Goal: Task Accomplishment & Management: Manage account settings

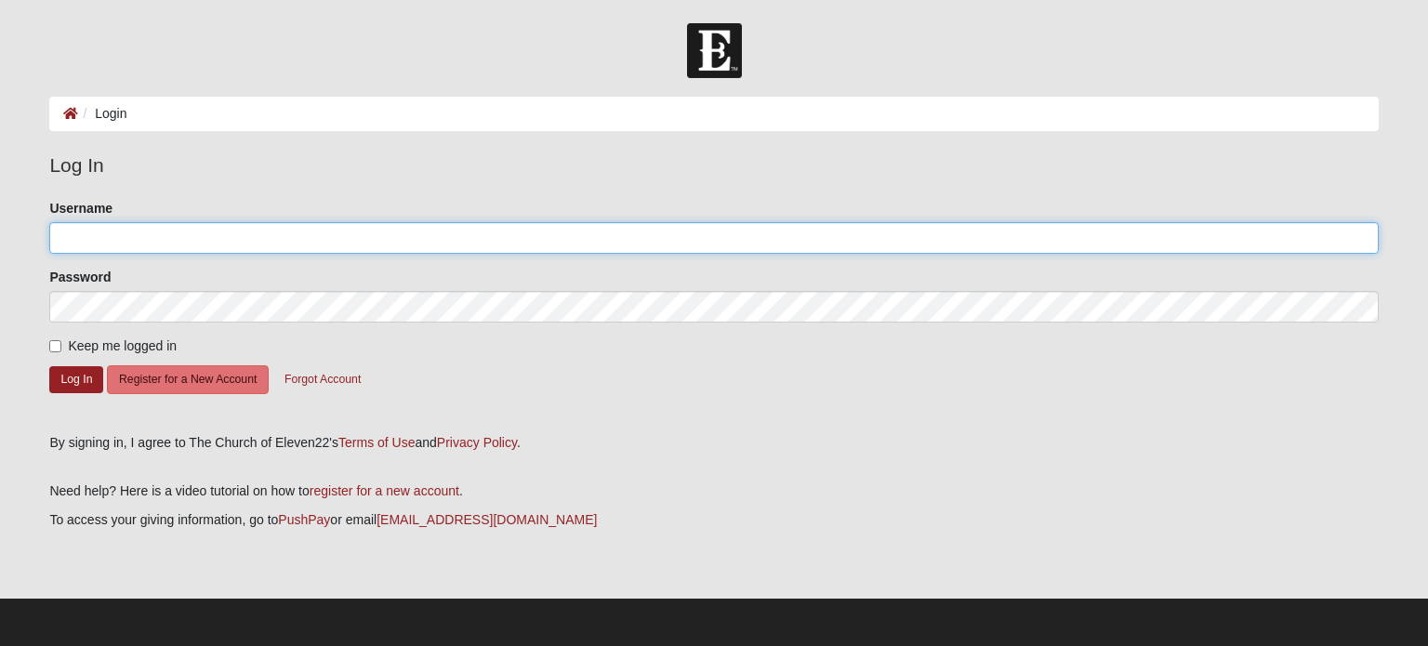
click at [506, 247] on input "Username" at bounding box center [713, 238] width 1329 height 32
type input "[EMAIL_ADDRESS][DOMAIN_NAME]"
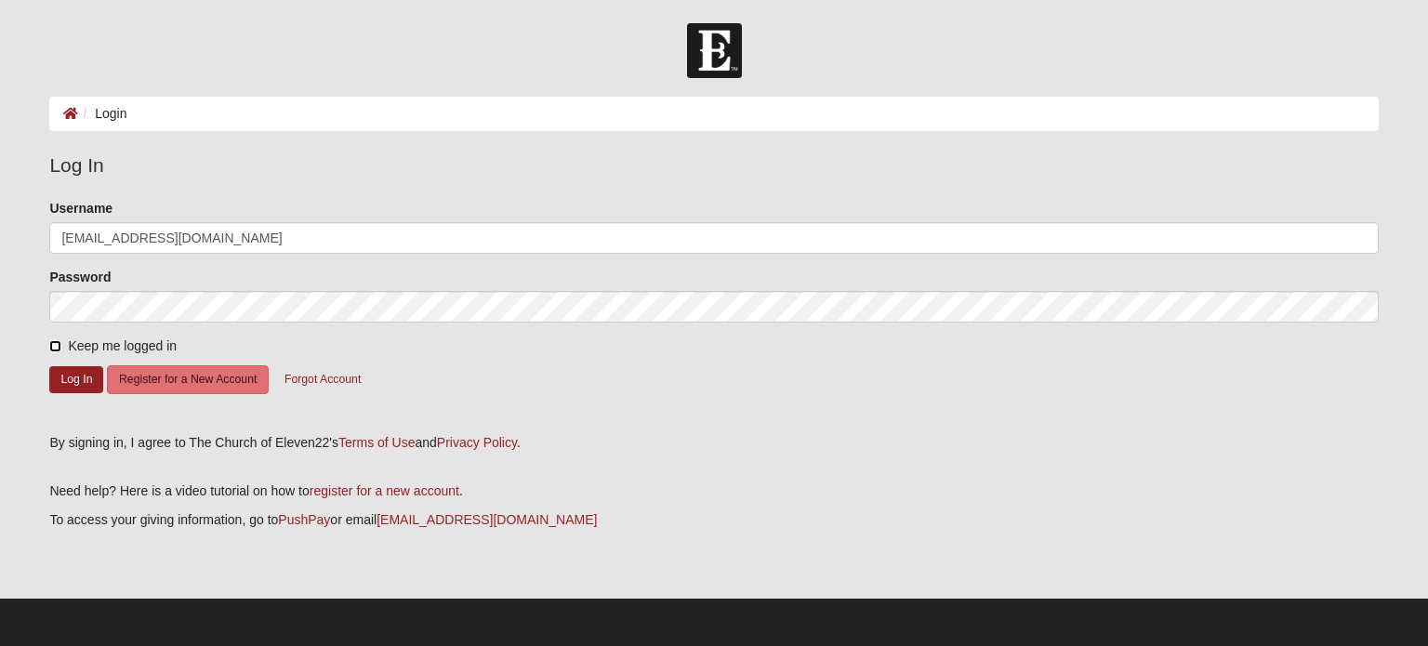
click at [55, 345] on input "Keep me logged in" at bounding box center [55, 346] width 12 height 12
checkbox input "true"
click at [77, 382] on button "Log In" at bounding box center [76, 379] width 54 height 27
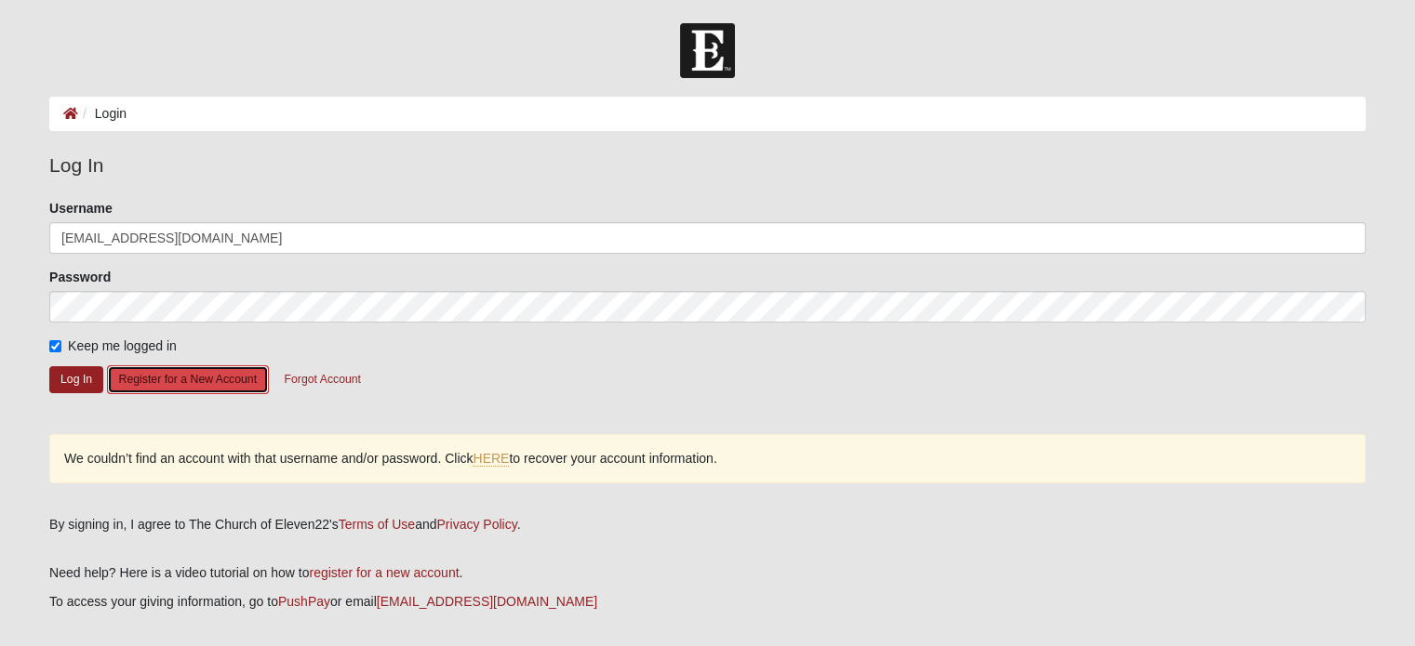
click at [193, 376] on button "Register for a New Account" at bounding box center [188, 379] width 162 height 29
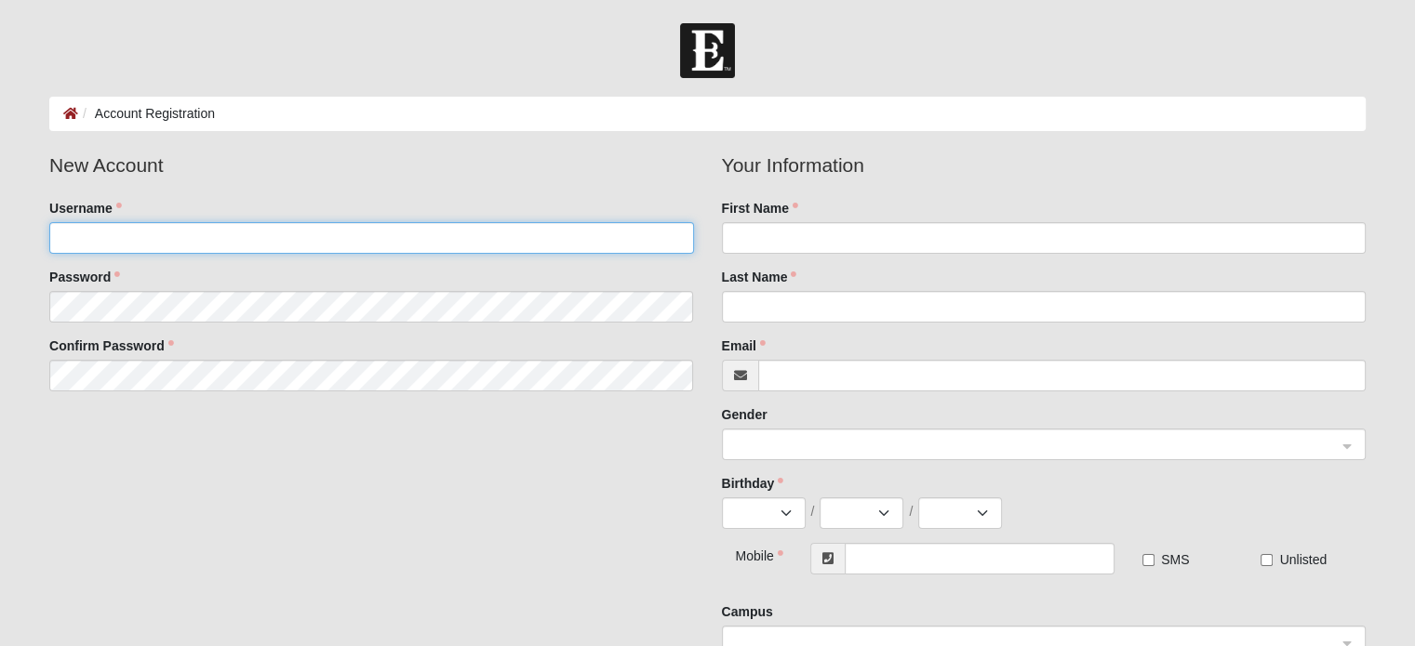
type input "[EMAIL_ADDRESS][DOMAIN_NAME]"
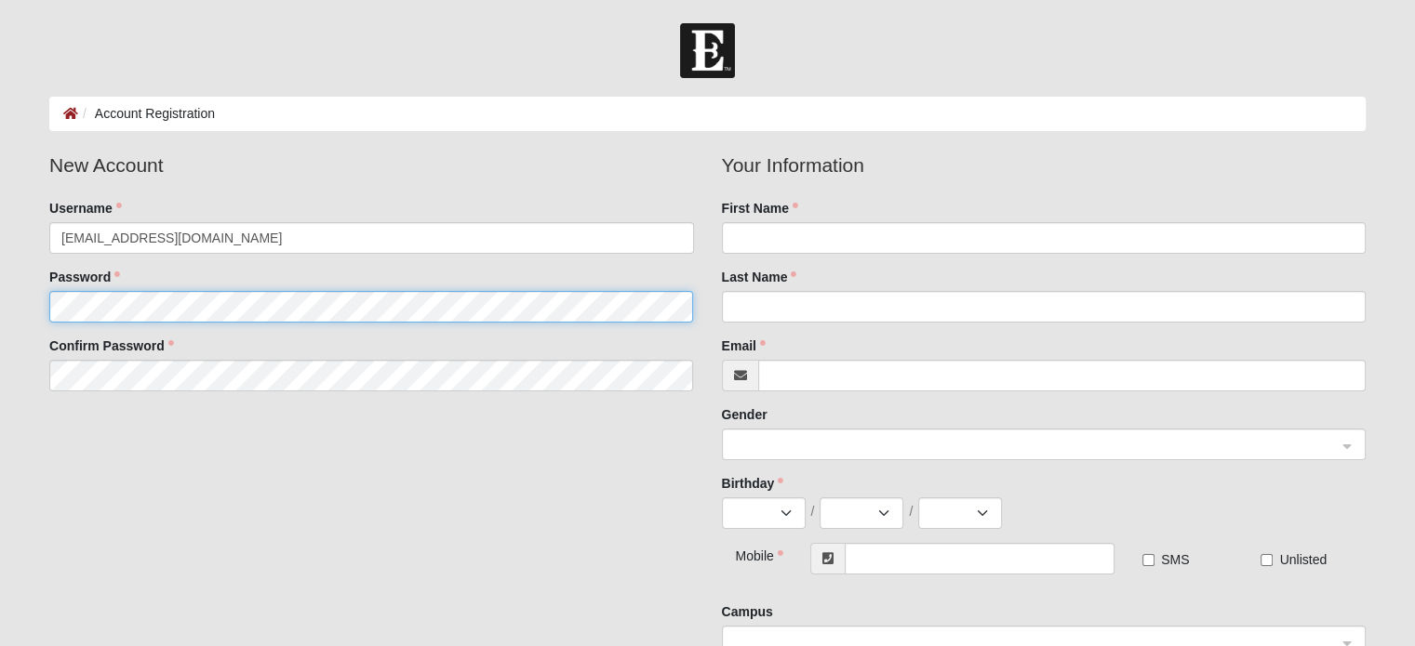
click at [160, 303] on fieldset "New Account Username [PERSON_NAME][EMAIL_ADDRESS][DOMAIN_NAME] Password Confirm…" at bounding box center [370, 278] width 671 height 255
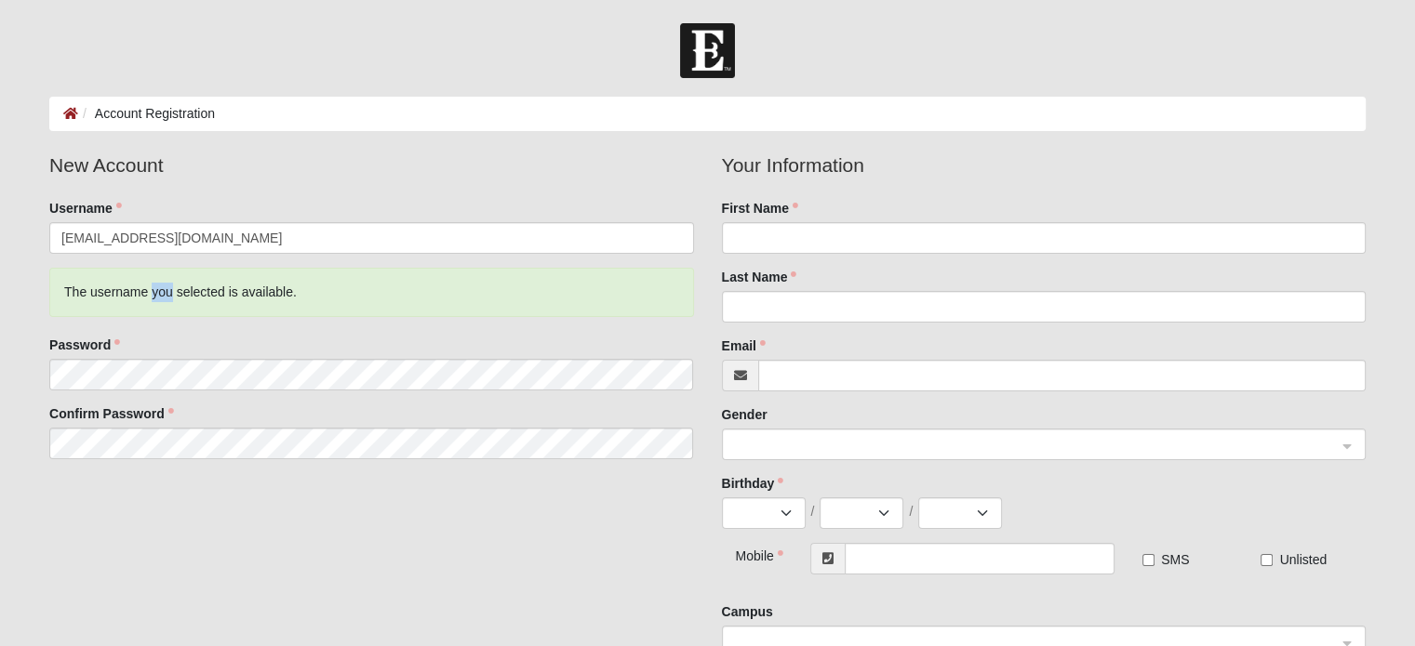
drag, startPoint x: 171, startPoint y: 289, endPoint x: 160, endPoint y: 303, distance: 17.9
click at [160, 303] on div "The username you selected is available." at bounding box center [371, 292] width 644 height 49
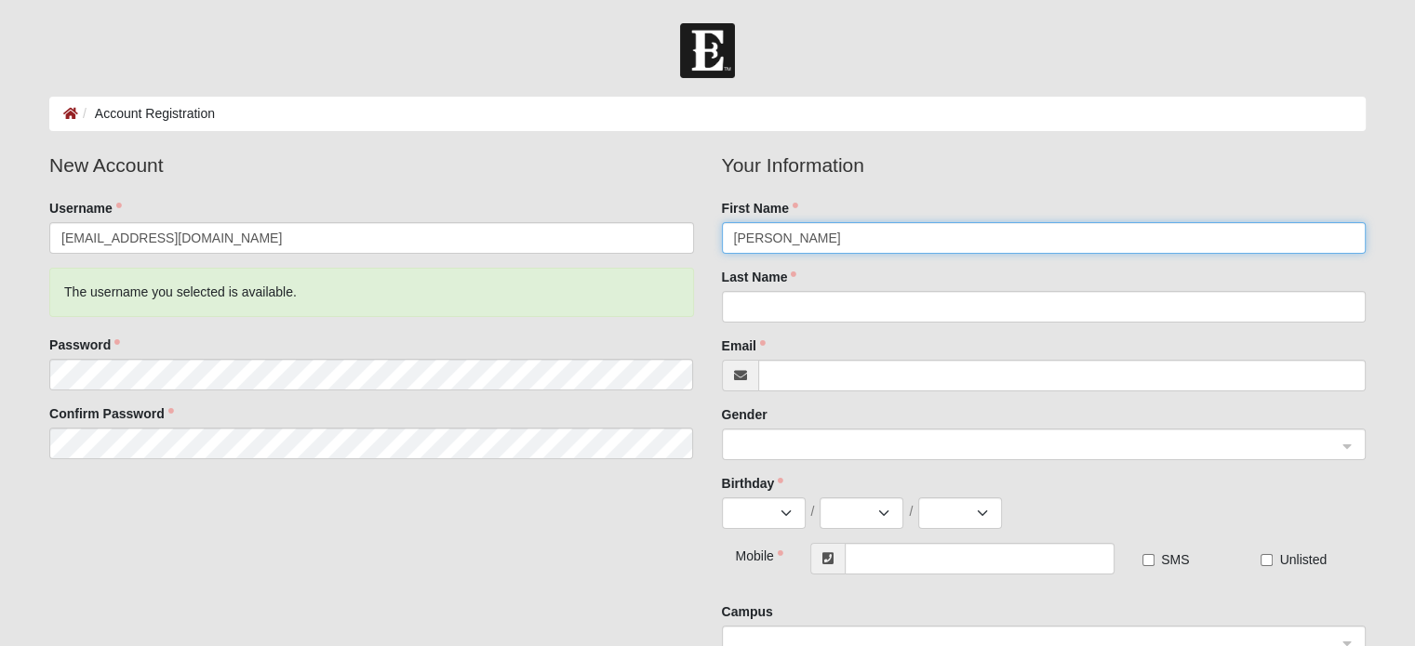
type input "Steve"
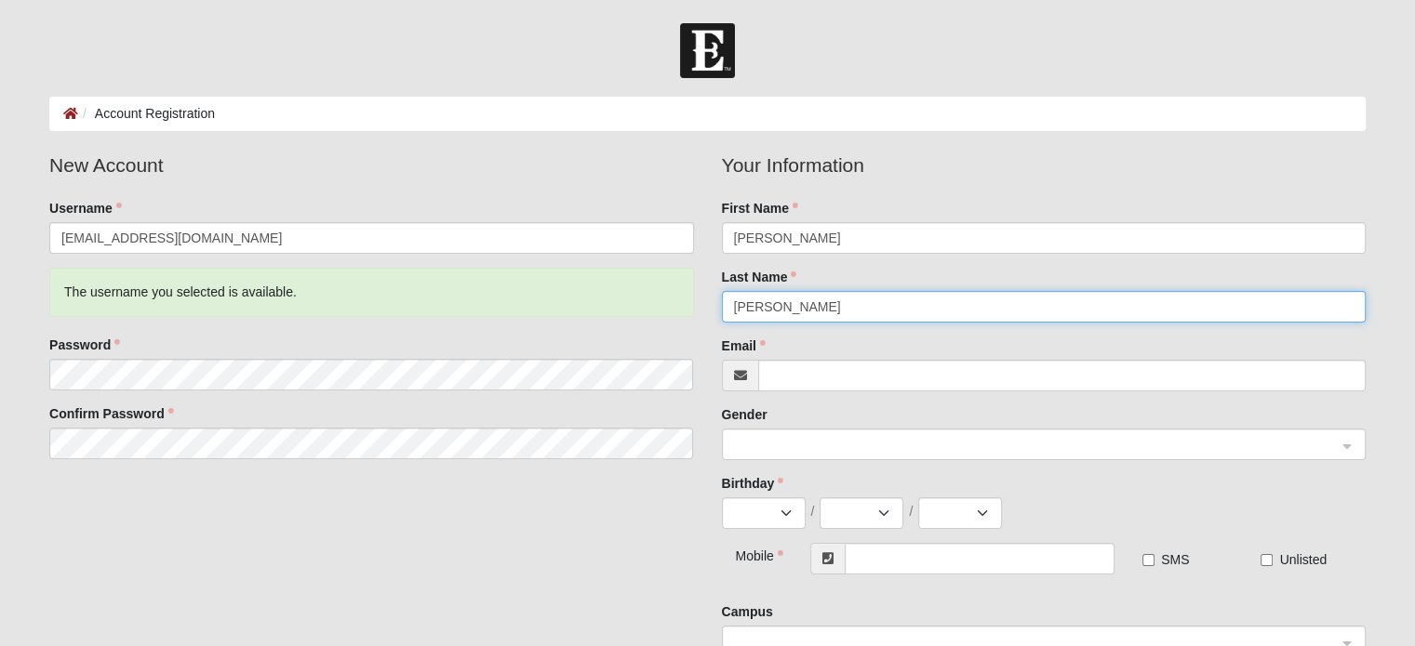
type input "Szymczak"
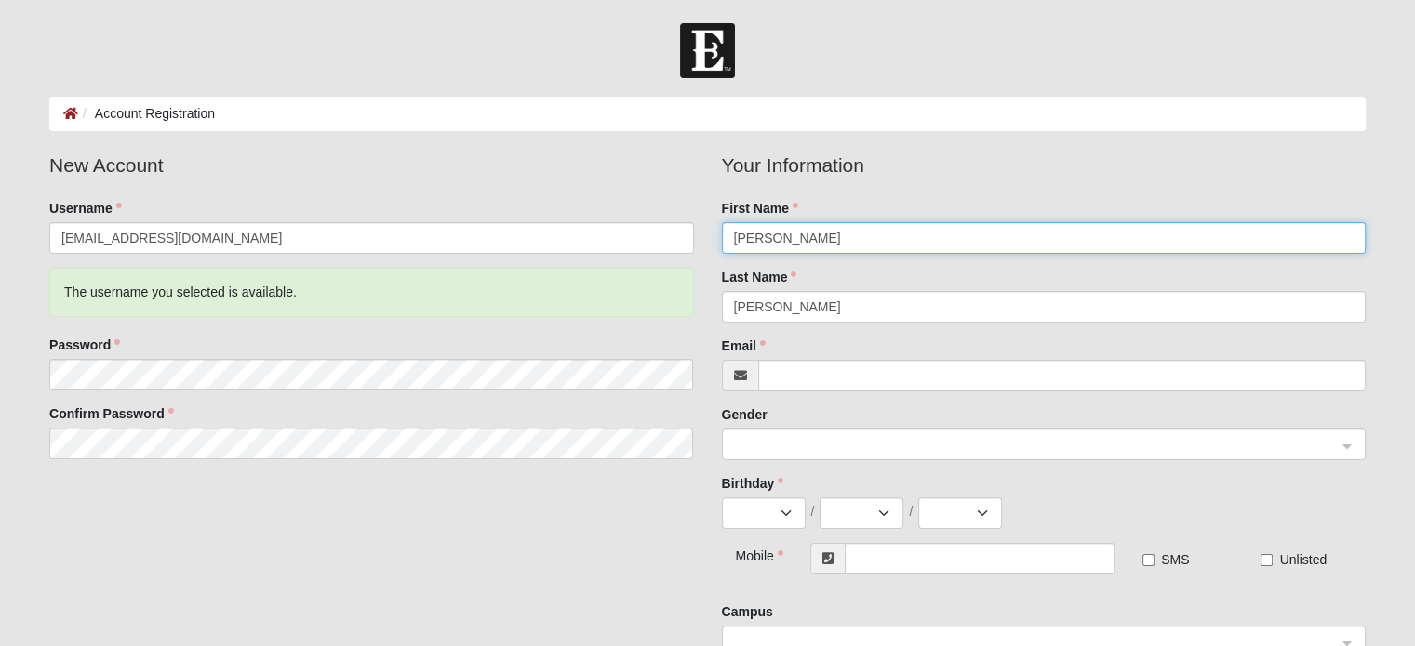
click at [844, 237] on input "Steve" at bounding box center [1044, 238] width 644 height 32
type input "Steven"
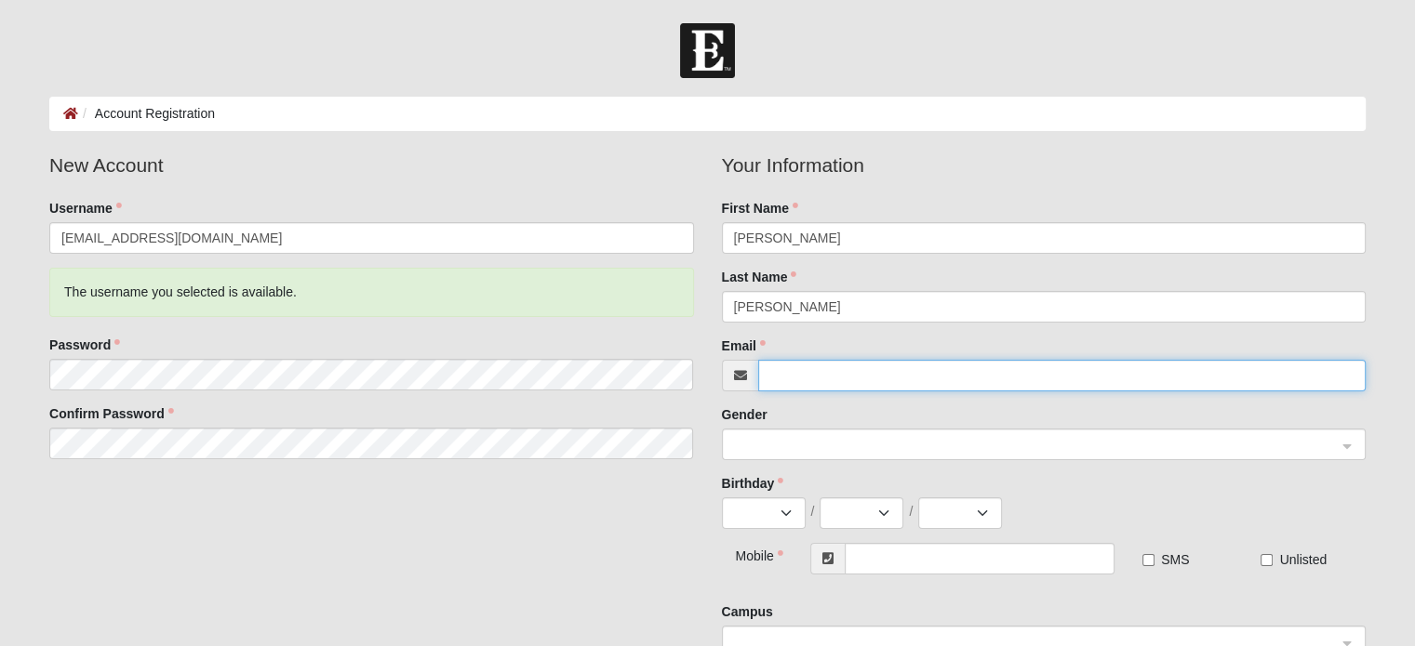
click at [786, 375] on input "Email" at bounding box center [1061, 376] width 607 height 32
type input "[EMAIL_ADDRESS][DOMAIN_NAME]"
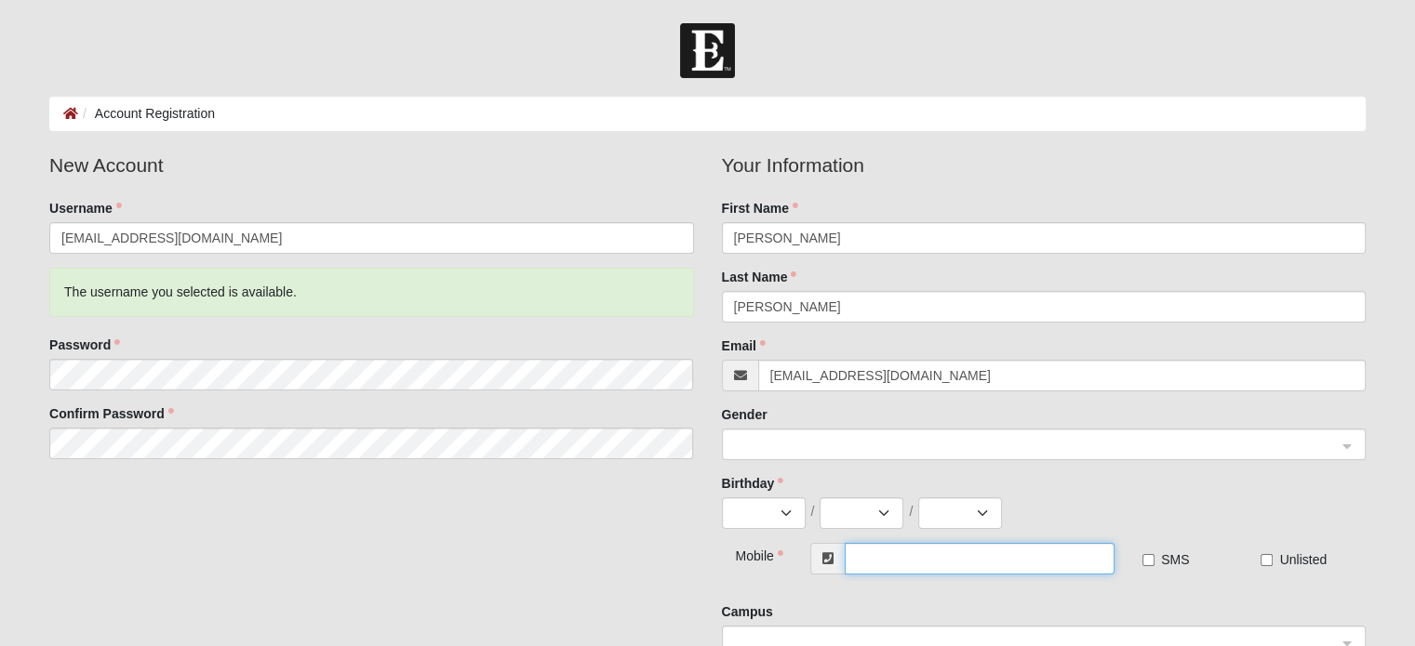
type input "(904) 451-1756"
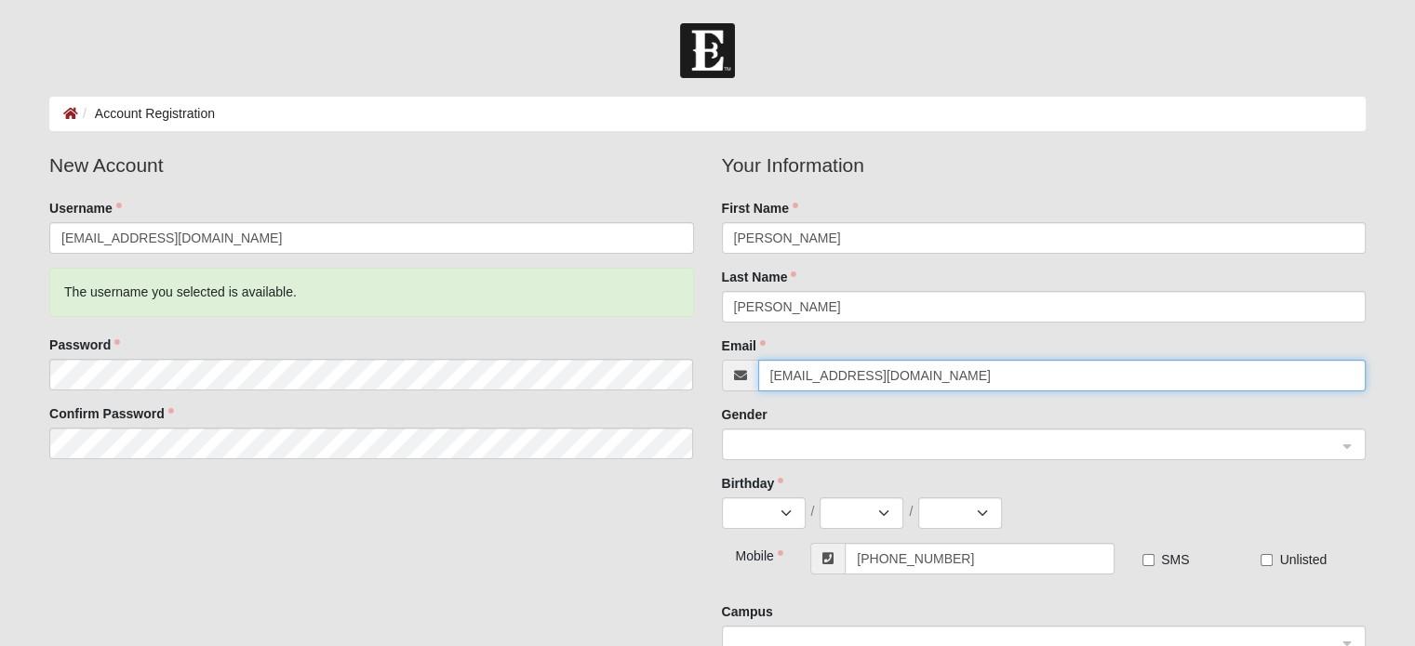
click at [908, 435] on span at bounding box center [1035, 445] width 603 height 20
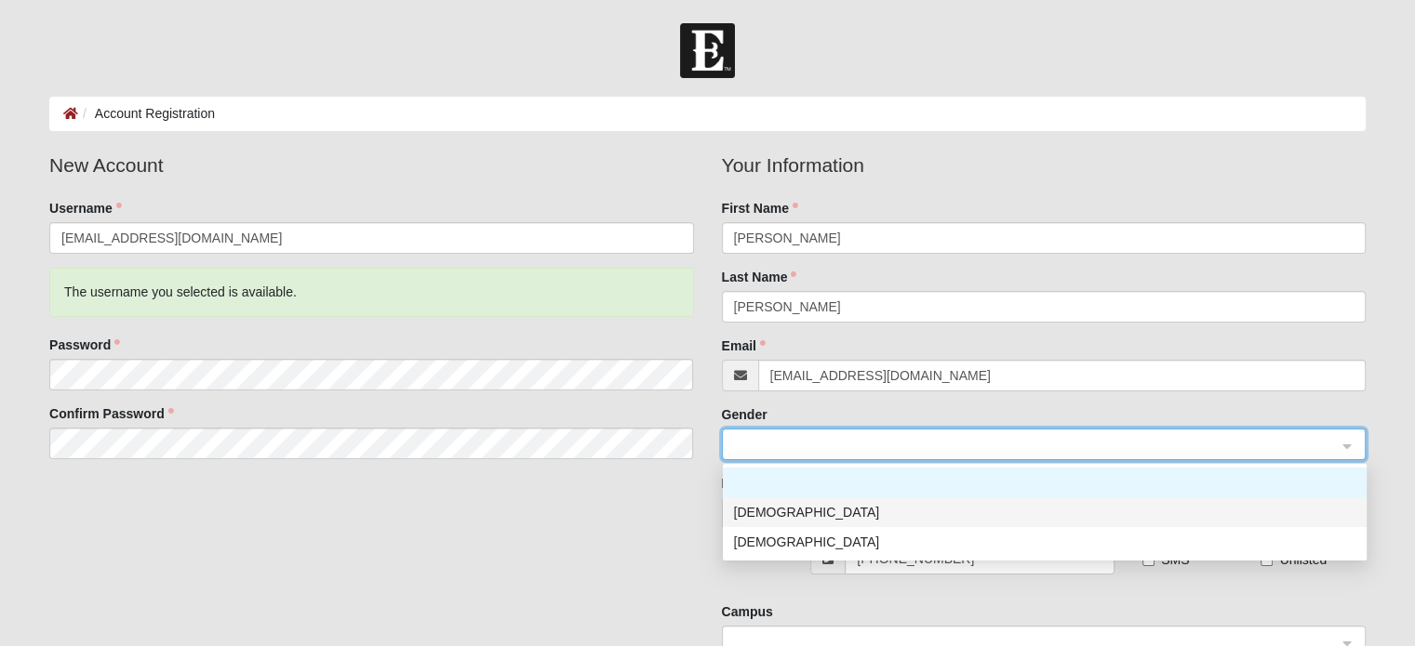
click at [852, 512] on div "Male" at bounding box center [1044, 512] width 621 height 20
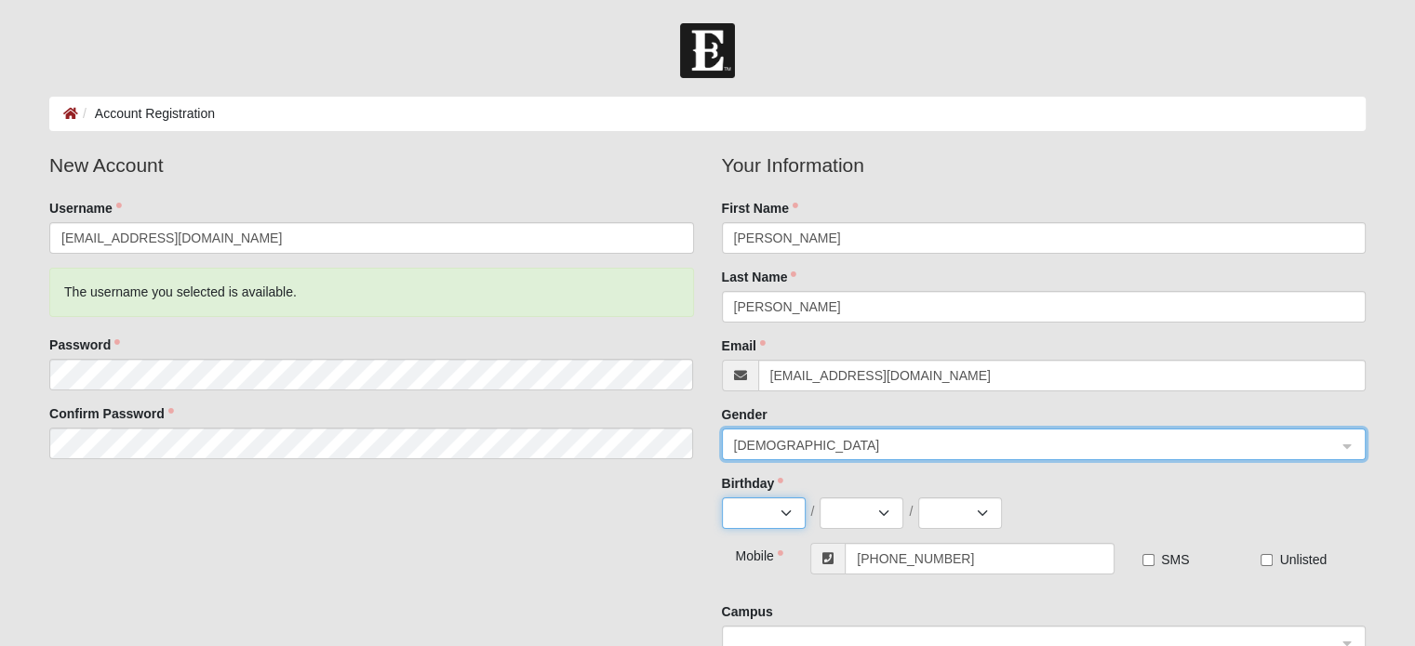
click at [744, 505] on select "Jan Feb Mar Apr May Jun Jul Aug Sep Oct Nov Dec" at bounding box center [764, 514] width 84 height 32
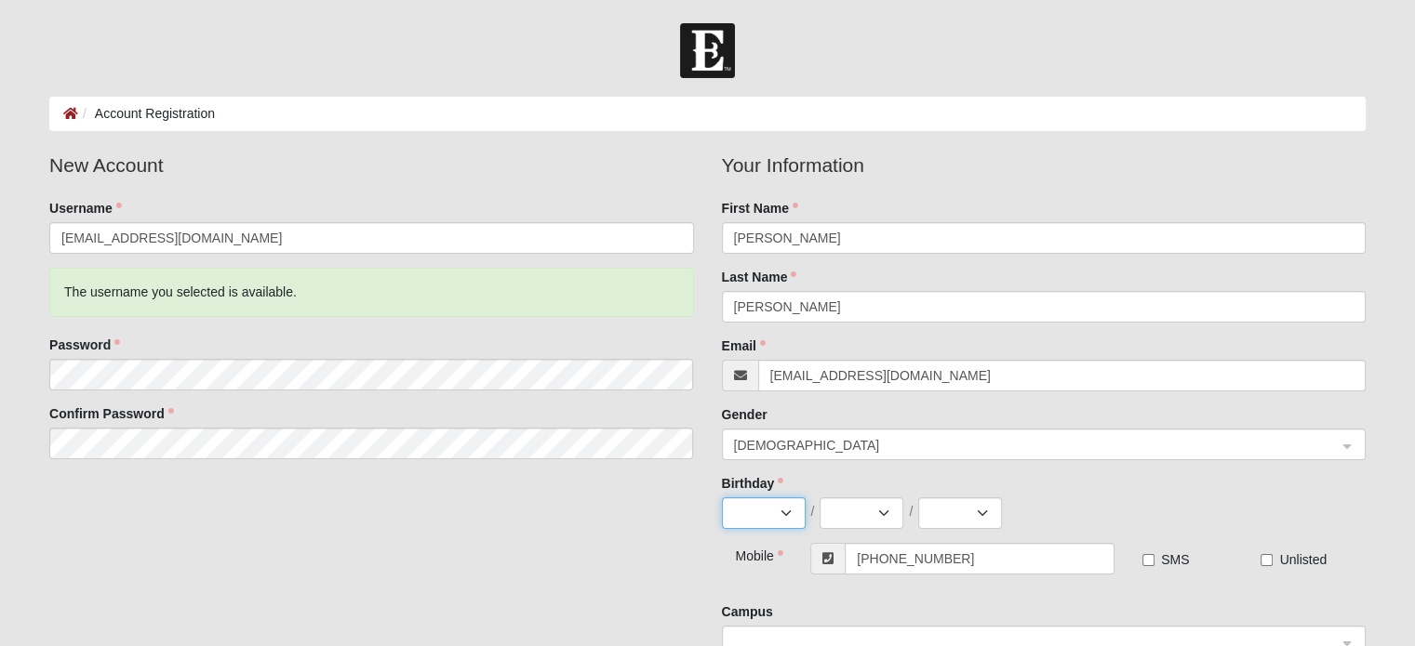
select select "8"
click at [722, 498] on select "Jan Feb Mar Apr May Jun Jul Aug Sep Oct Nov Dec" at bounding box center [764, 514] width 84 height 32
click at [863, 512] on select "1 2 3 4 5 6 7 8 9 10 11 12 13 14 15 16 17 18 19 20 21 22 23 24 25 26 27 28 29 3…" at bounding box center [861, 514] width 84 height 32
select select "6"
click at [819, 498] on select "1 2 3 4 5 6 7 8 9 10 11 12 13 14 15 16 17 18 19 20 21 22 23 24 25 26 27 28 29 3…" at bounding box center [861, 514] width 84 height 32
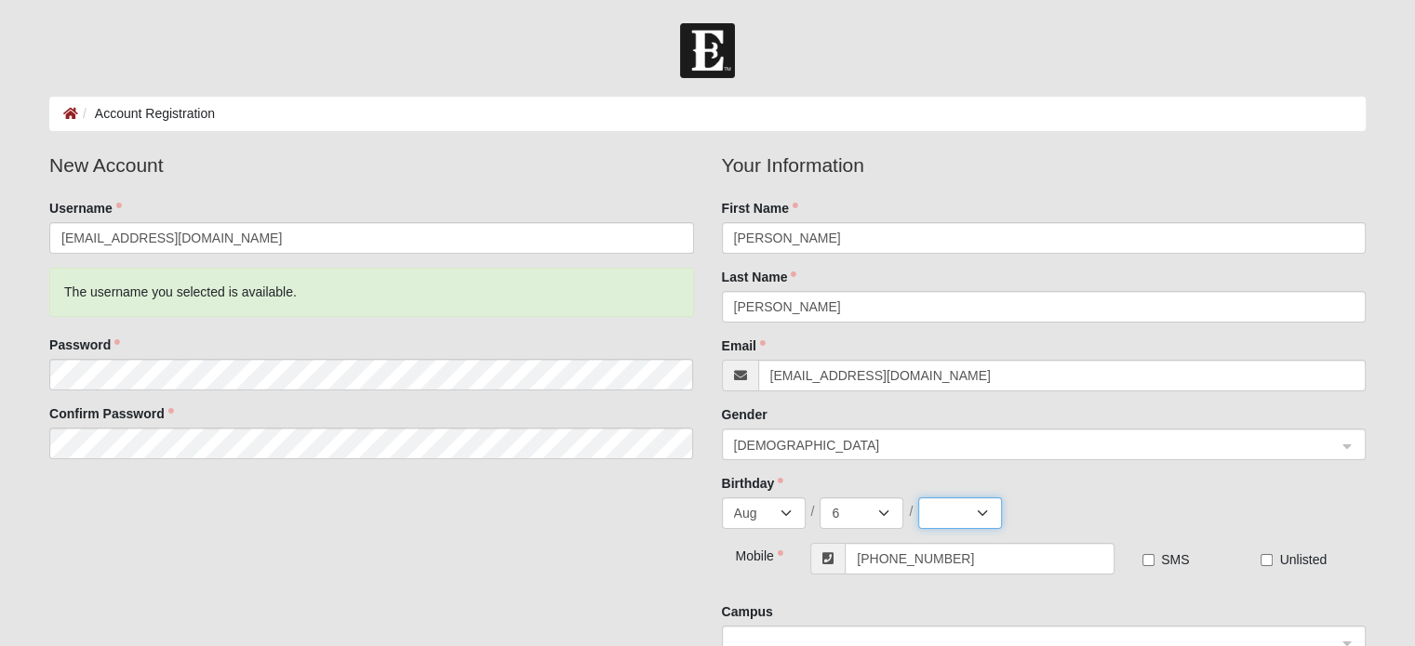
click at [941, 512] on select "2025 2024 2023 2022 2021 2020 2019 2018 2017 2016 2015 2014 2013 2012 2011 2010…" at bounding box center [960, 514] width 84 height 32
select select "1973"
click at [918, 498] on select "2025 2024 2023 2022 2021 2020 2019 2018 2017 2016 2015 2014 2013 2012 2011 2010…" at bounding box center [960, 514] width 84 height 32
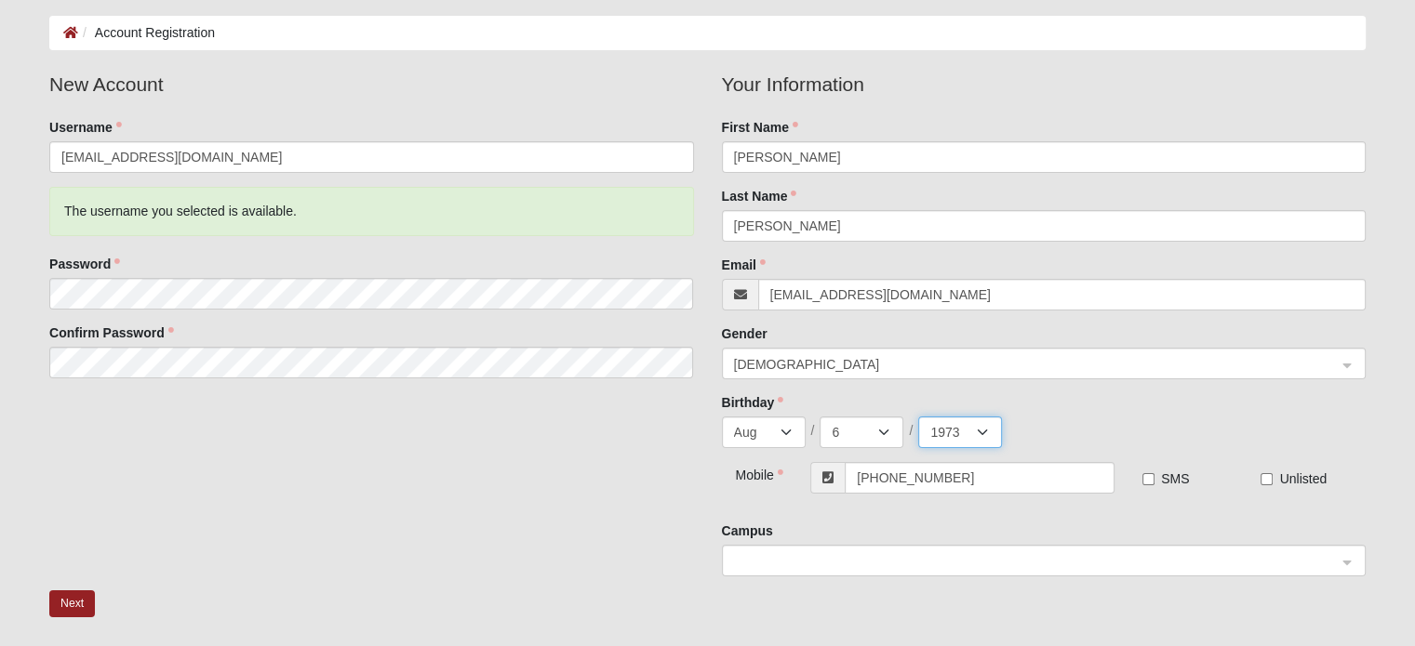
scroll to position [186, 0]
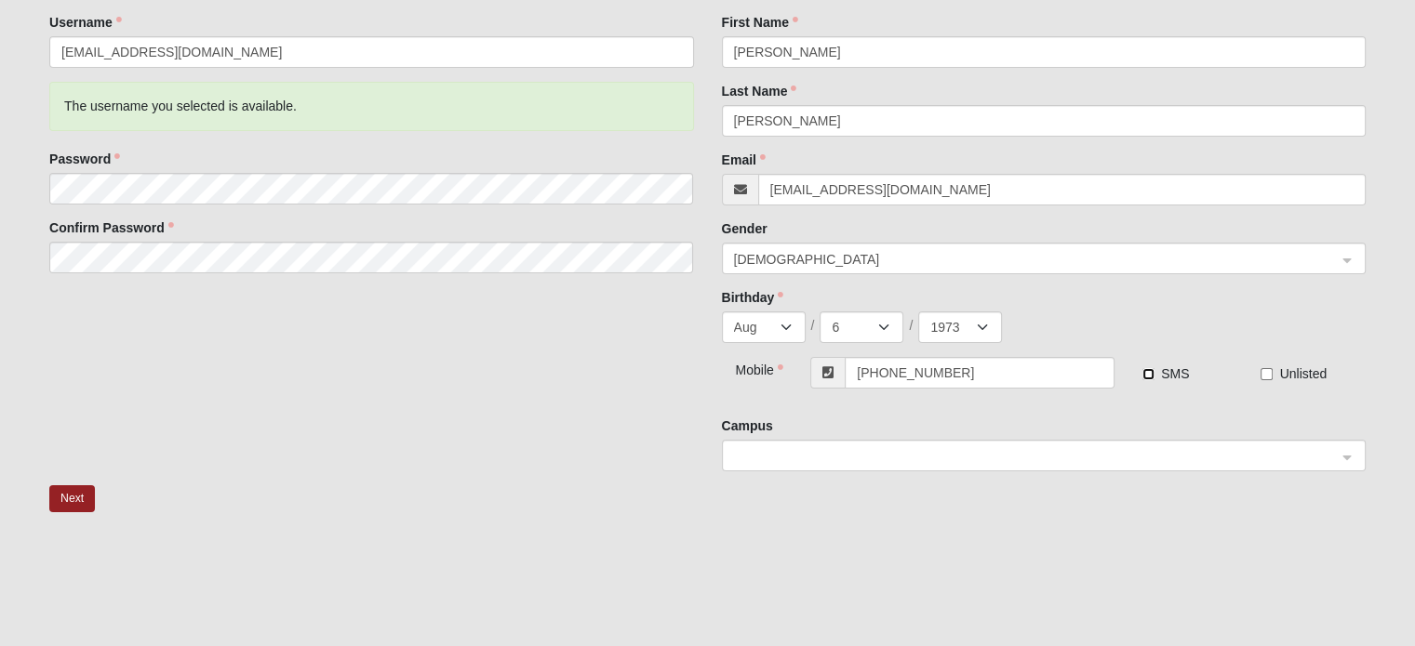
click at [1148, 369] on input "SMS" at bounding box center [1148, 374] width 12 height 12
checkbox input "true"
click at [1064, 455] on span at bounding box center [1035, 456] width 603 height 20
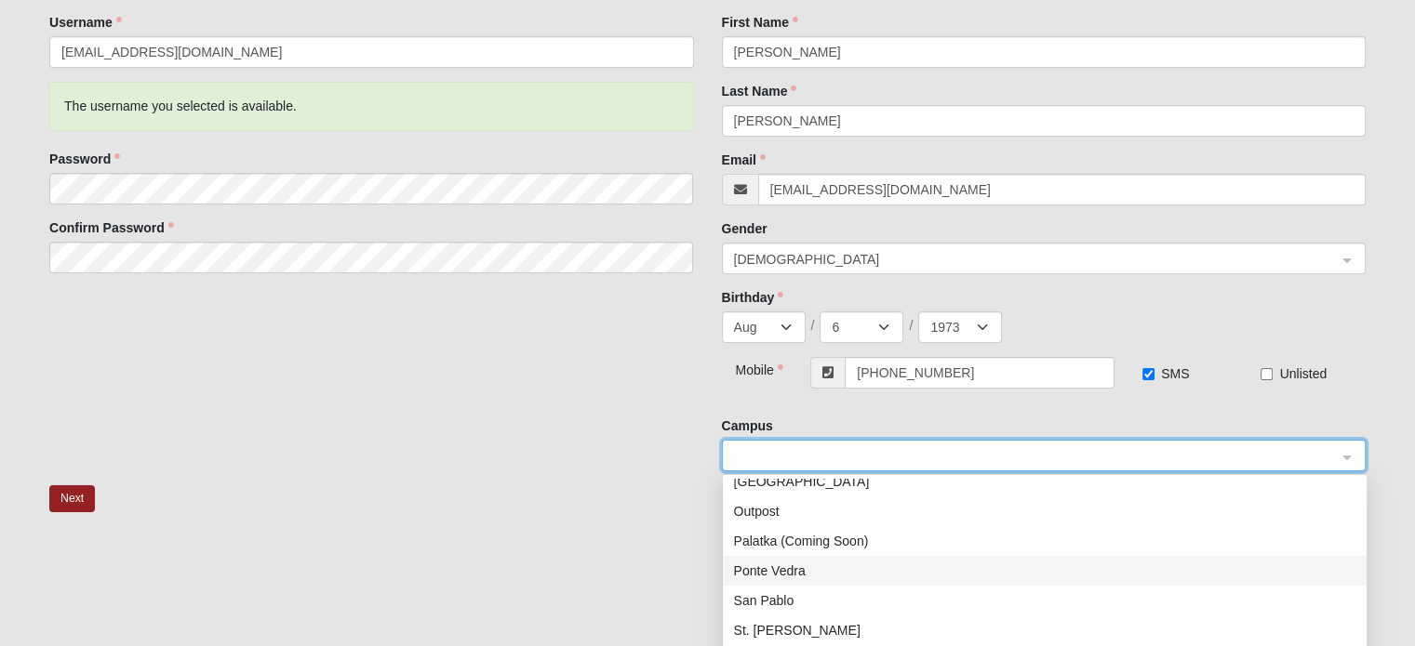
scroll to position [238, 0]
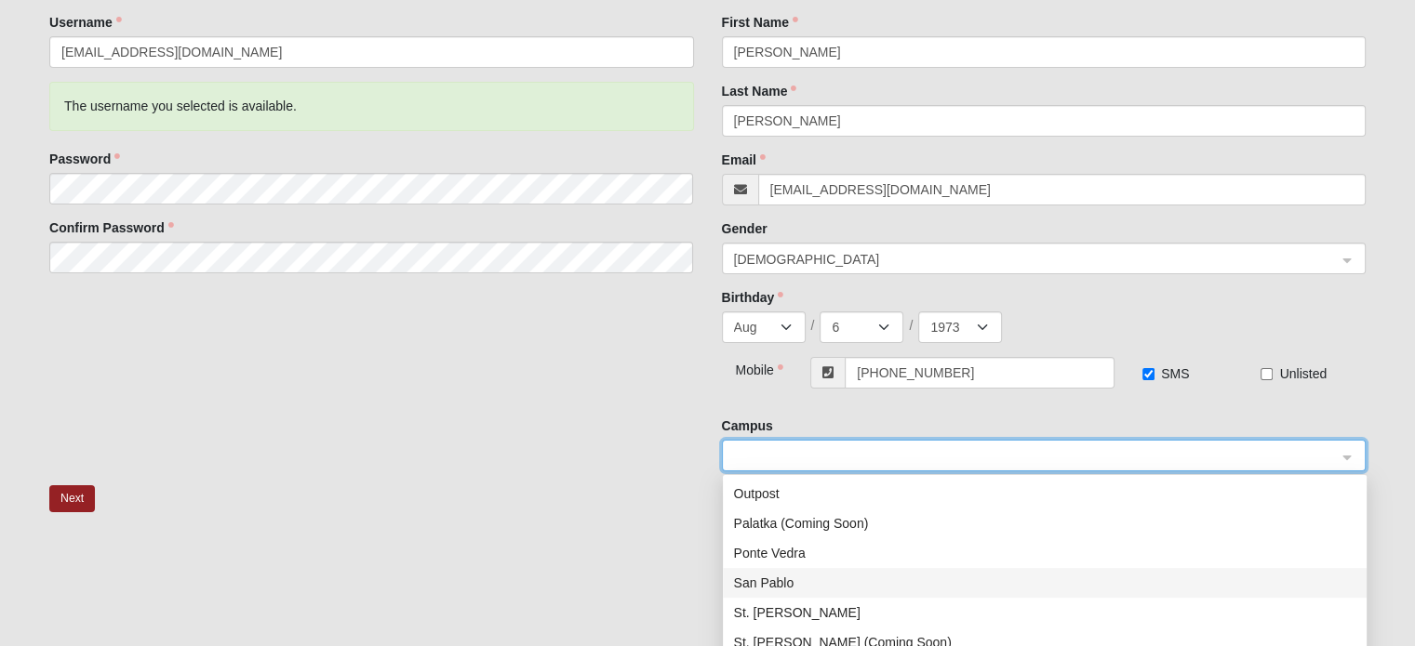
click at [785, 589] on div "San Pablo" at bounding box center [1044, 583] width 621 height 20
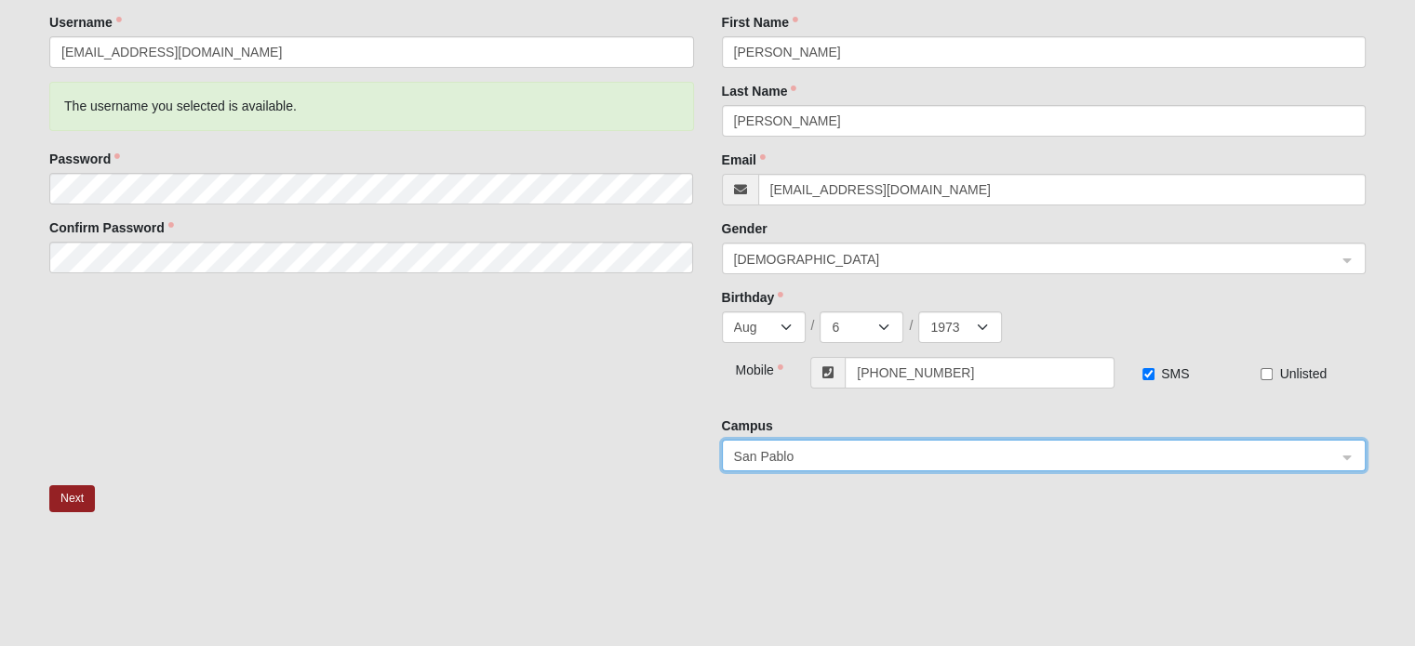
click at [635, 543] on div at bounding box center [707, 631] width 1316 height 186
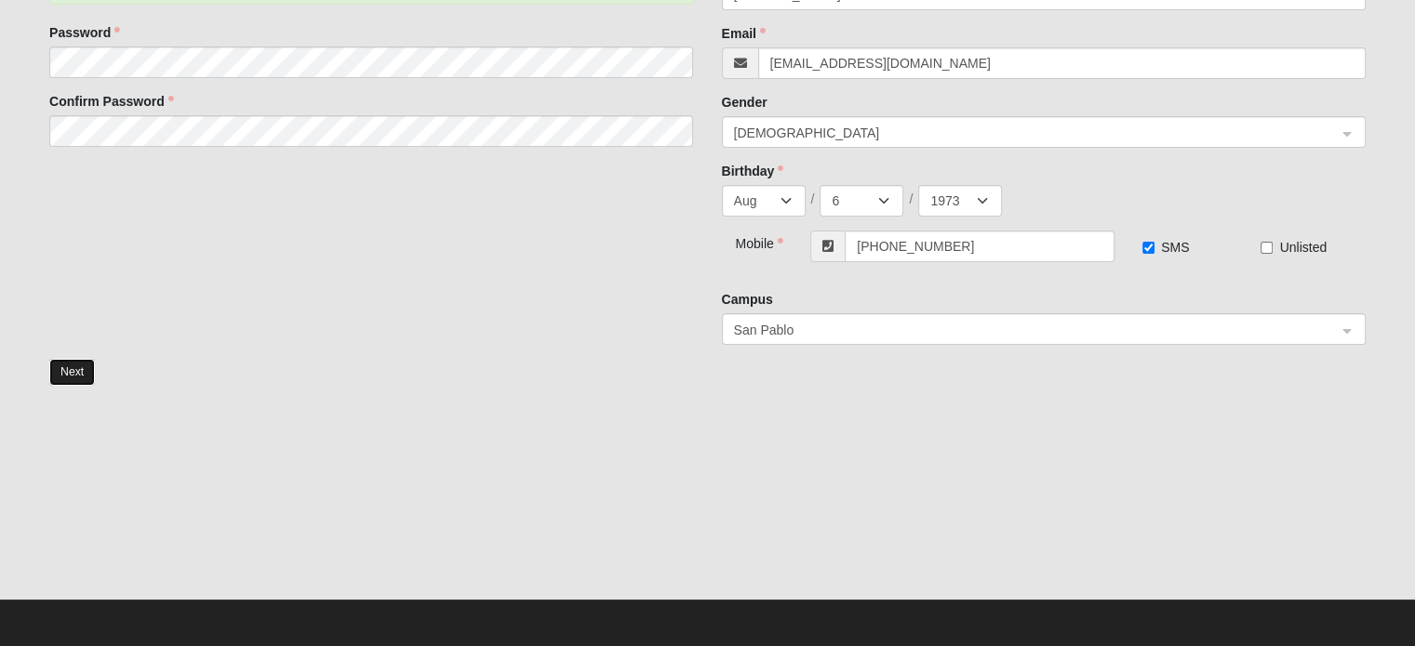
click at [62, 369] on button "Next" at bounding box center [72, 372] width 46 height 27
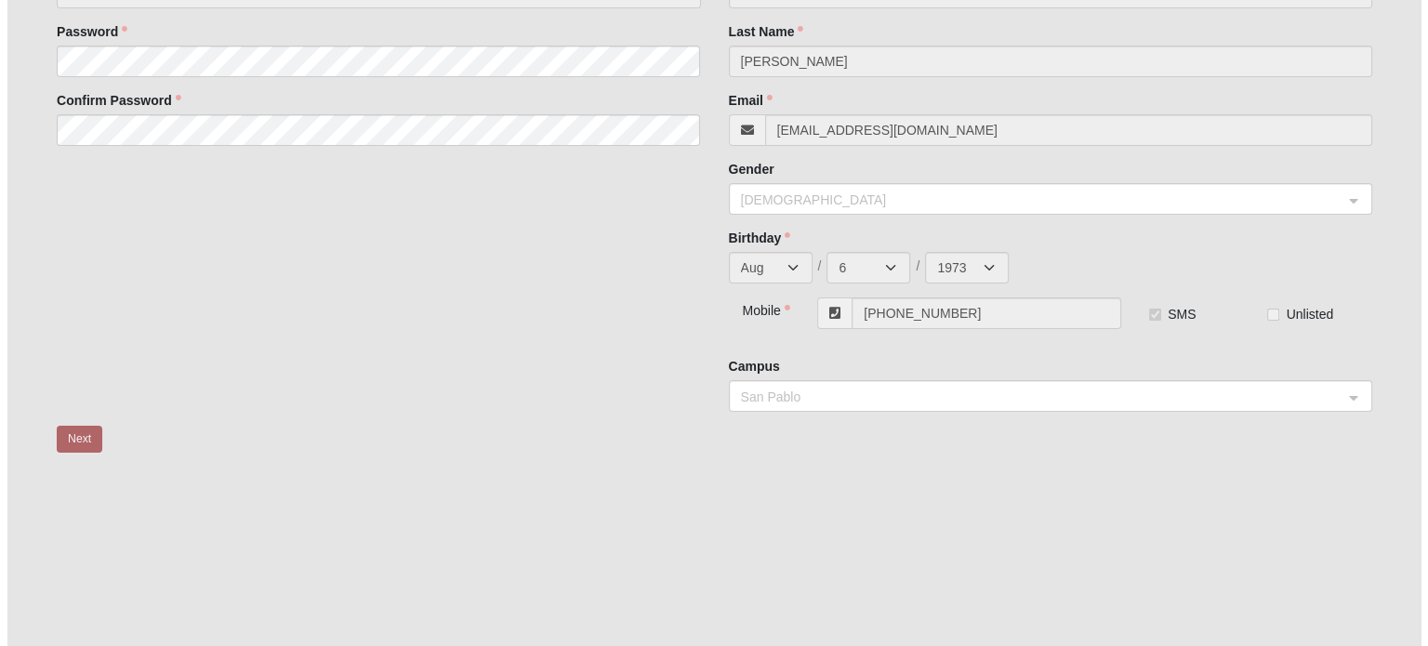
scroll to position [0, 0]
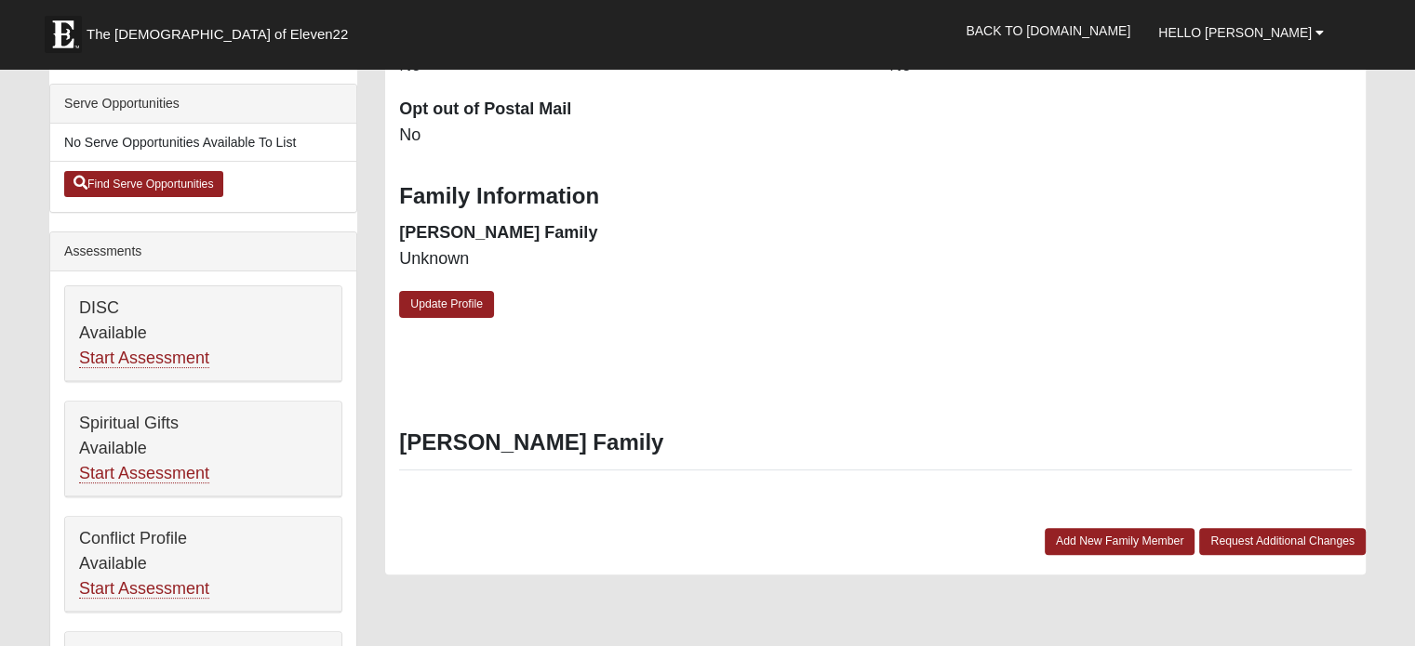
scroll to position [558, 0]
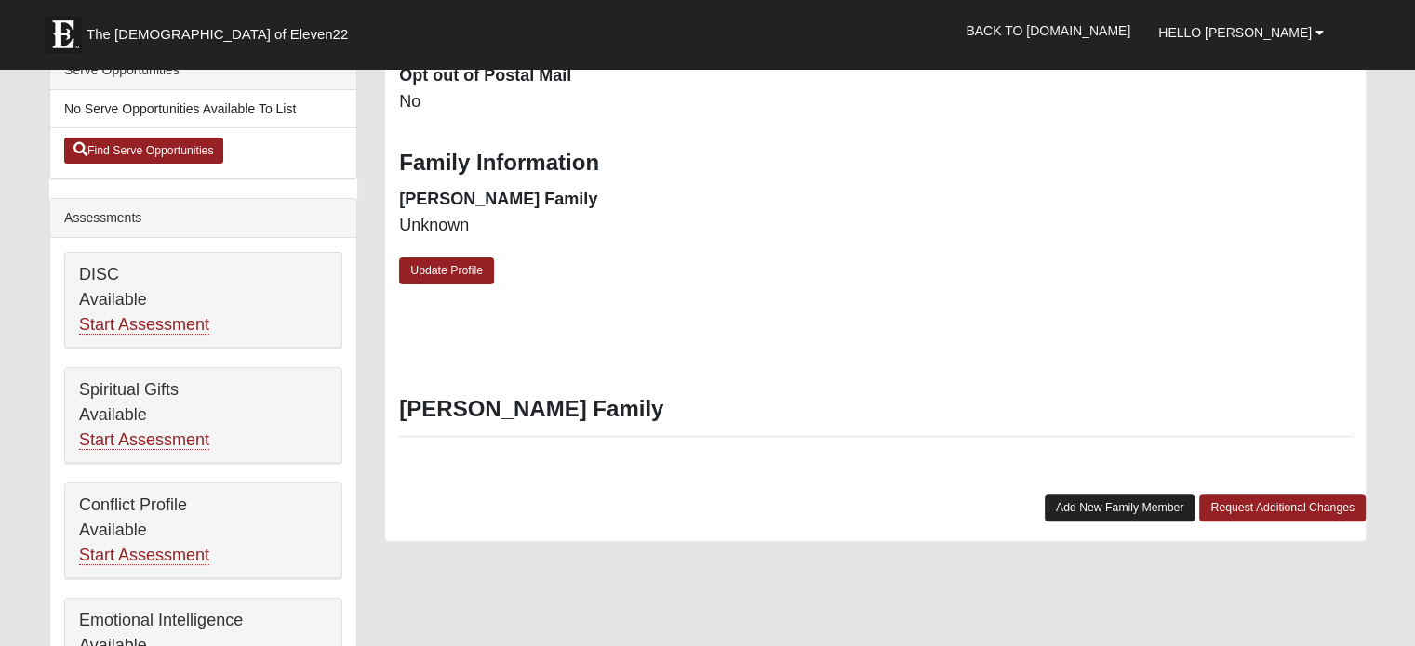
click at [1108, 505] on link "Add New Family Member" at bounding box center [1119, 508] width 151 height 27
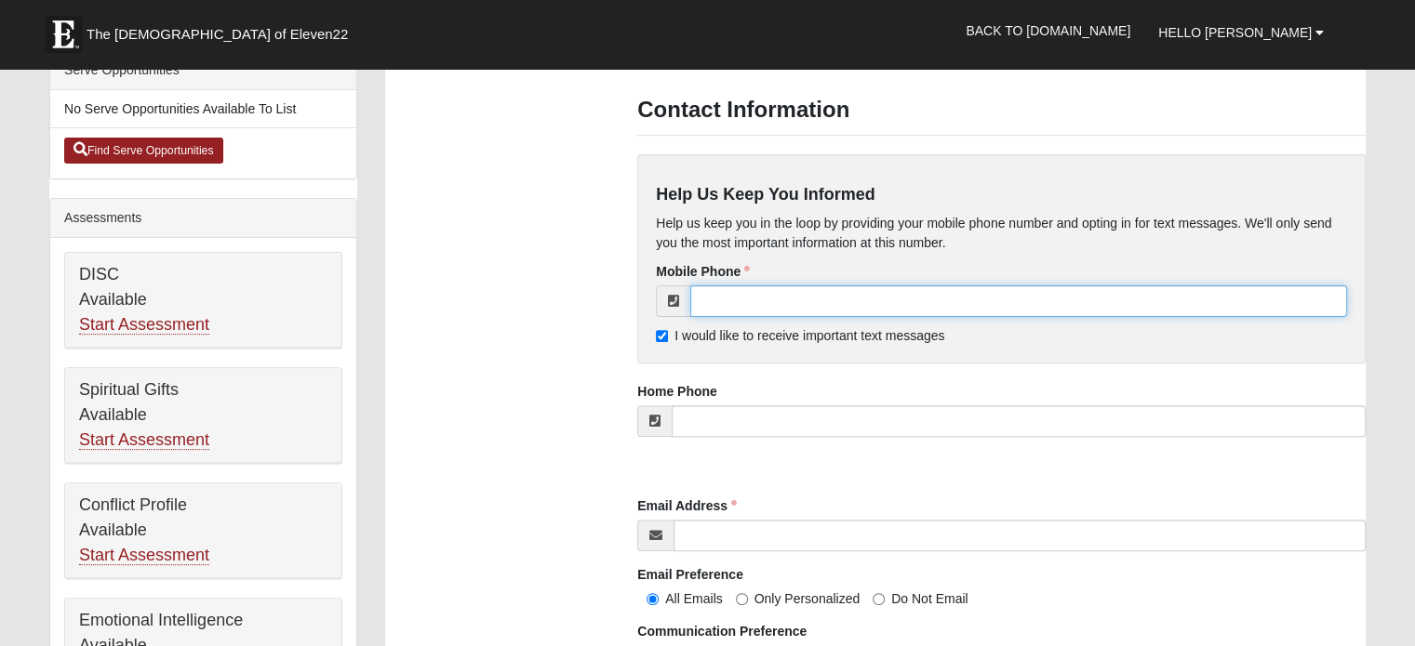
click at [832, 300] on input "tel" at bounding box center [1018, 302] width 657 height 32
type input "[PHONE_NUMBER]"
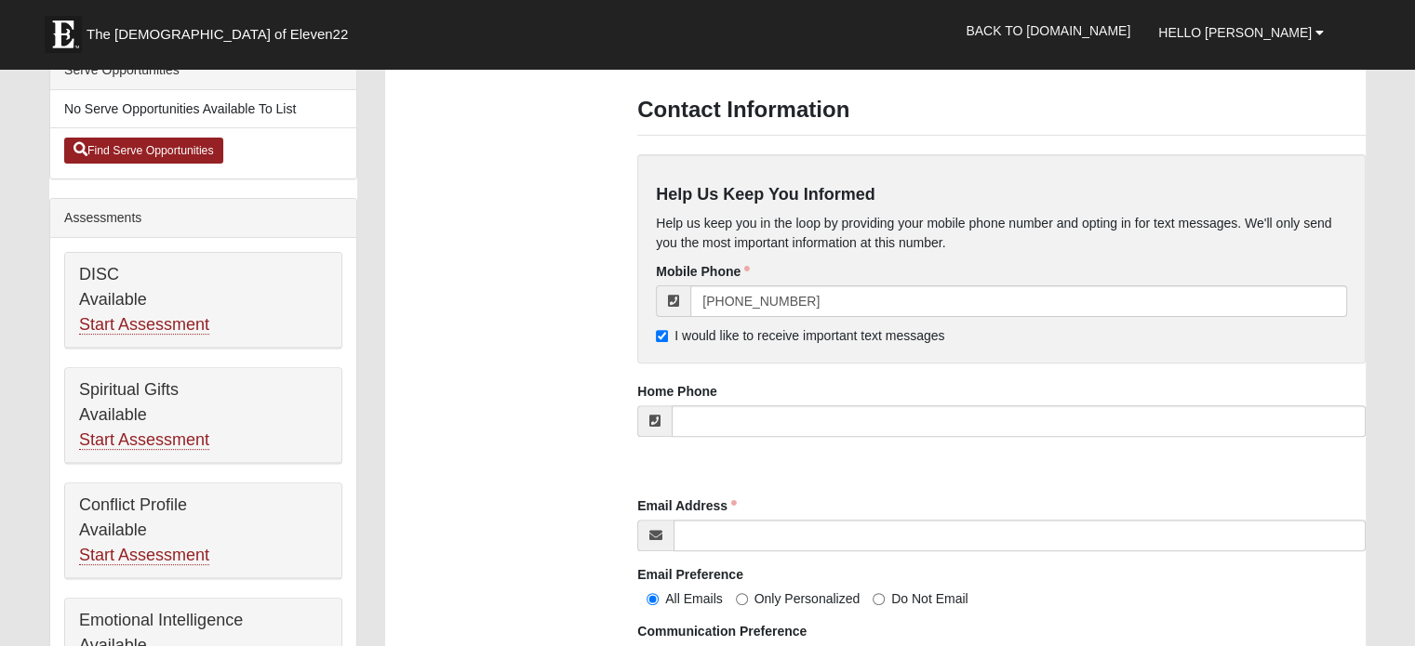
type input "[PERSON_NAME]"
type input "[EMAIL_ADDRESS][DOMAIN_NAME]"
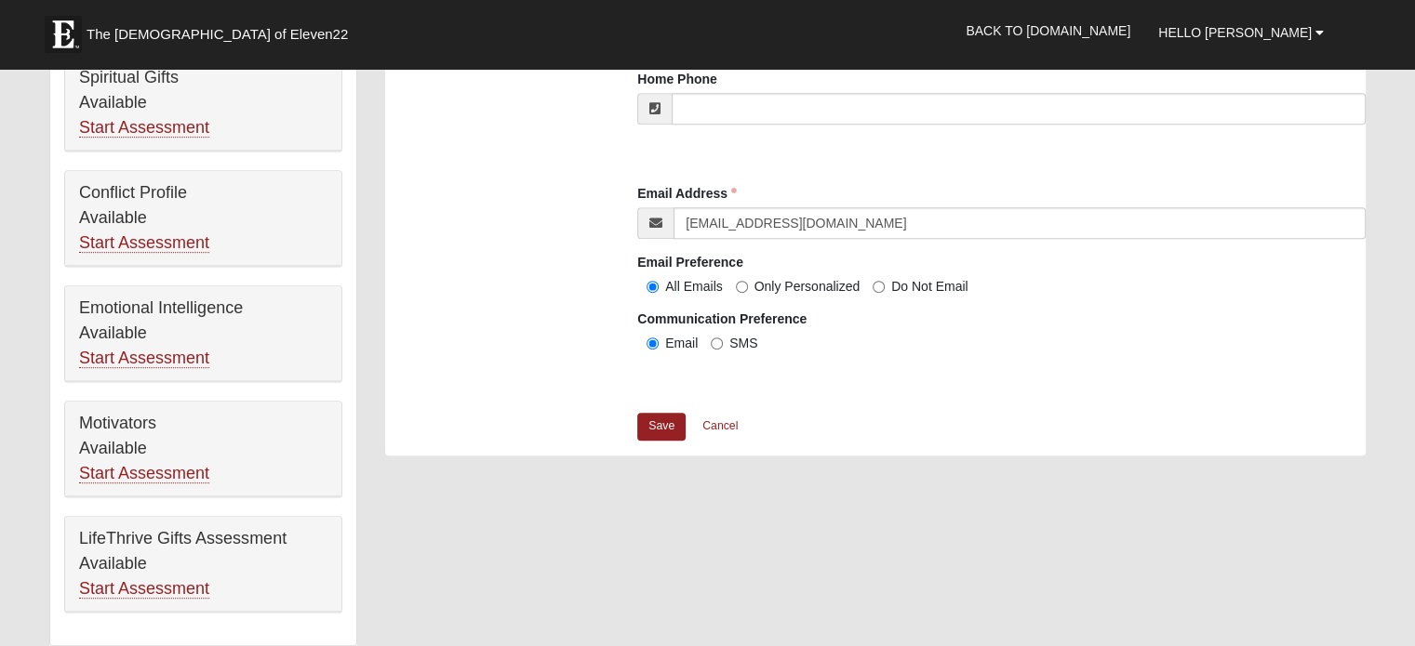
scroll to position [930, 0]
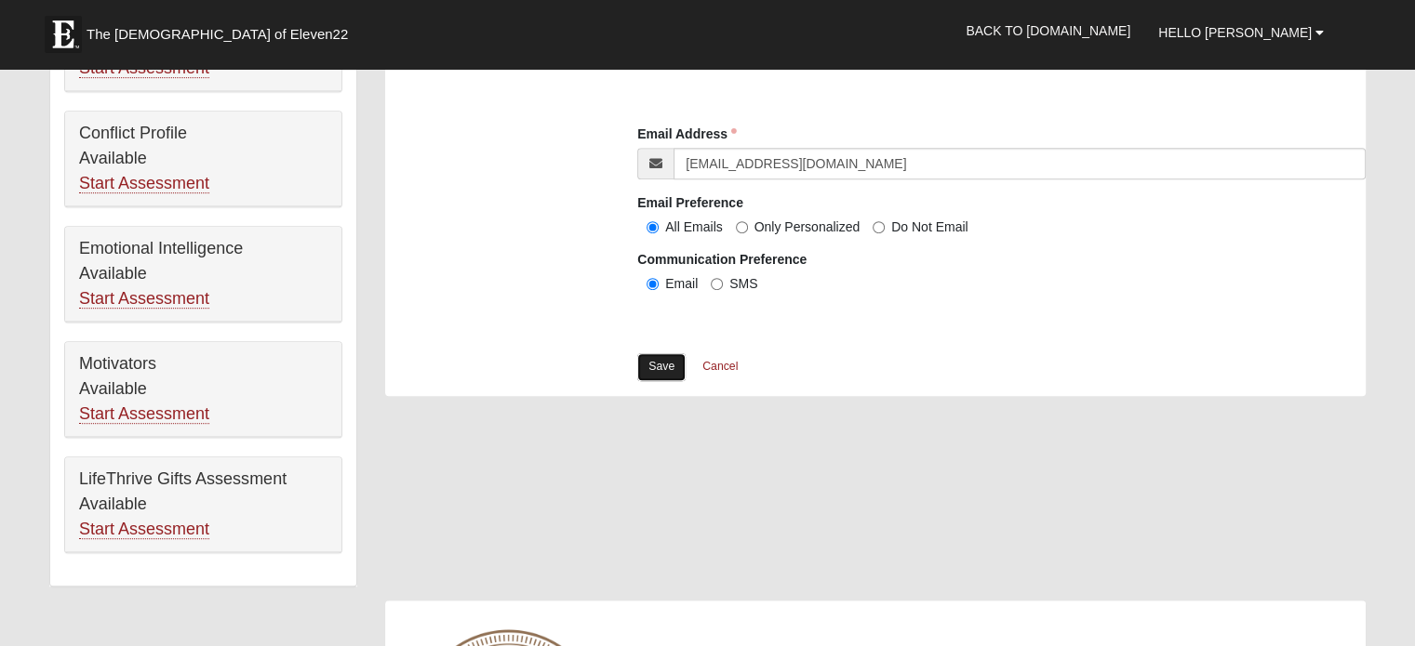
click at [666, 364] on link "Save" at bounding box center [661, 366] width 48 height 27
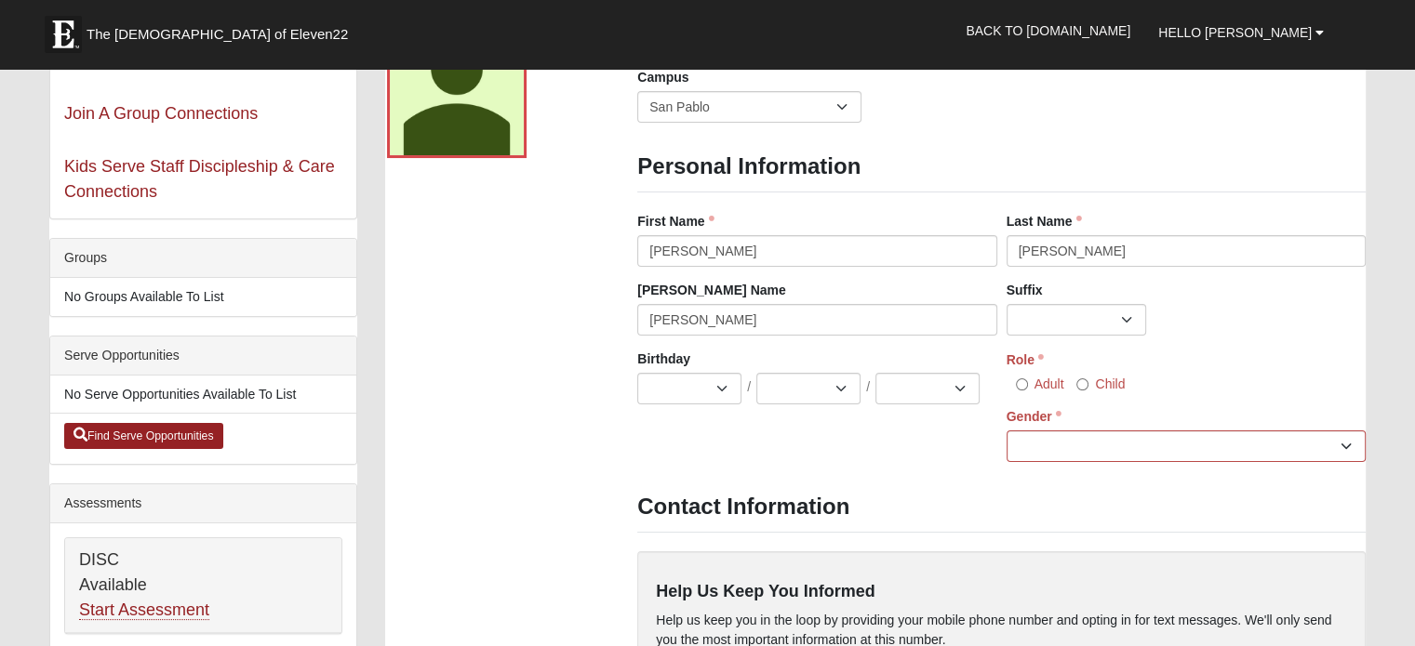
scroll to position [279, 0]
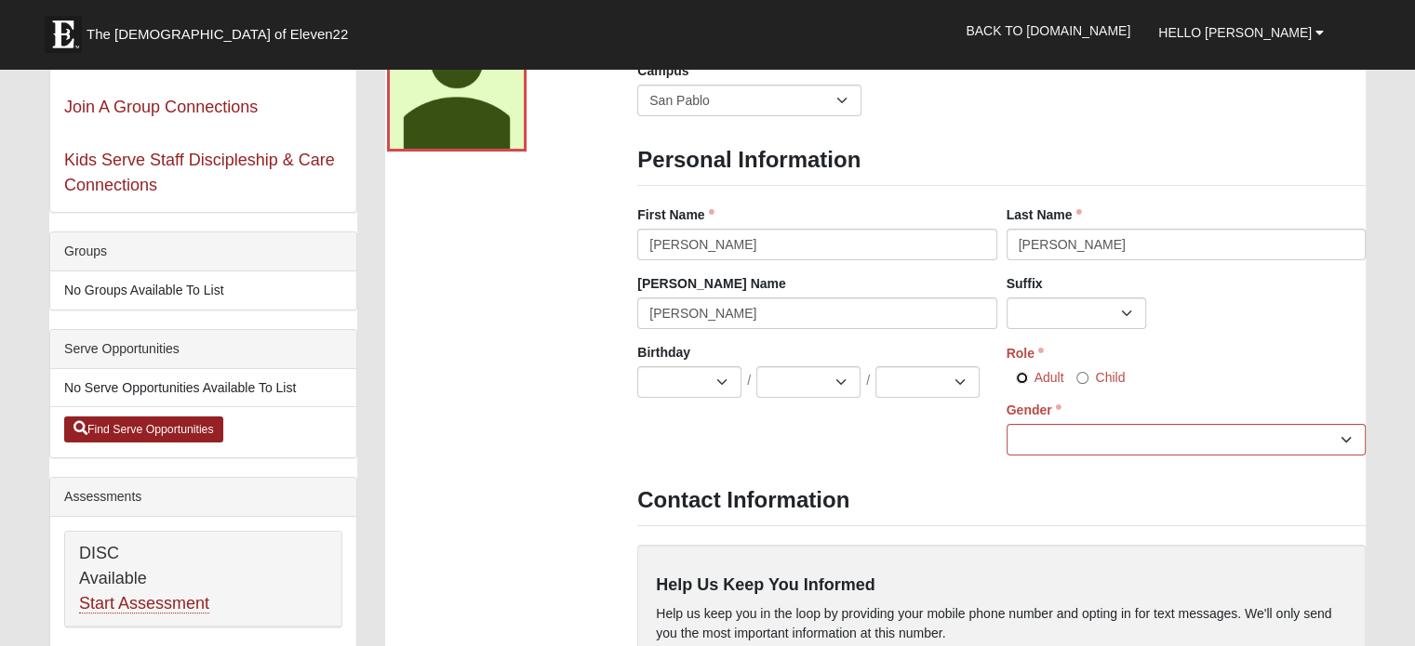
click at [1018, 378] on input "Adult" at bounding box center [1022, 378] width 12 height 12
radio input "true"
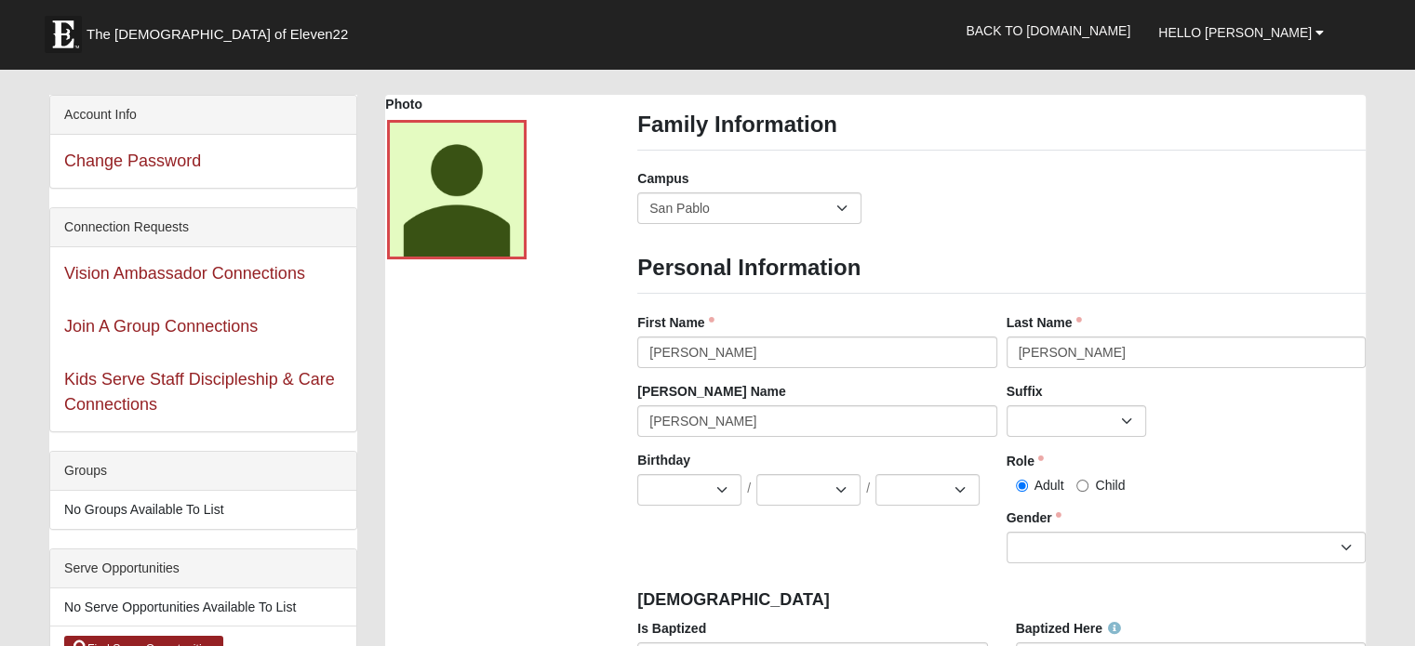
scroll to position [93, 0]
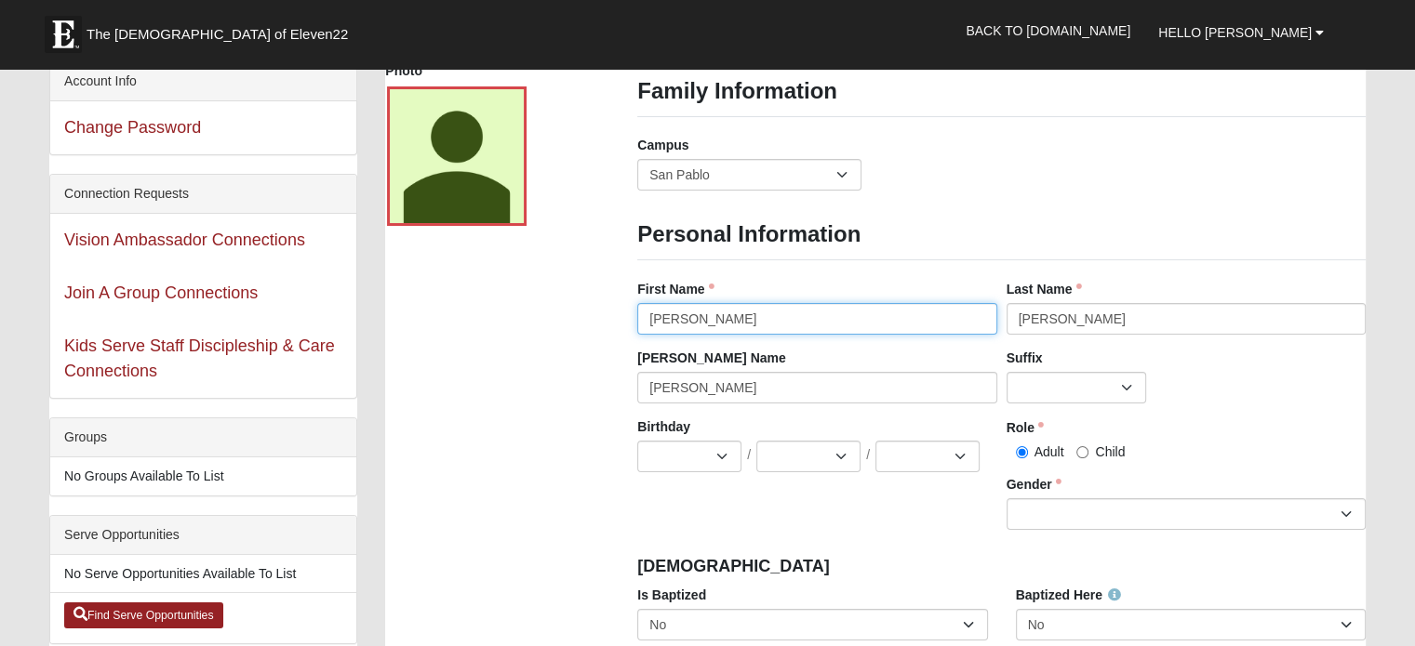
click at [749, 314] on input "Steve" at bounding box center [816, 319] width 359 height 32
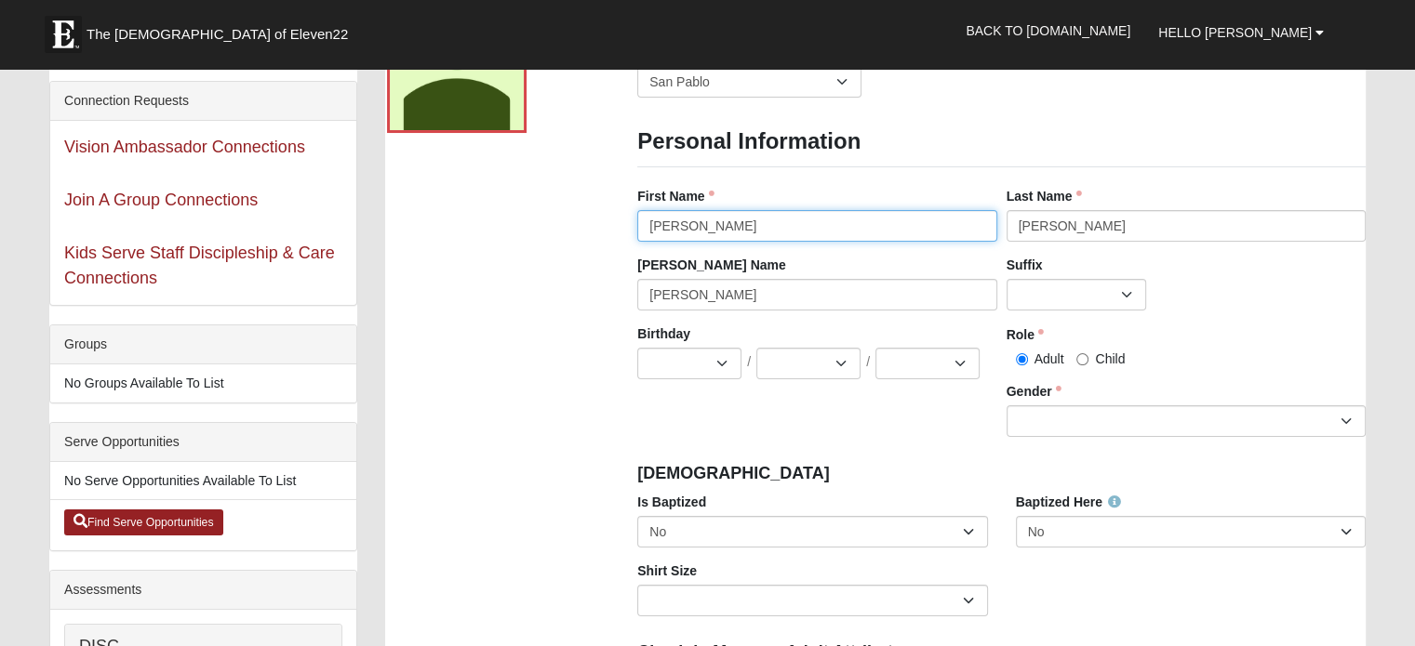
type input "Steven"
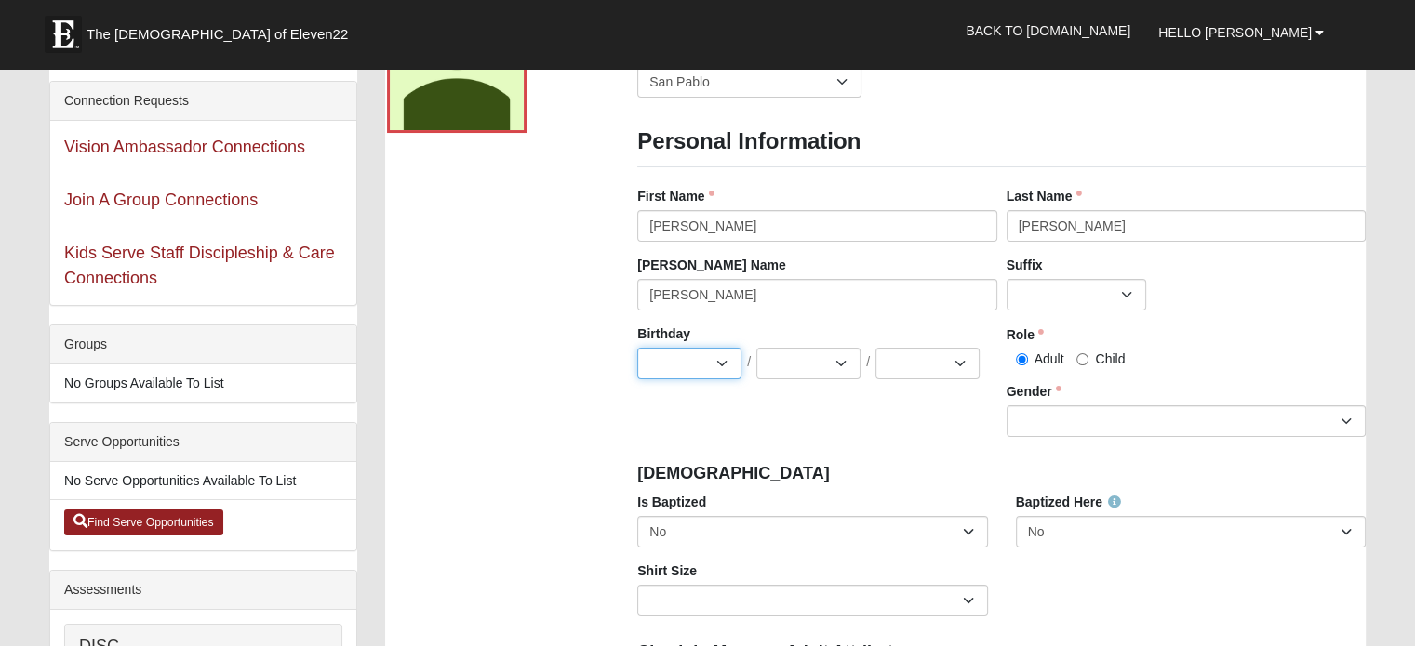
click at [683, 365] on select "Jan Feb Mar Apr May Jun Jul Aug Sep Oct Nov Dec" at bounding box center [689, 364] width 104 height 32
select select "8"
click at [637, 348] on select "Jan Feb Mar Apr May Jun Jul Aug Sep Oct Nov Dec" at bounding box center [689, 364] width 104 height 32
click at [836, 360] on select "1 2 3 4 5 6 7 8 9 10 11 12 13 14 15 16 17 18 19 20 21 22 23 24 25 26 27 28 29 3…" at bounding box center [808, 364] width 104 height 32
select select "6"
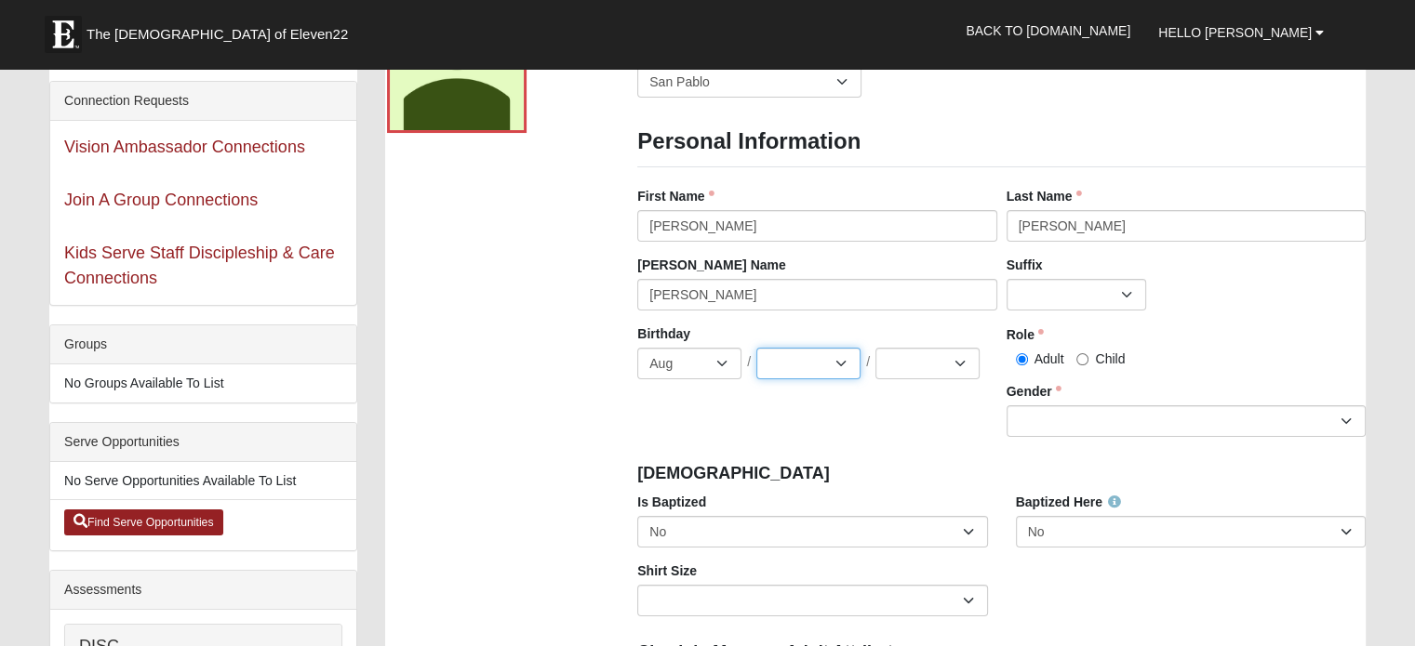
click at [756, 348] on select "1 2 3 4 5 6 7 8 9 10 11 12 13 14 15 16 17 18 19 20 21 22 23 24 25 26 27 28 29 3…" at bounding box center [808, 364] width 104 height 32
click at [953, 367] on select "2025 2024 2023 2022 2021 2020 2019 2018 2017 2016 2015 2014 2013 2012 2011 2010…" at bounding box center [927, 364] width 104 height 32
select select "1973"
click at [875, 348] on select "2025 2024 2023 2022 2021 2020 2019 2018 2017 2016 2015 2014 2013 2012 2011 2010…" at bounding box center [927, 364] width 104 height 32
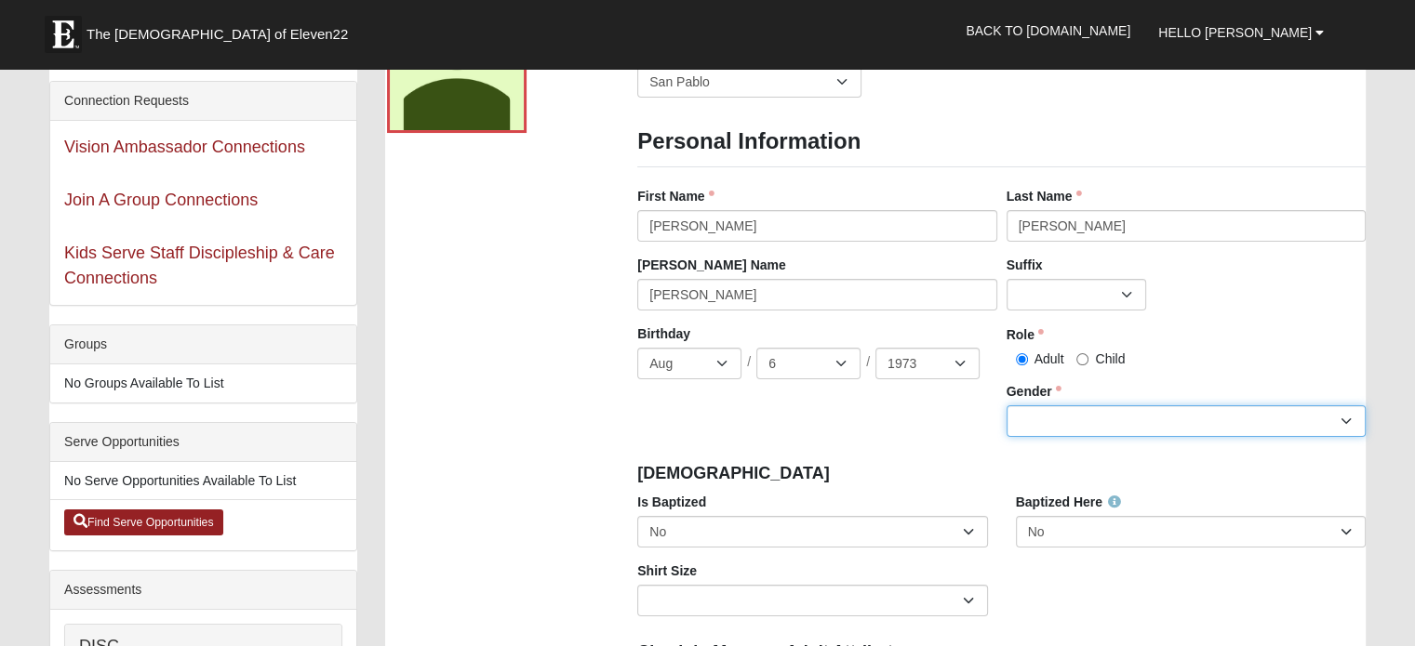
click at [1109, 423] on select "Male Female" at bounding box center [1185, 421] width 359 height 32
select select "Male"
click at [1006, 405] on select "Male Female" at bounding box center [1185, 421] width 359 height 32
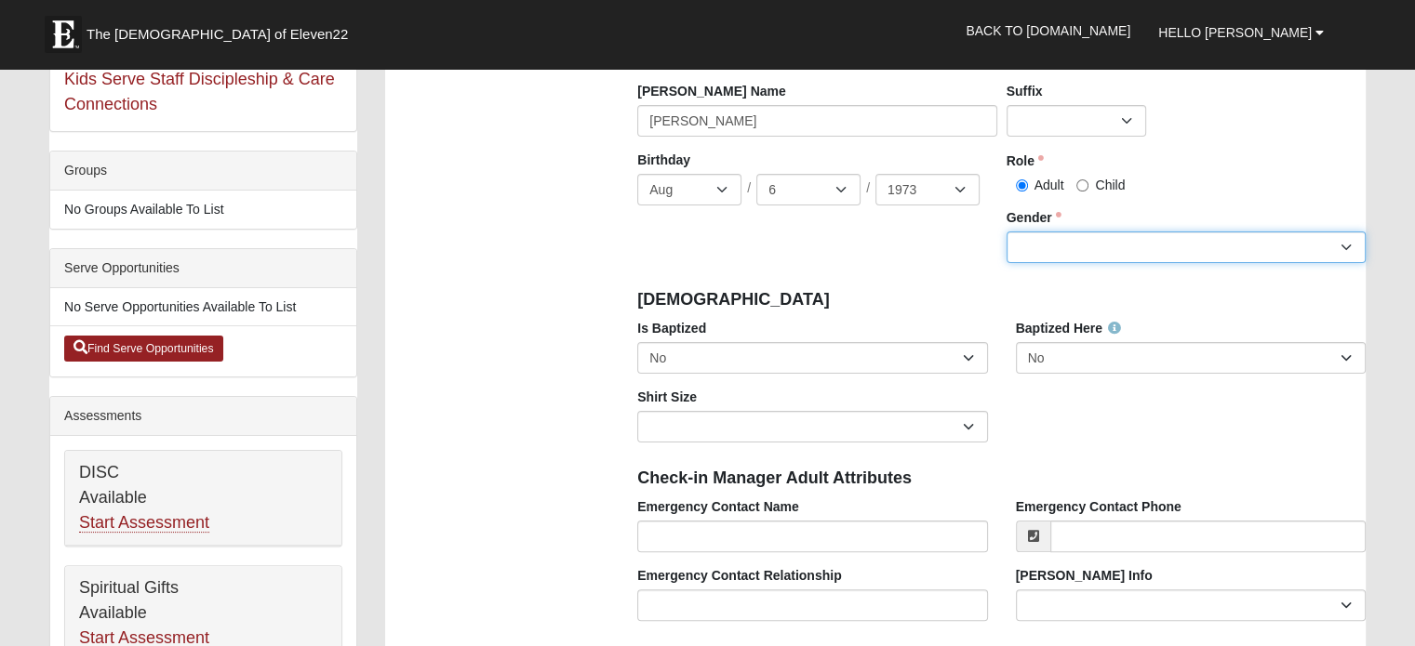
scroll to position [372, 0]
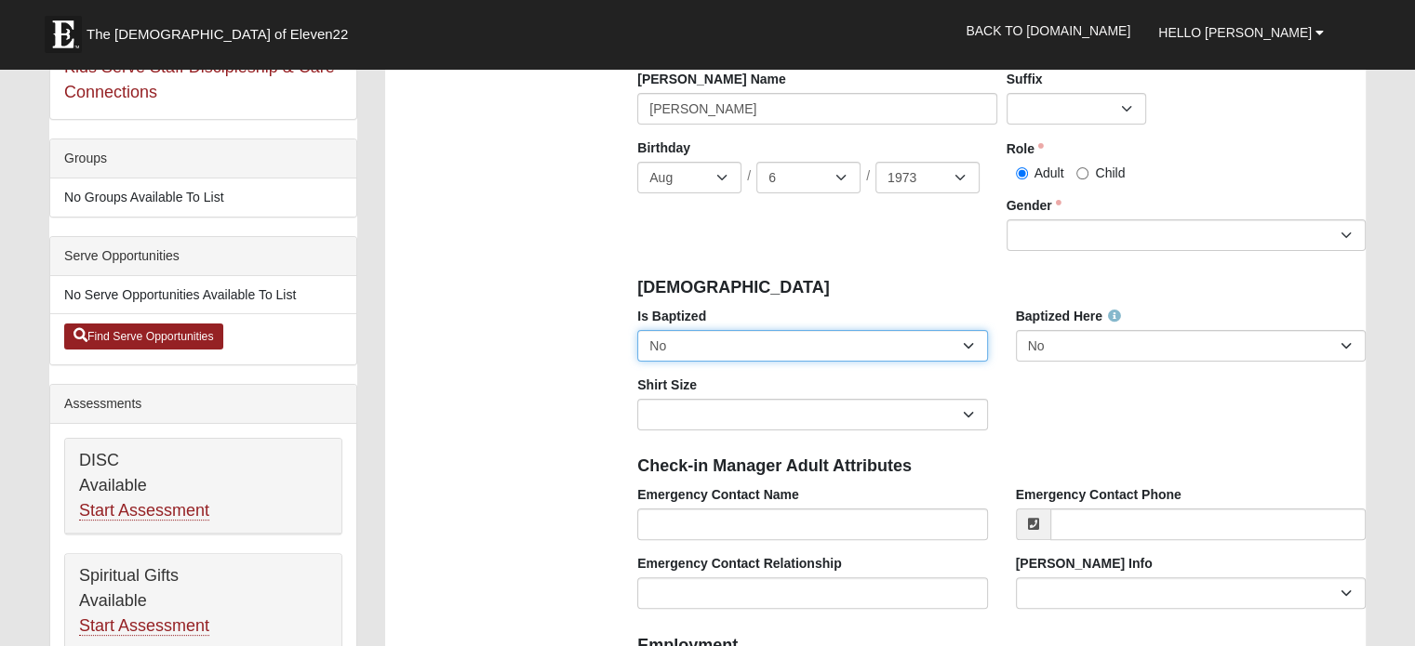
click at [799, 347] on select "No Yes" at bounding box center [812, 346] width 350 height 32
select select "True"
click at [637, 330] on select "No Yes" at bounding box center [812, 346] width 350 height 32
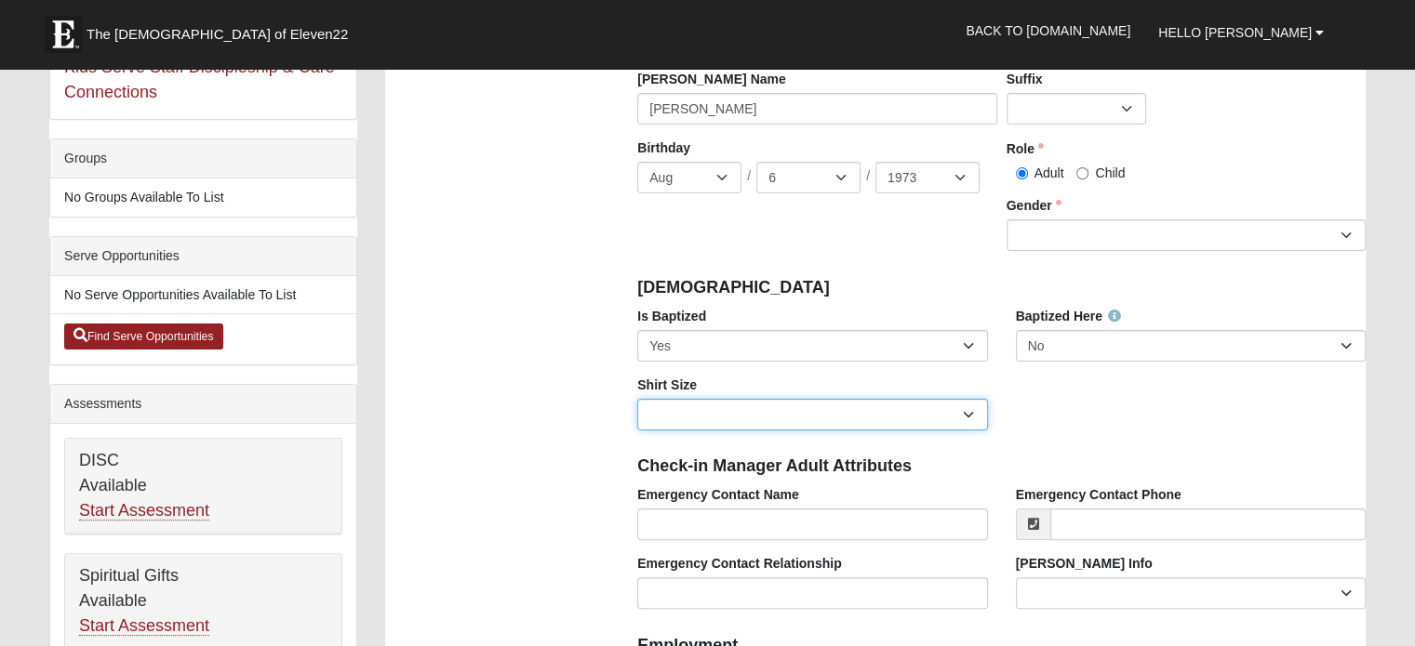
click at [876, 422] on select "Adult Small Adult Medium Adult Large Adult XL Adult XXL Adult 3XL Adult 4XL You…" at bounding box center [812, 415] width 350 height 32
select select "Adult XL"
click at [637, 399] on select "Adult Small Adult Medium Adult Large Adult XL Adult XXL Adult 3XL Adult 4XL You…" at bounding box center [812, 415] width 350 height 32
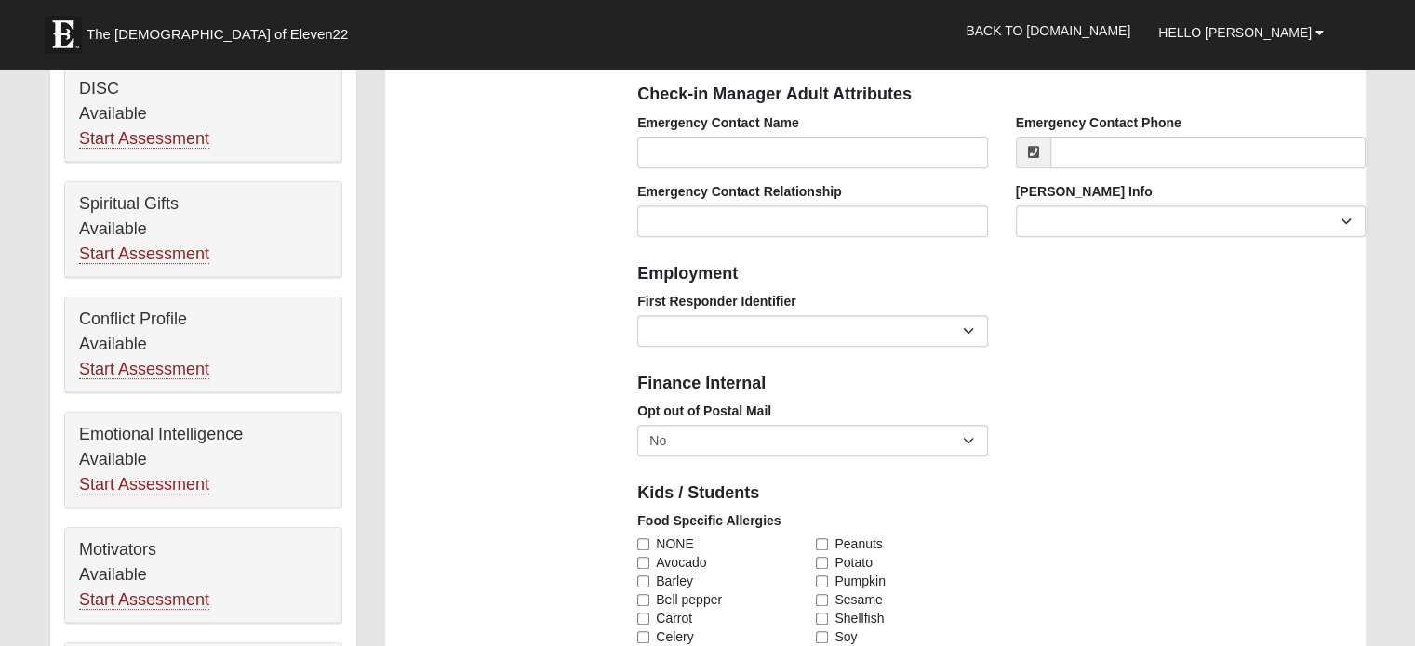
scroll to position [837, 0]
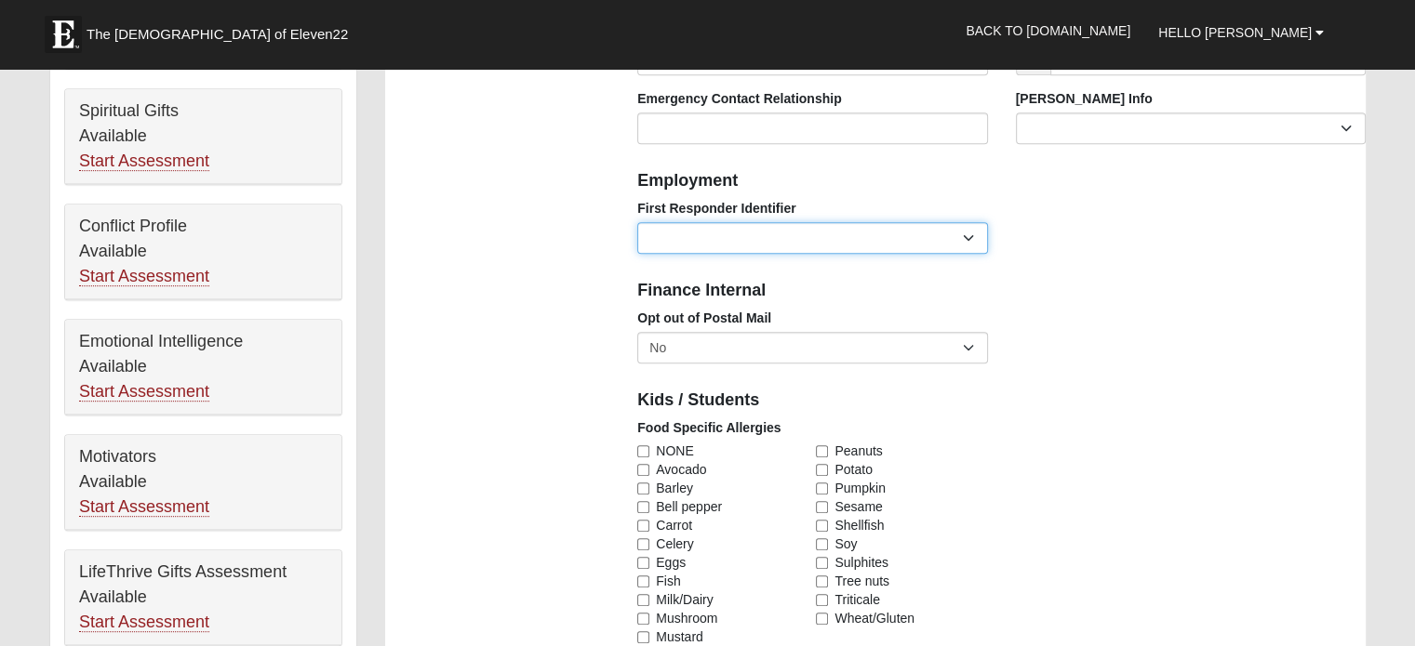
click at [827, 244] on select "EMT | Paramedic | Medical Firefighter | Fire Department Police Officer | Sherif…" at bounding box center [812, 238] width 350 height 32
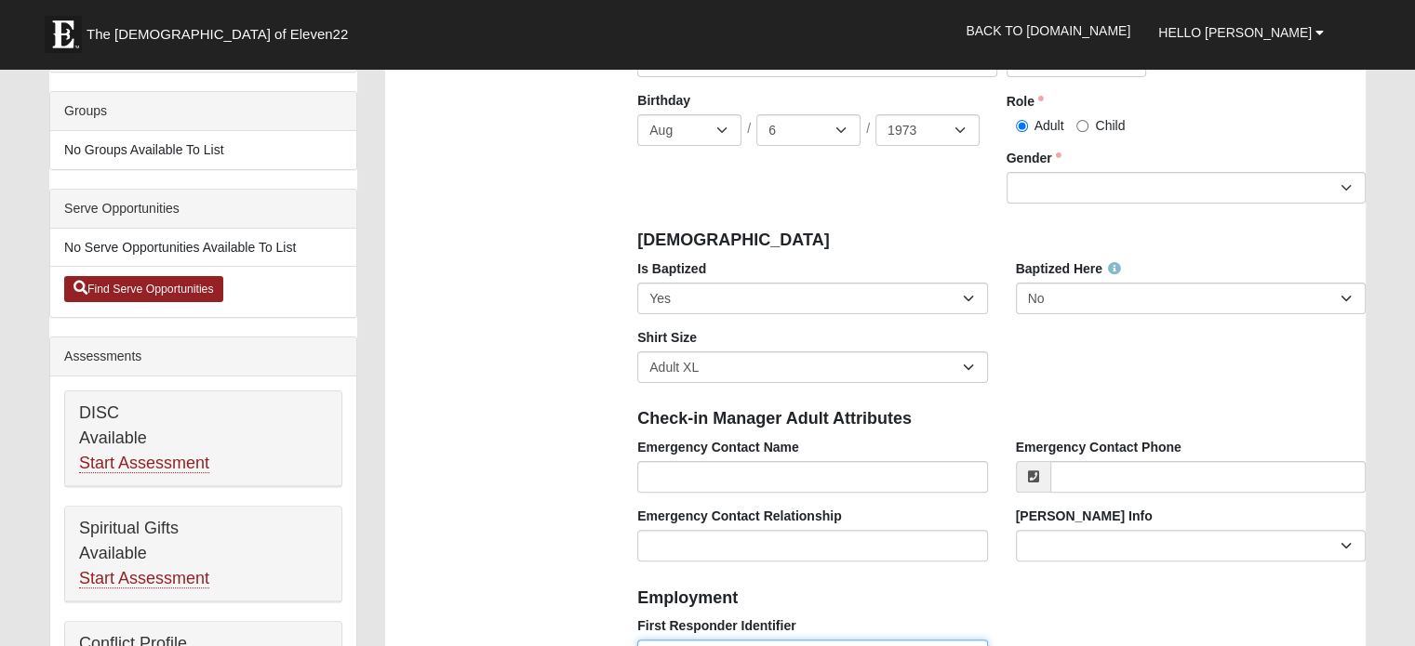
scroll to position [465, 0]
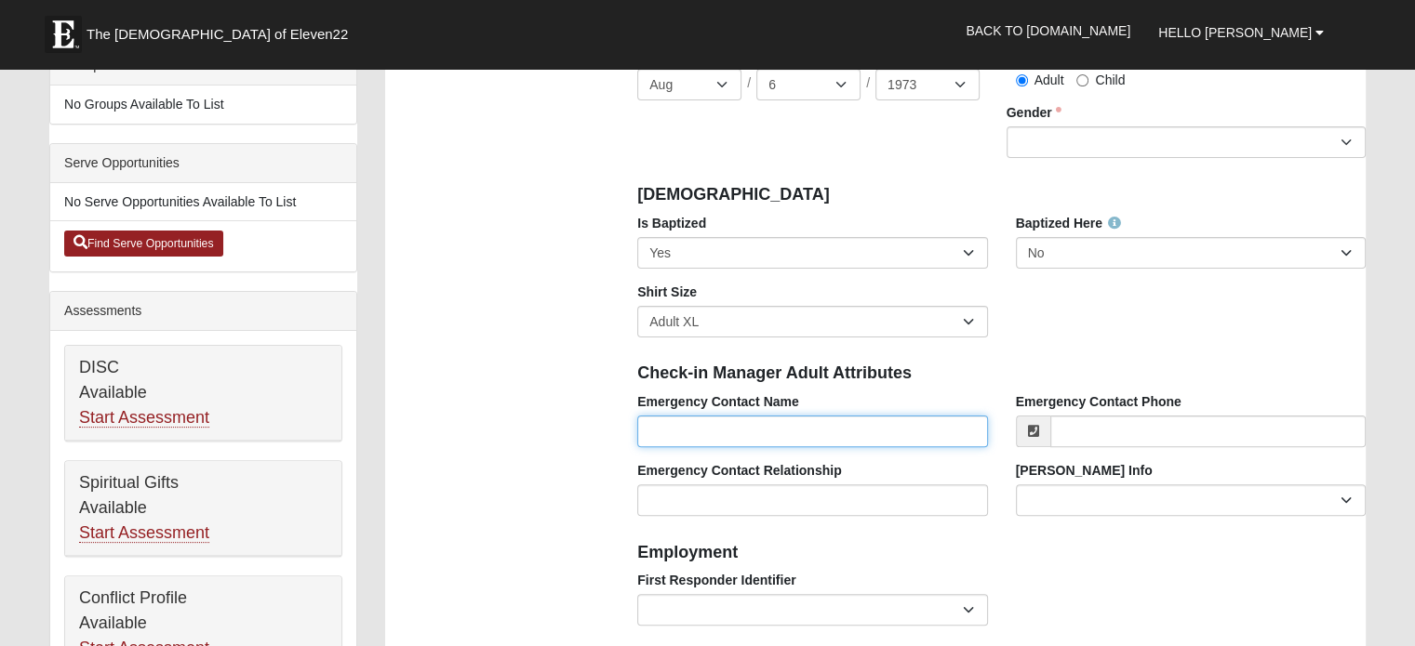
click at [831, 428] on input "Emergency Contact Name" at bounding box center [812, 432] width 350 height 32
type input "Lori Szymczak"
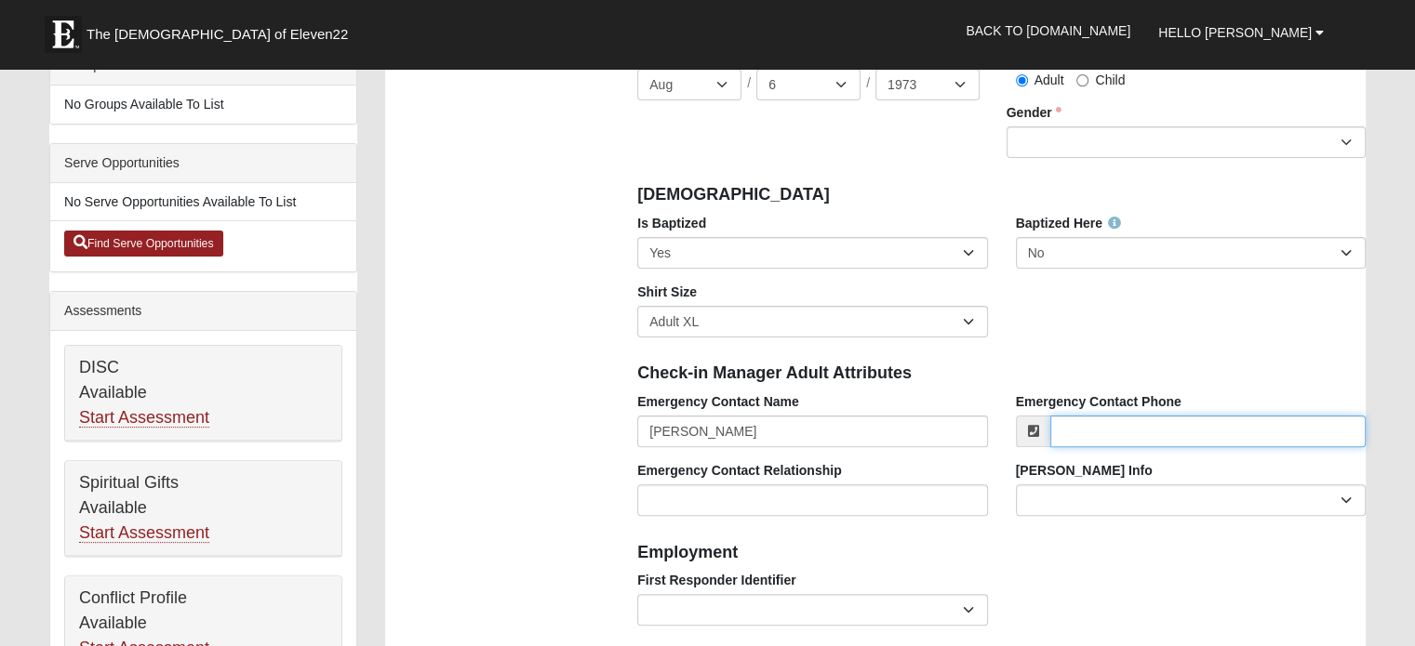
type input "9044516107"
type input "loriszymczak40@gmail.com"
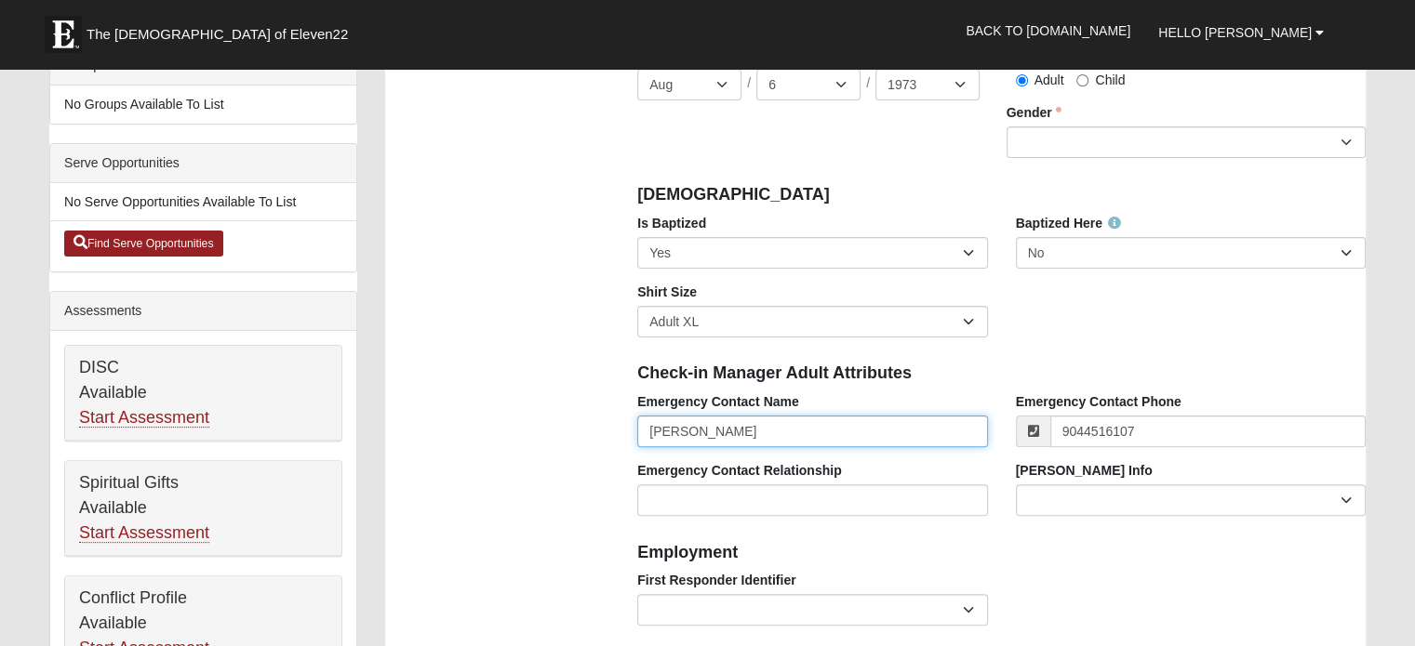
type input "(904) 451-6107"
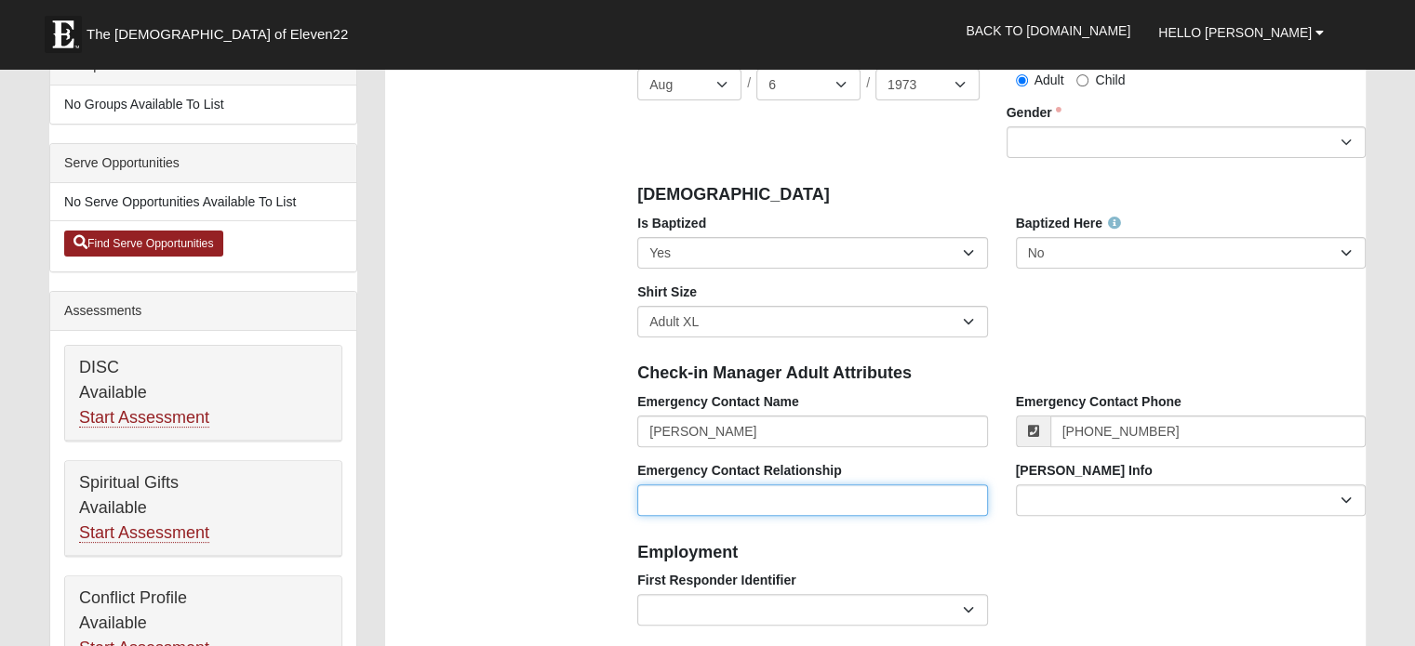
click at [815, 494] on input "Emergency Contact Relationship" at bounding box center [812, 501] width 350 height 32
type input "Spouse"
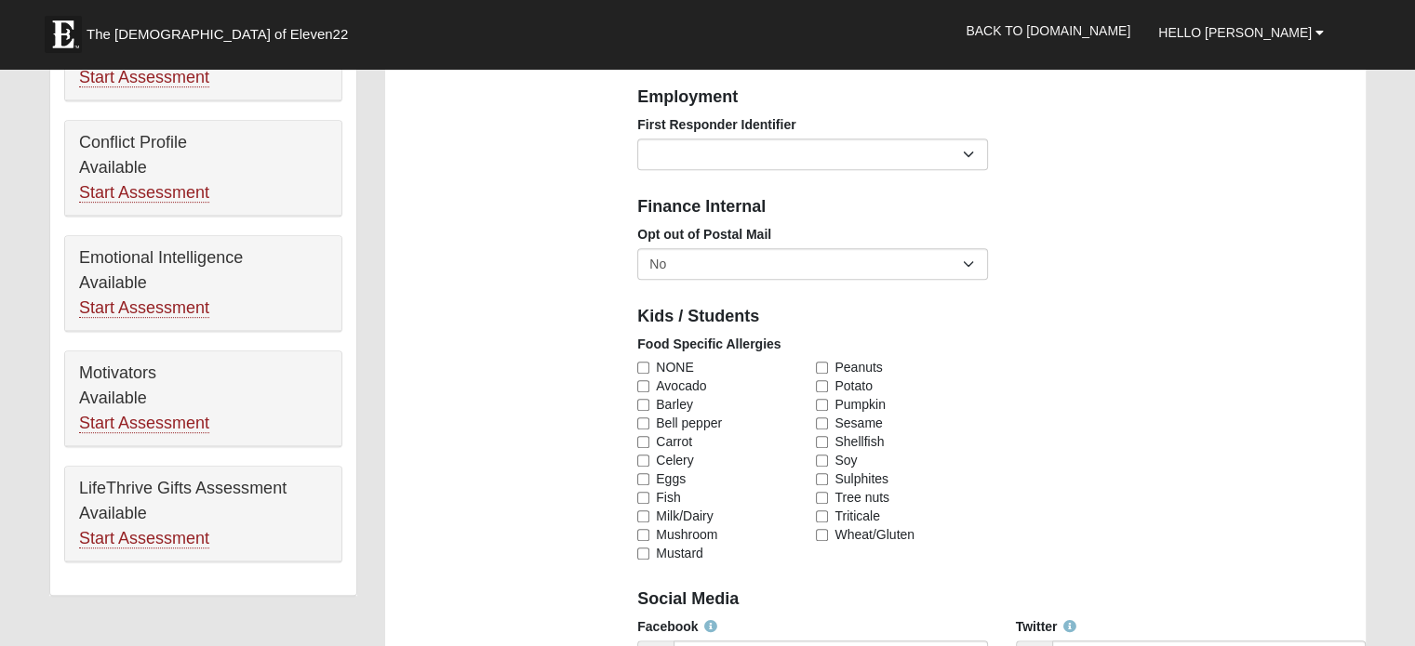
scroll to position [930, 0]
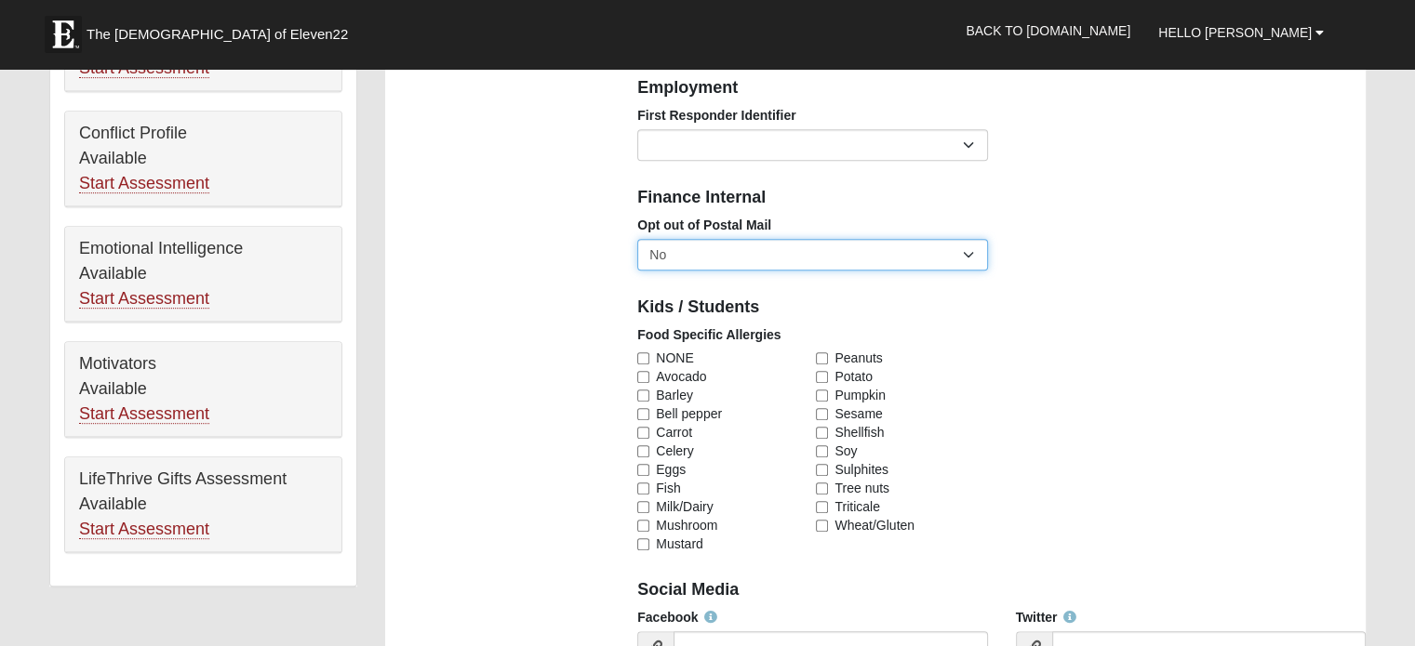
click at [847, 257] on select "No Yes" at bounding box center [812, 255] width 350 height 32
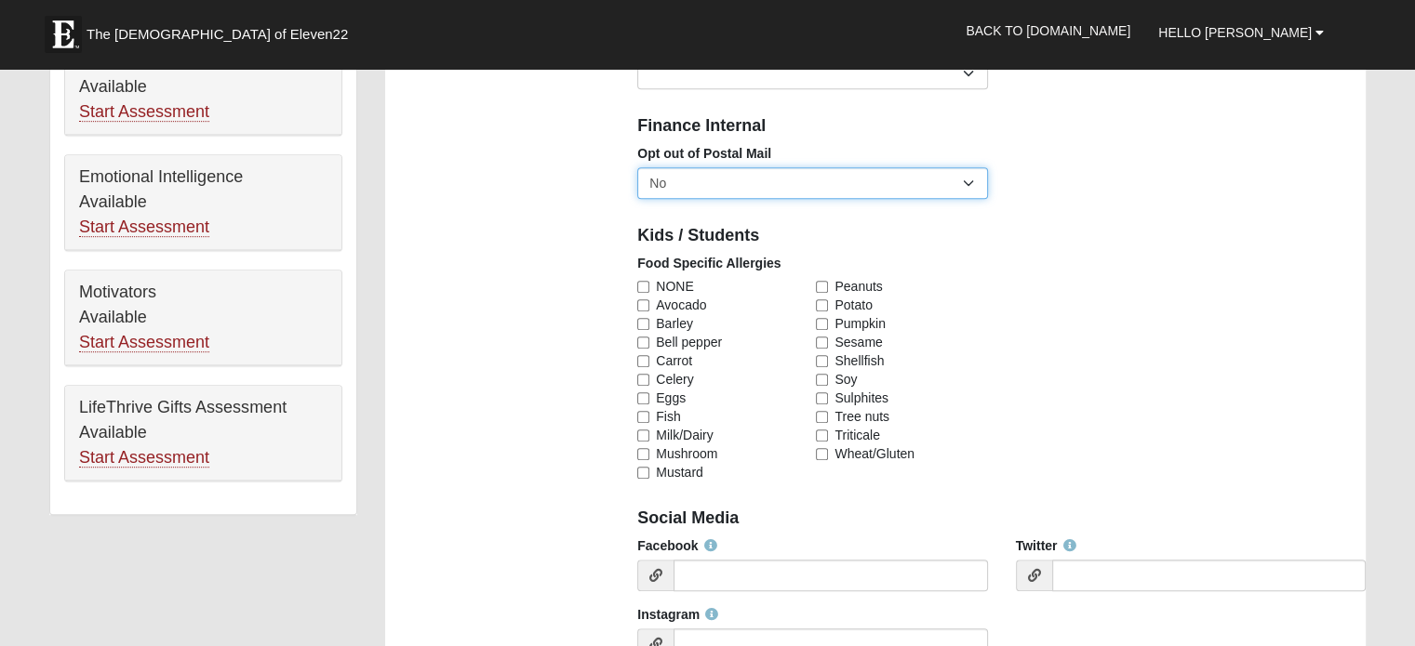
scroll to position [1023, 0]
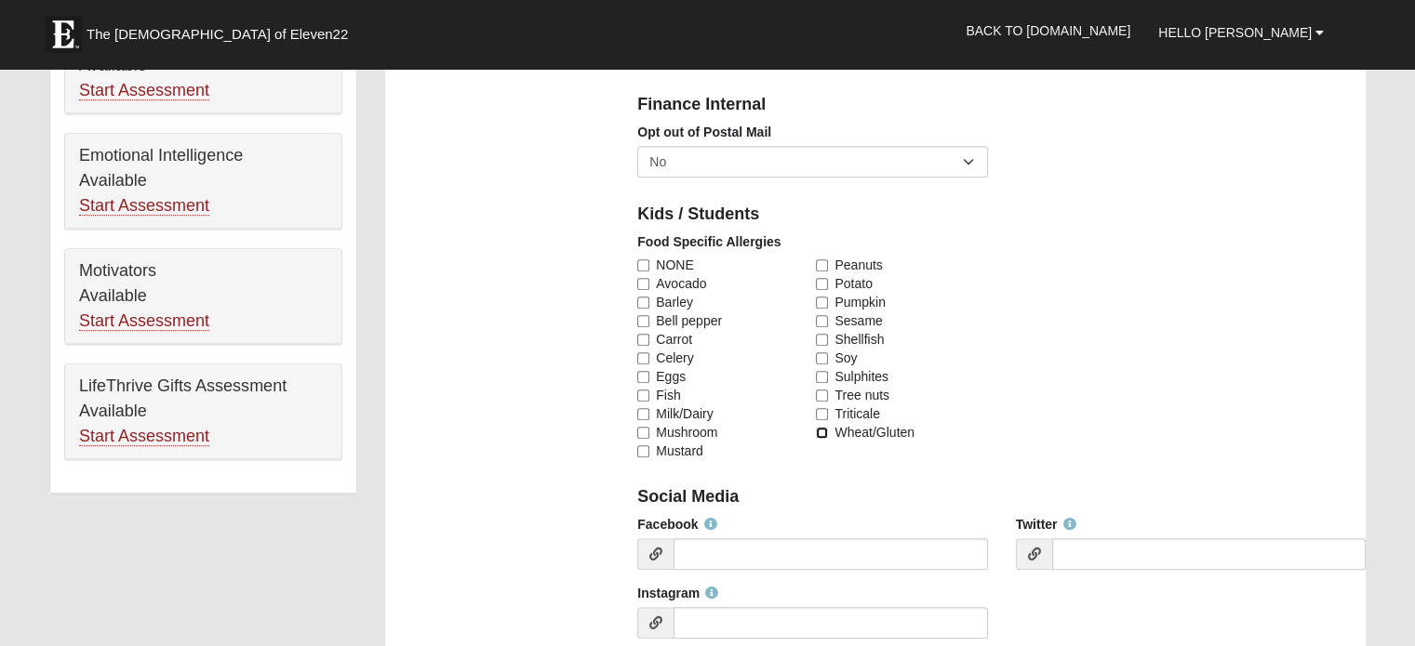
click at [820, 428] on input "Wheat/Gluten" at bounding box center [822, 433] width 12 height 12
checkbox input "true"
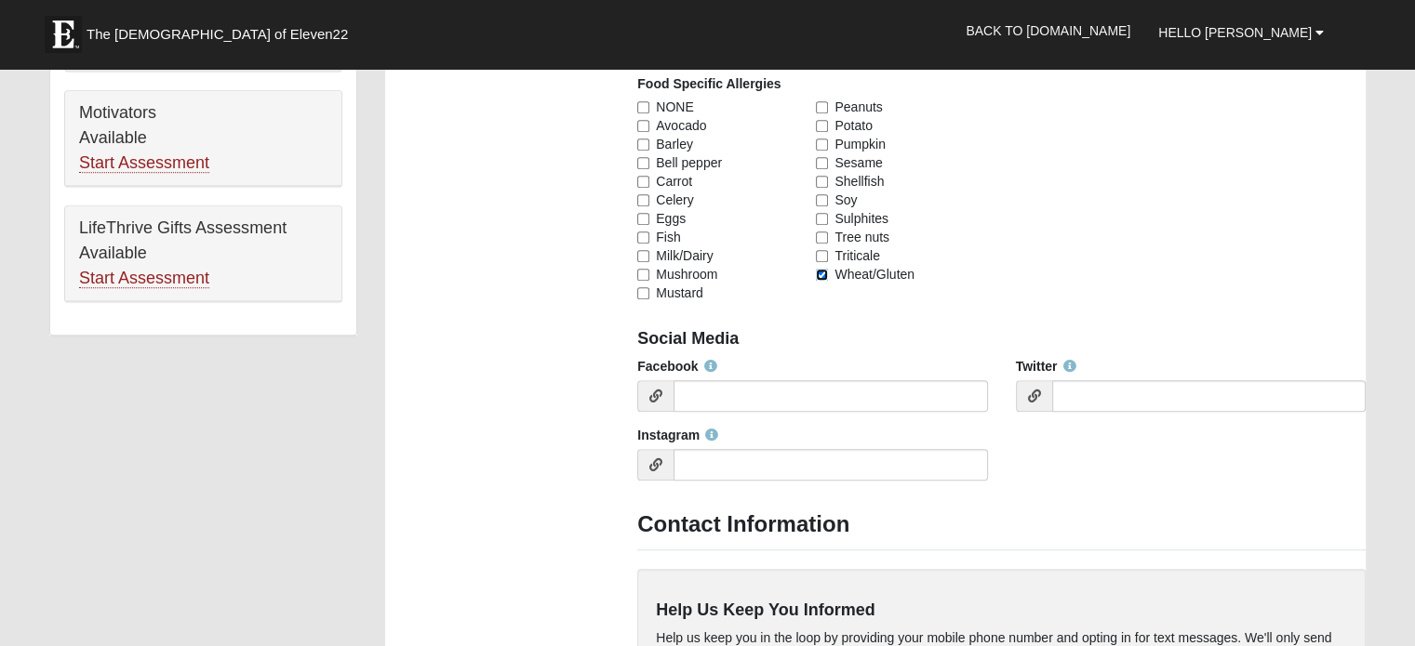
scroll to position [1209, 0]
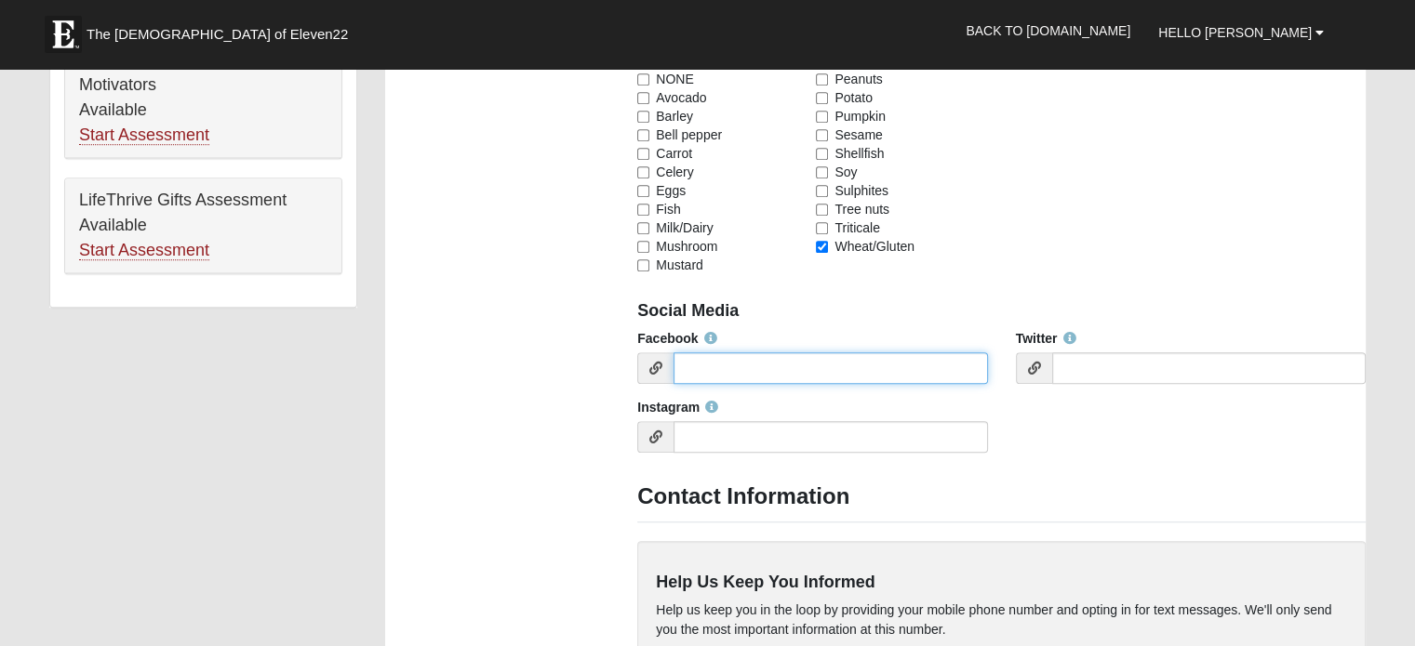
click at [724, 369] on input "Facebook" at bounding box center [829, 368] width 313 height 32
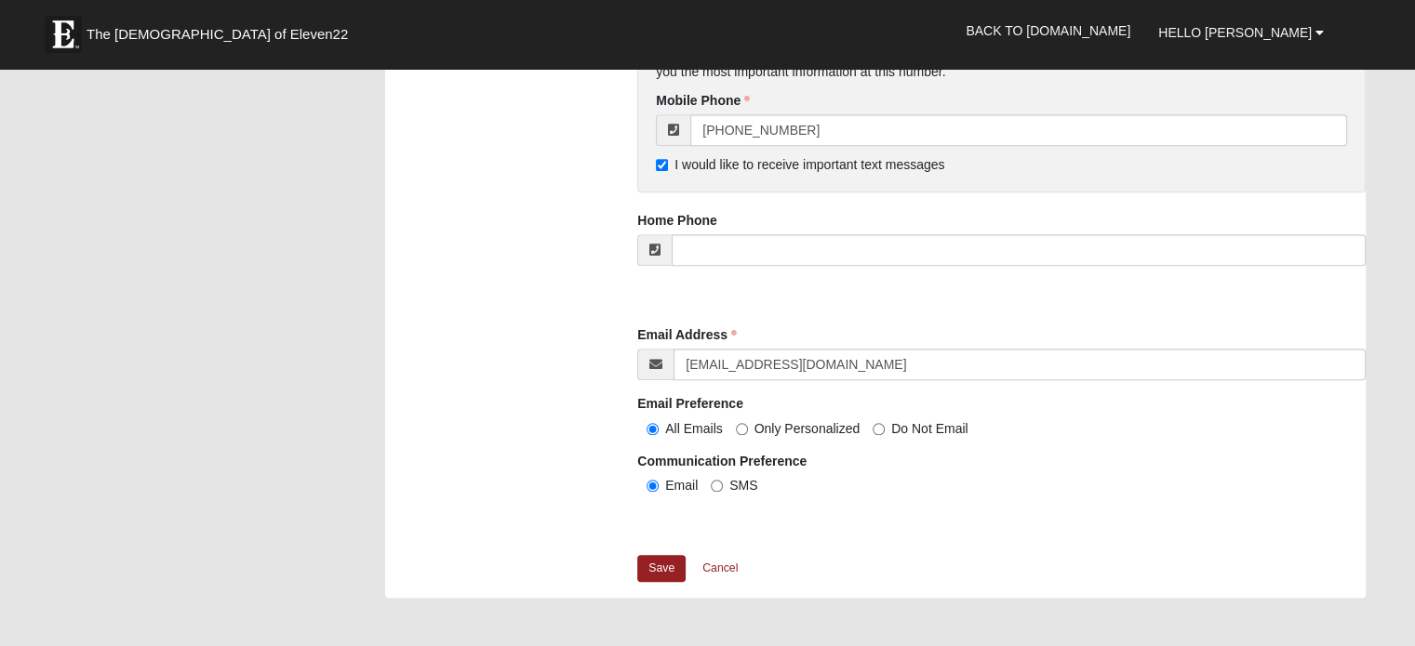
scroll to position [1860, 0]
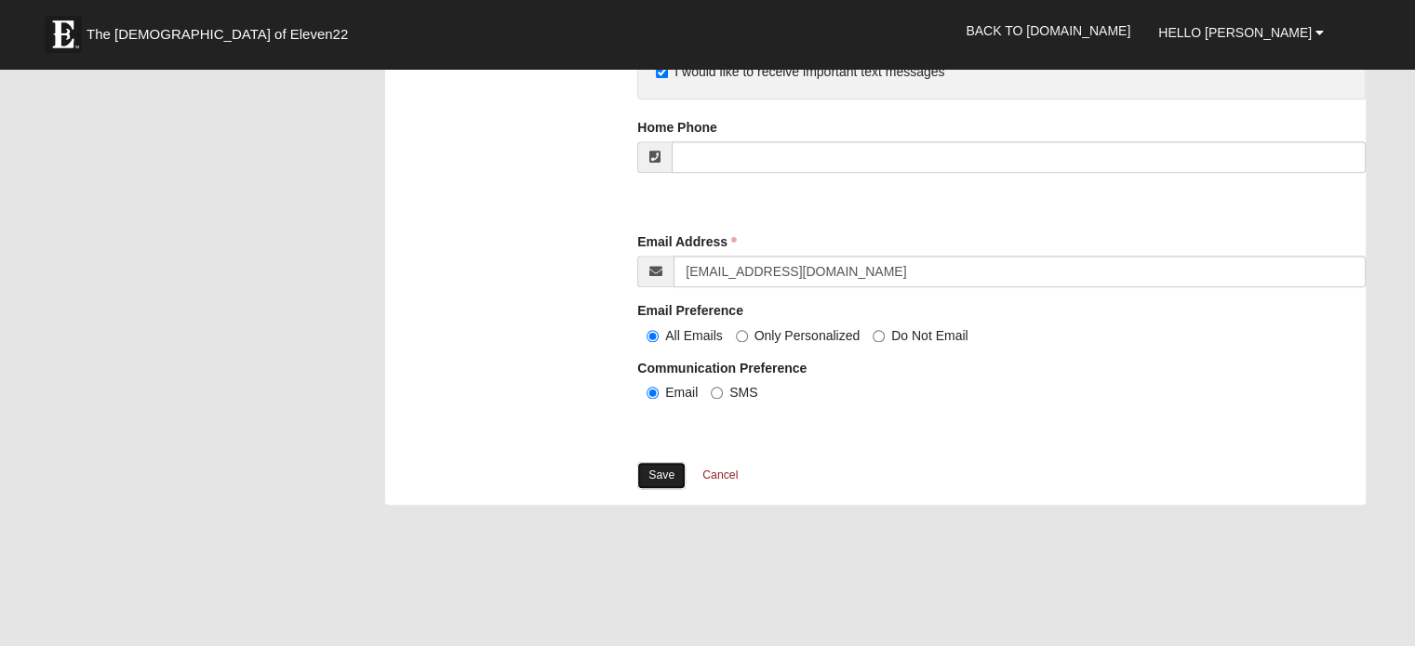
click at [658, 463] on link "Save" at bounding box center [661, 475] width 48 height 27
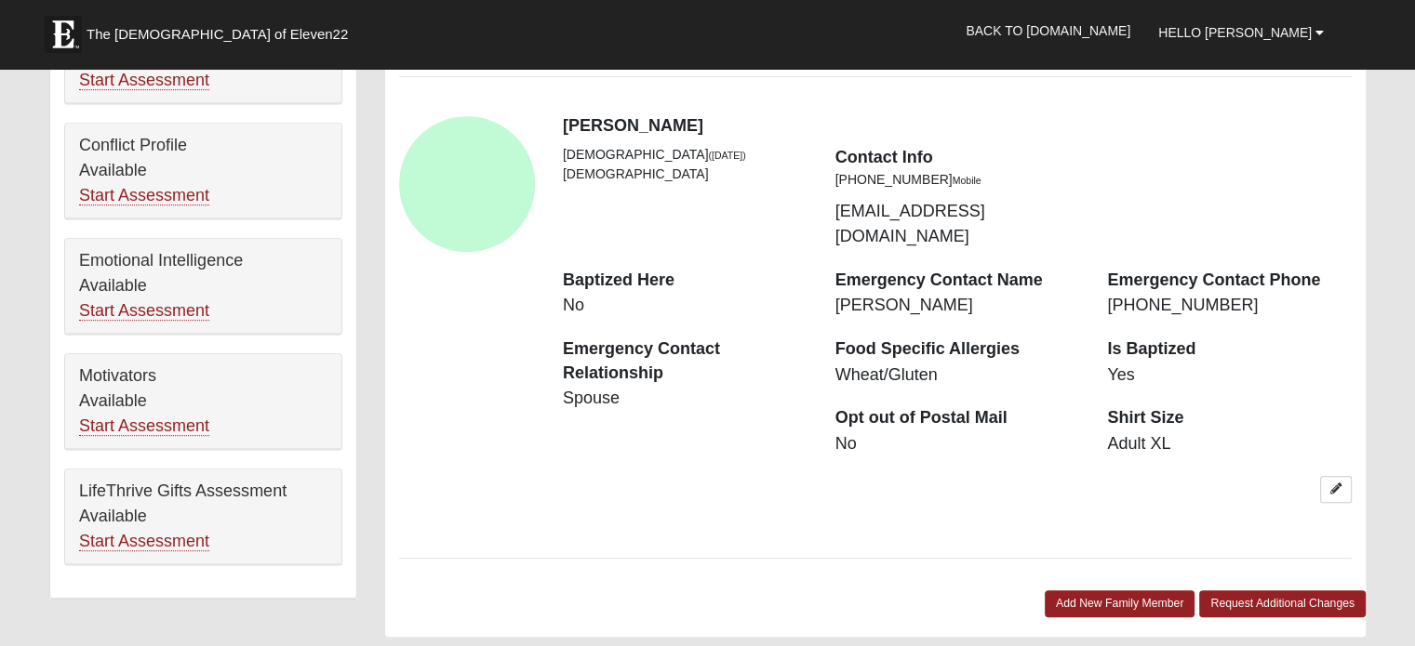
scroll to position [930, 0]
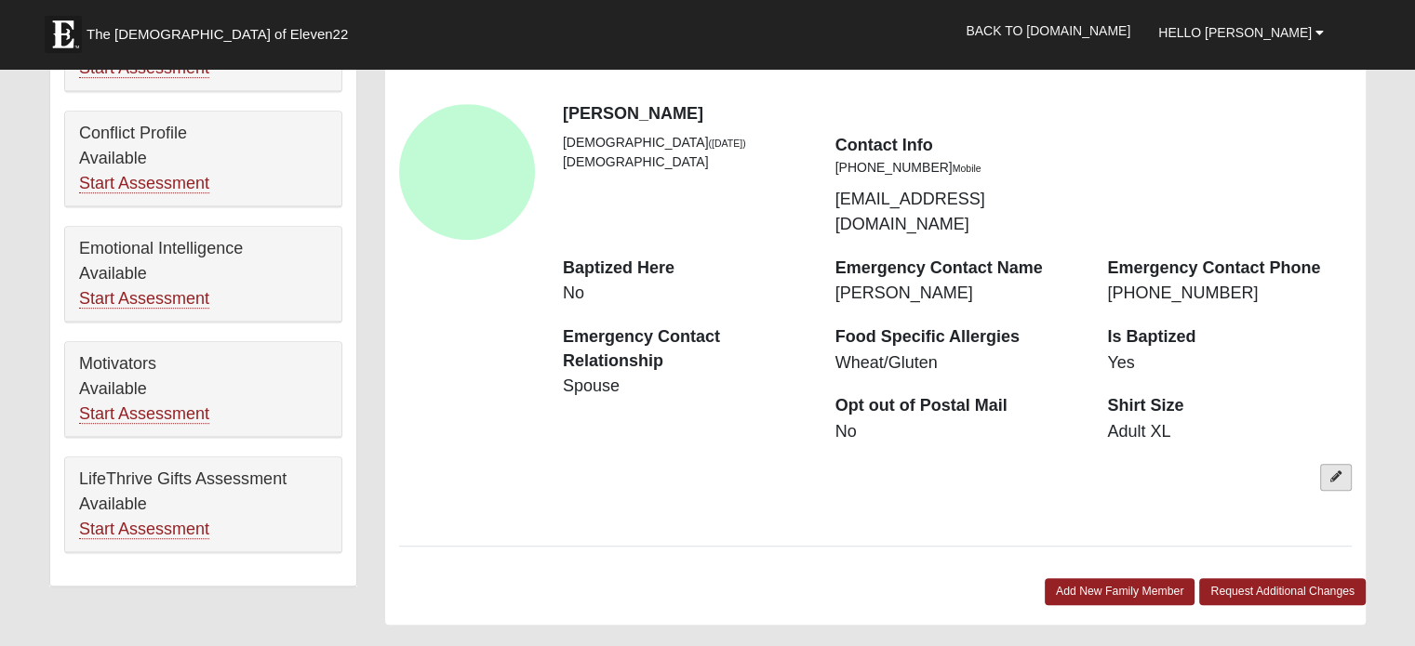
click at [1328, 464] on link at bounding box center [1336, 477] width 32 height 27
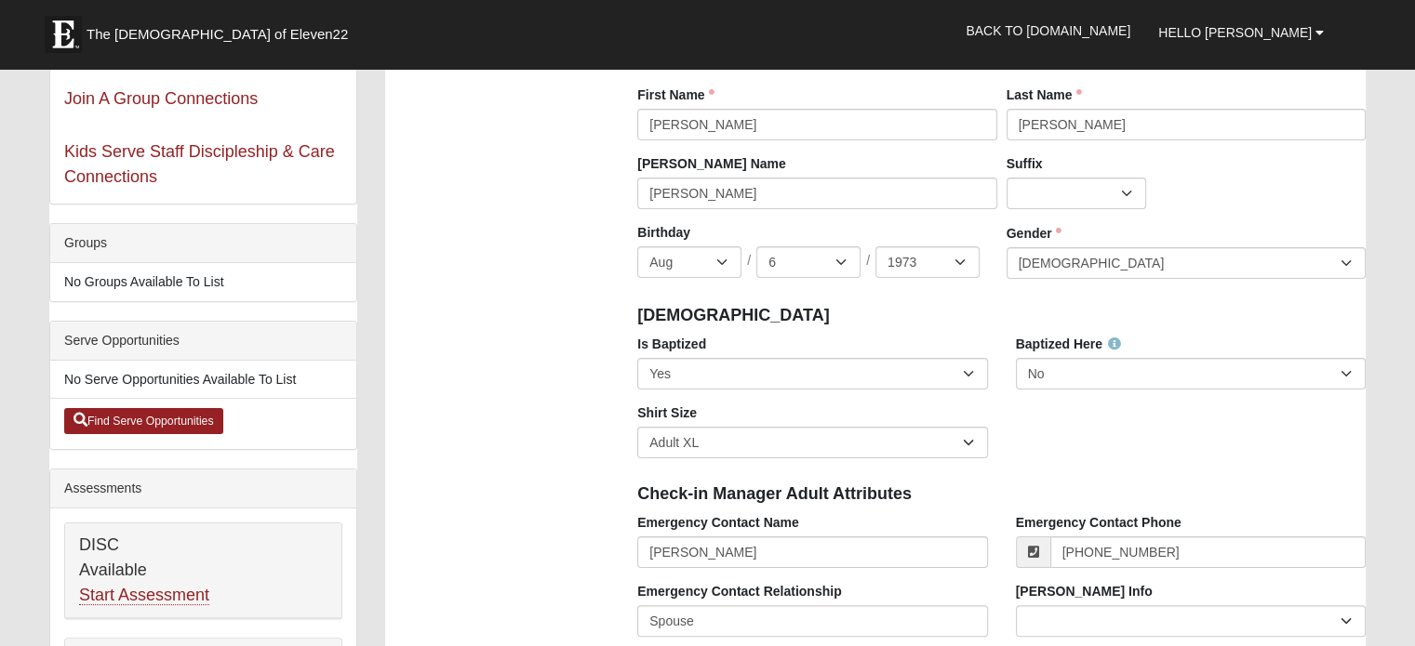
scroll to position [0, 0]
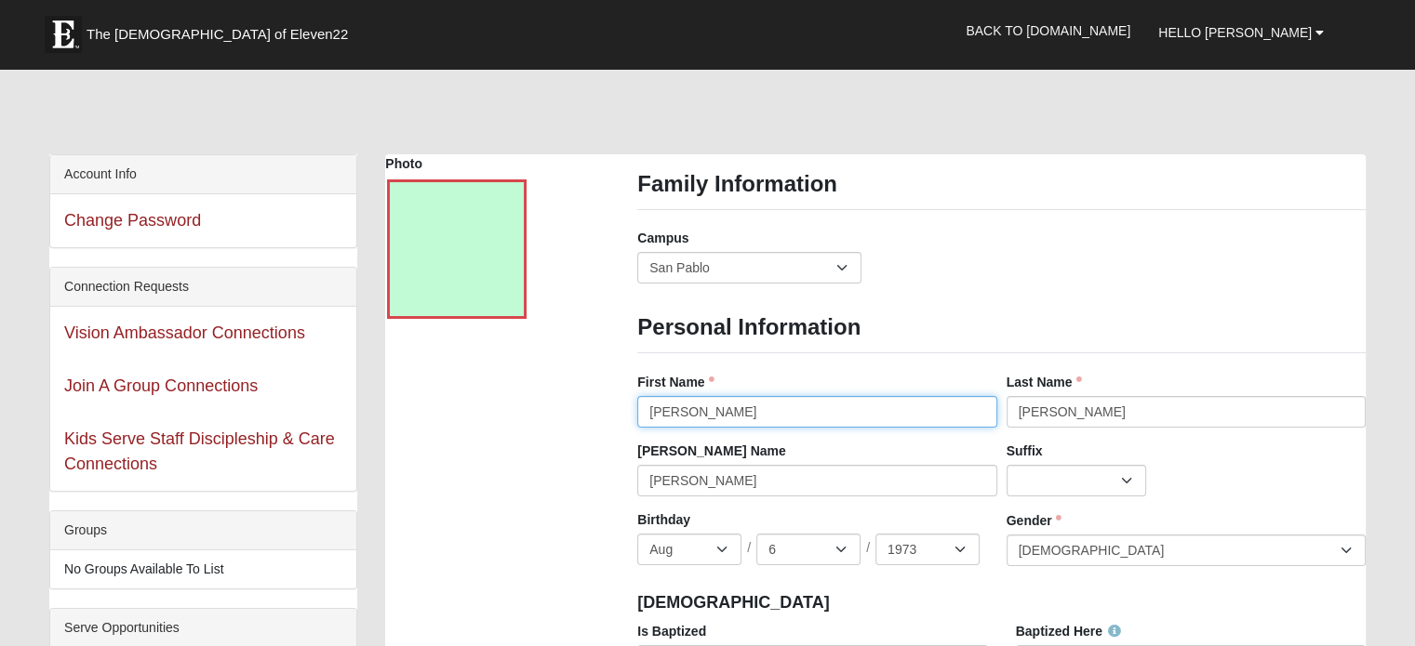
click at [738, 408] on input "[PERSON_NAME]" at bounding box center [816, 412] width 359 height 32
type input "Lori"
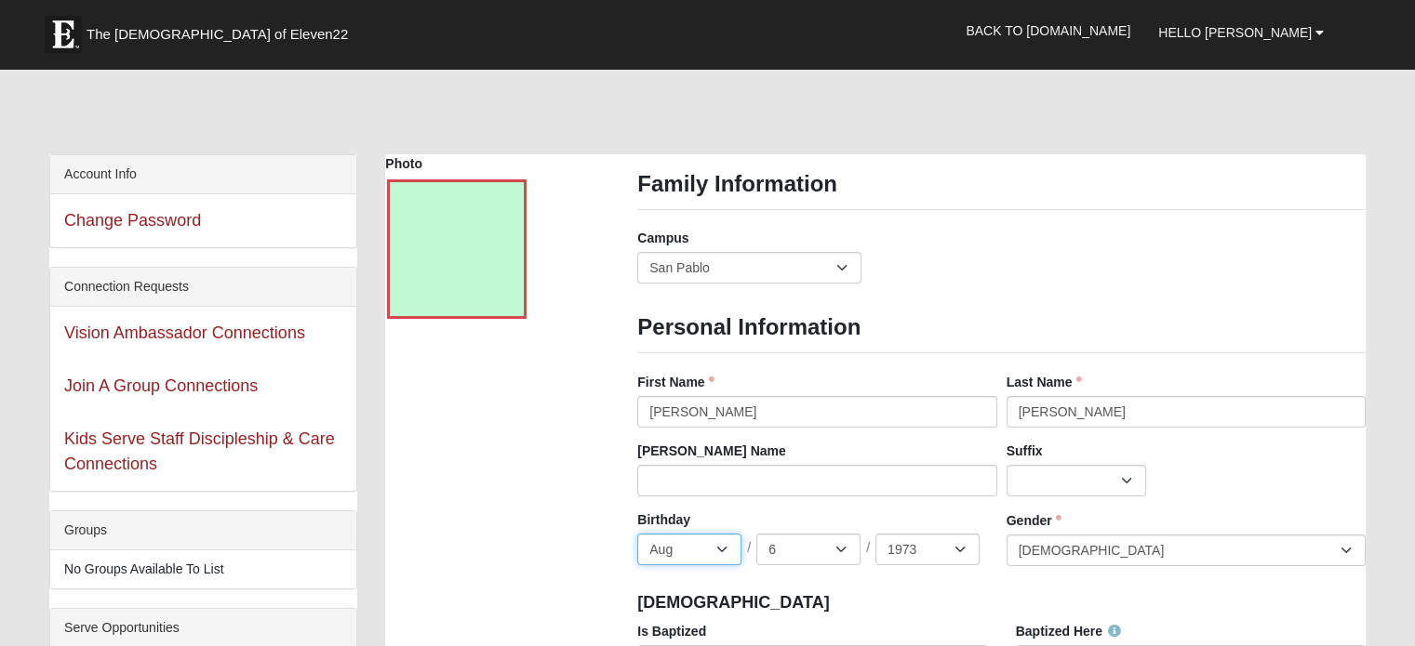
click at [722, 553] on select "Jan Feb Mar Apr May Jun Jul Aug Sep Oct Nov Dec" at bounding box center [689, 550] width 104 height 32
select select "3"
click at [637, 534] on select "Jan Feb Mar Apr May Jun Jul Aug Sep Oct Nov Dec" at bounding box center [689, 550] width 104 height 32
click at [824, 550] on select "1 2 3 4 5 6 7 8 9 10 11 12 13 14 15 16 17 18 19 20 21 22 23 24 25 26 27 28 29 3…" at bounding box center [808, 550] width 104 height 32
select select "21"
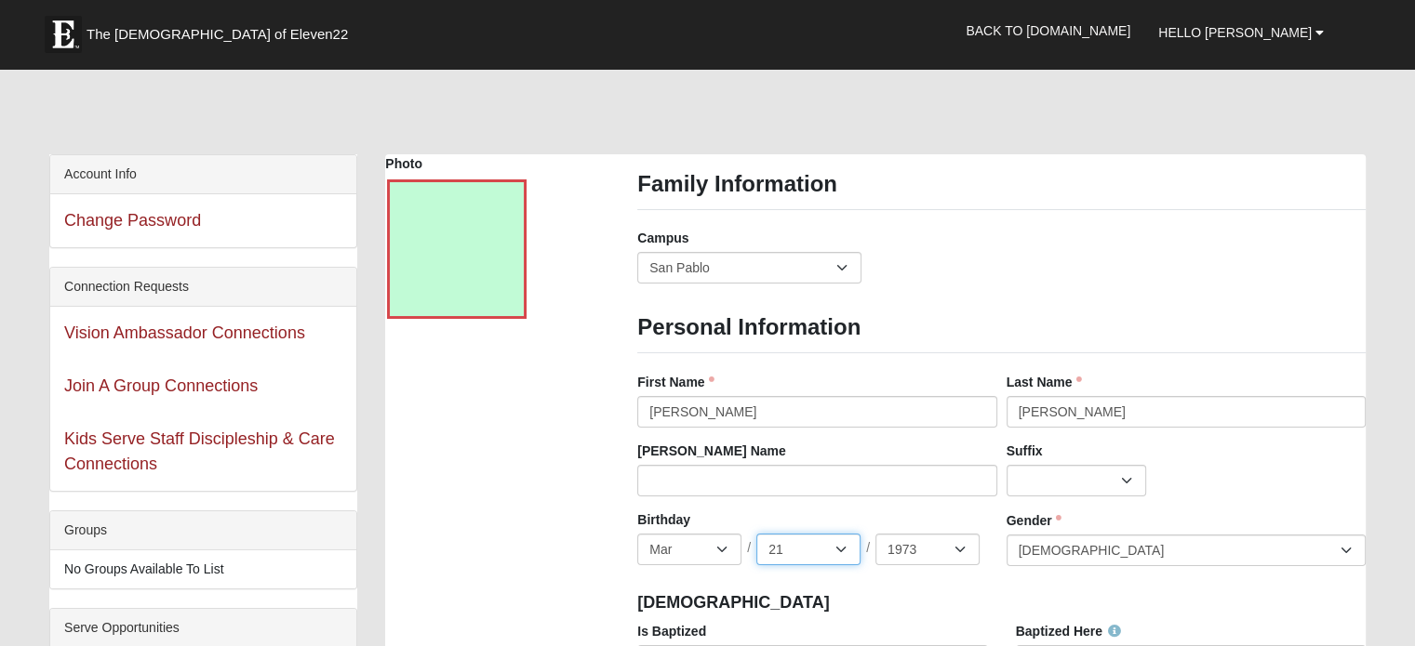
click at [756, 534] on select "1 2 3 4 5 6 7 8 9 10 11 12 13 14 15 16 17 18 19 20 21 22 23 24 25 26 27 28 29 3…" at bounding box center [808, 550] width 104 height 32
click at [931, 554] on select "2025 2024 2023 2022 2021 2020 2019 2018 2017 2016 2015 2014 2013 2012 2011 2010…" at bounding box center [927, 550] width 104 height 32
select select "1979"
click at [875, 534] on select "2025 2024 2023 2022 2021 2020 2019 2018 2017 2016 2015 2014 2013 2012 2011 2010…" at bounding box center [927, 550] width 104 height 32
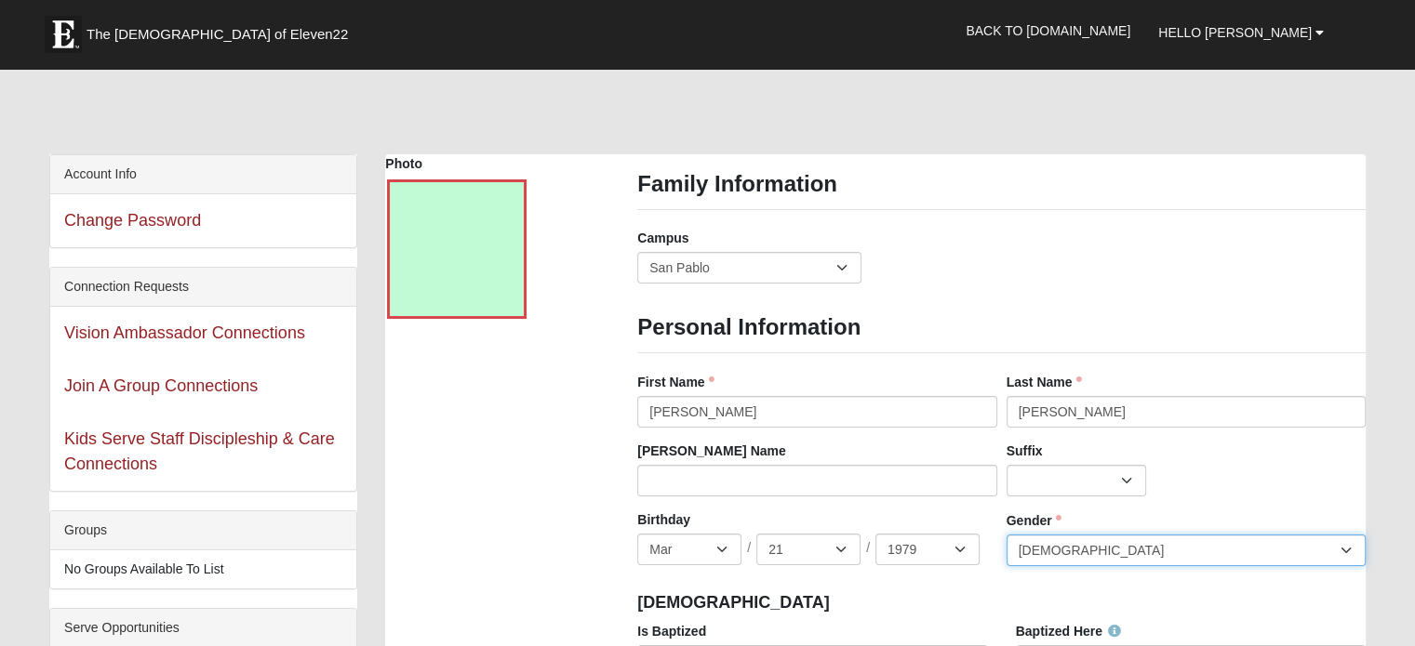
click at [1078, 547] on select "Male Female" at bounding box center [1185, 551] width 359 height 32
select select "Female"
click at [1006, 535] on select "Male Female" at bounding box center [1185, 551] width 359 height 32
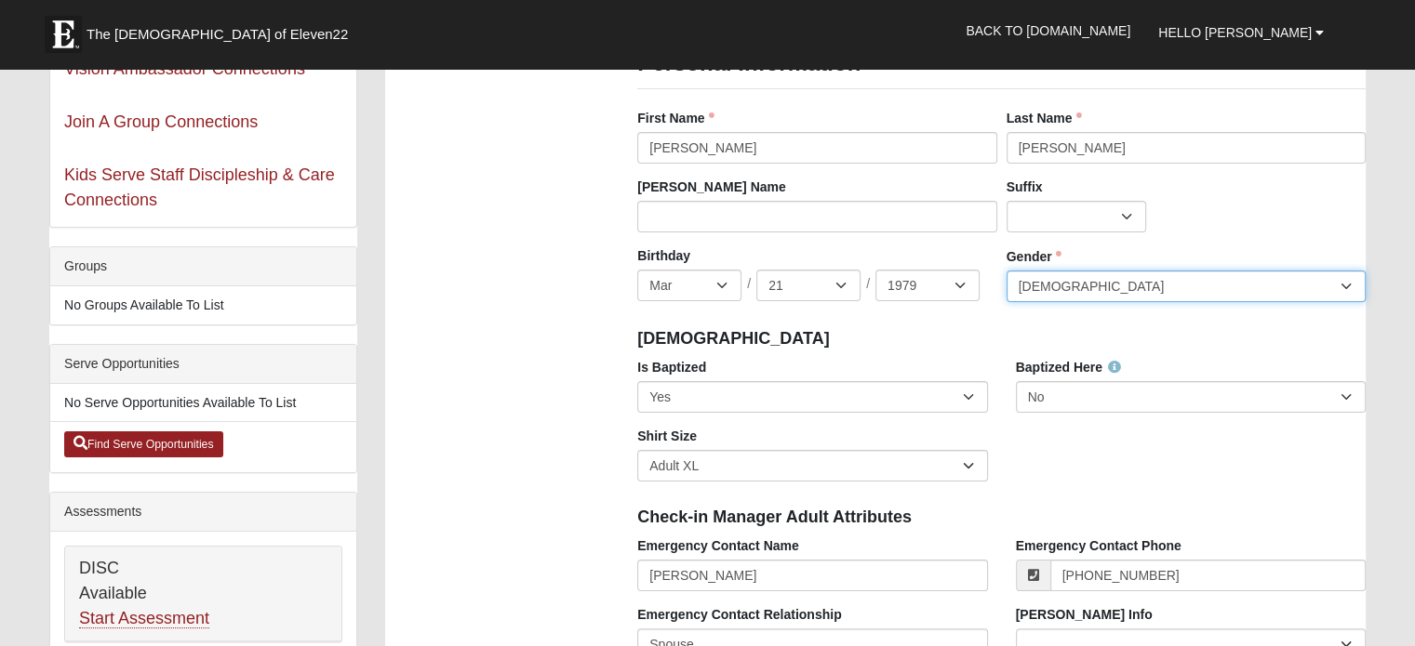
scroll to position [279, 0]
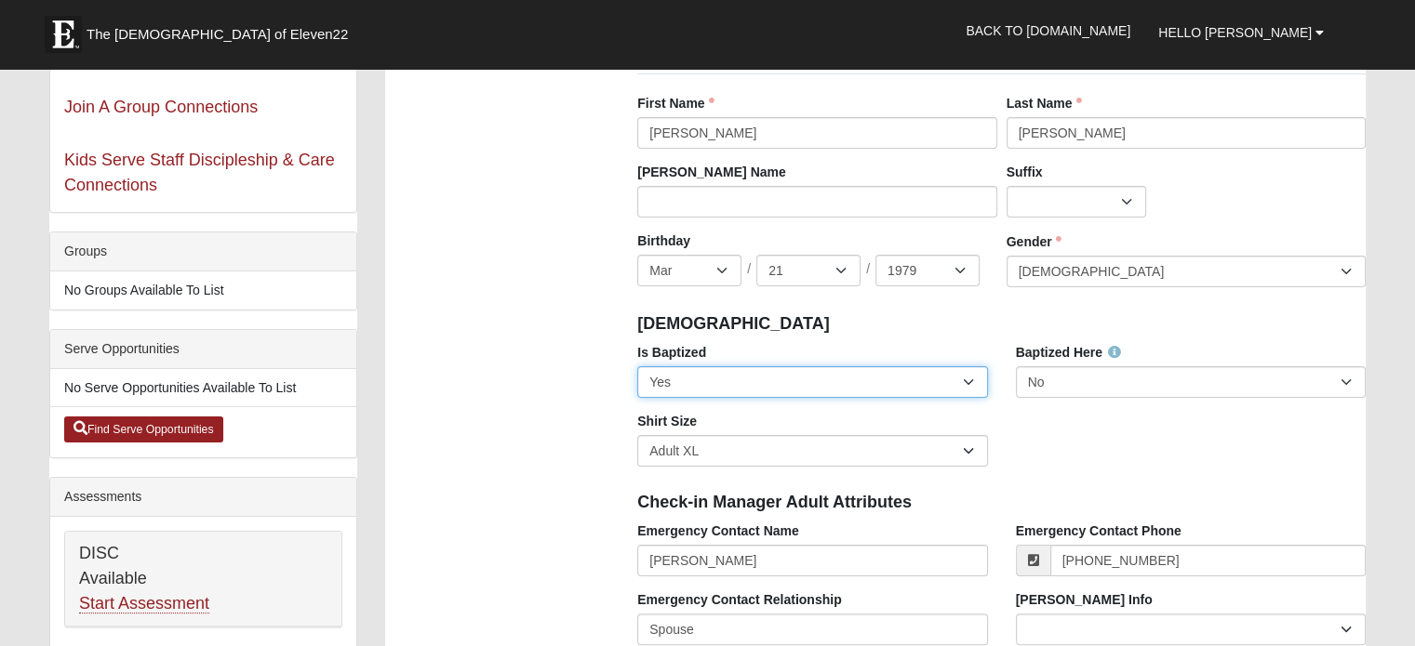
click at [886, 388] on select "No Yes" at bounding box center [812, 382] width 350 height 32
select select "False"
click at [637, 366] on select "No Yes" at bounding box center [812, 382] width 350 height 32
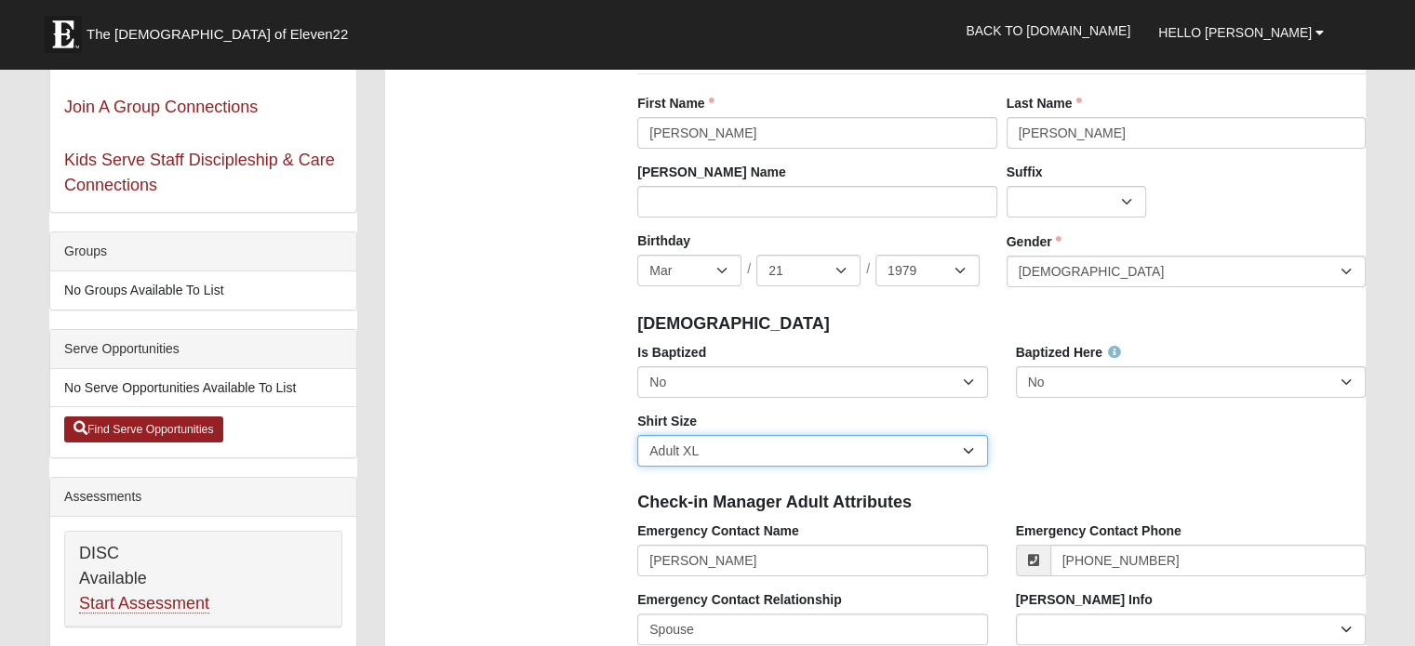
click at [975, 454] on select "Adult Small Adult Medium Adult Large Adult XL Adult XXL Adult 3XL Adult 4XL You…" at bounding box center [812, 451] width 350 height 32
select select "Adult Small"
click at [637, 435] on select "Adult Small Adult Medium Adult Large Adult XL Adult XXL Adult 3XL Adult 4XL You…" at bounding box center [812, 451] width 350 height 32
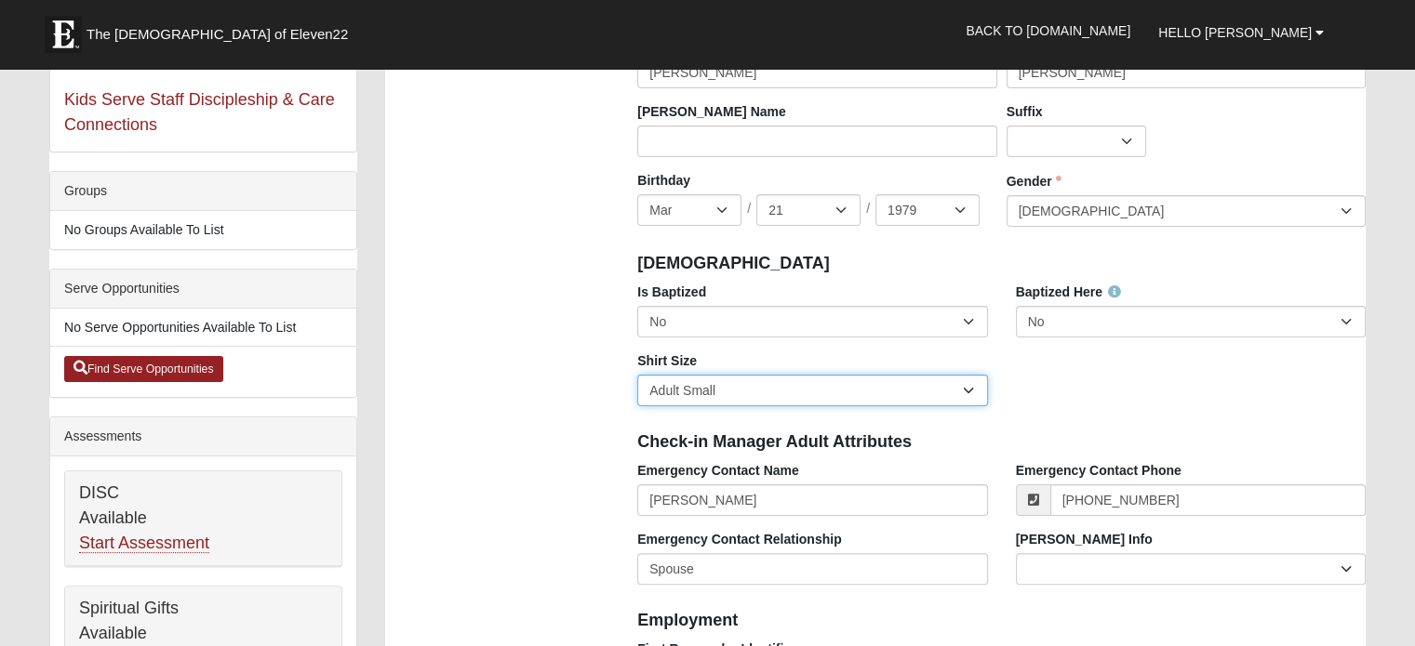
scroll to position [465, 0]
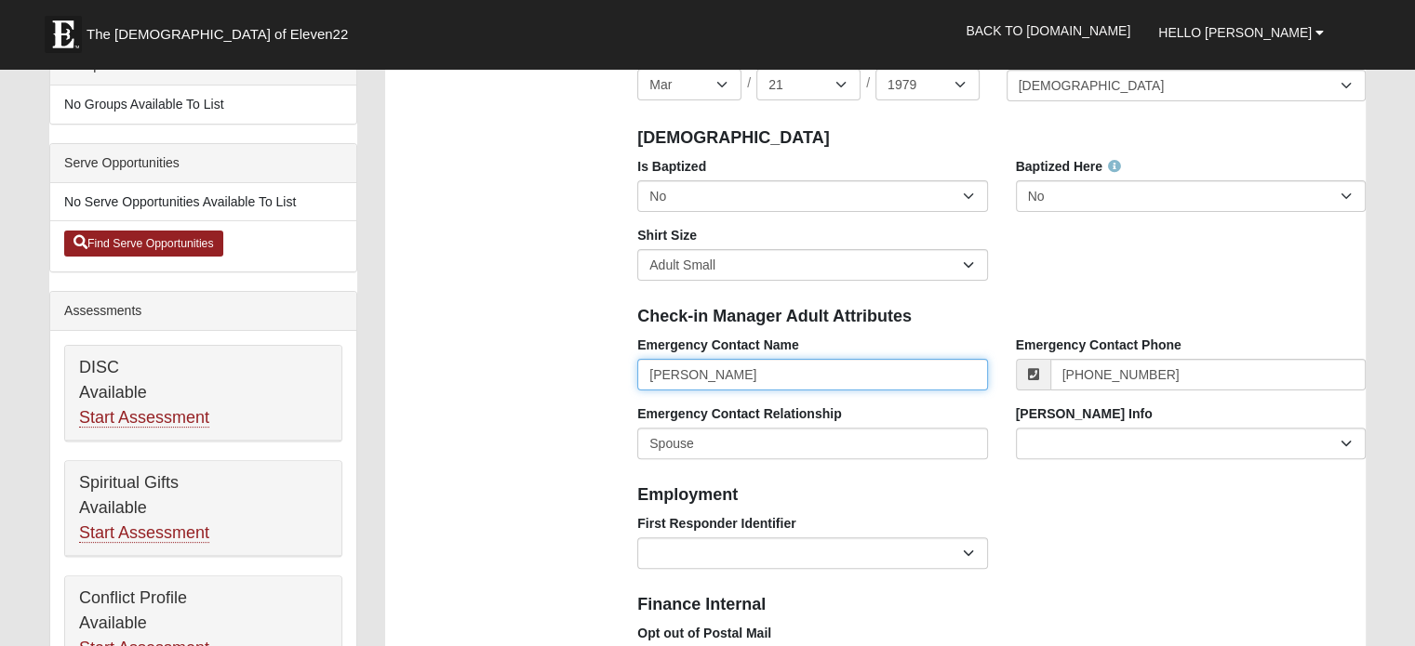
click at [759, 374] on input "Lori Szymczak" at bounding box center [812, 375] width 350 height 32
type input "Steve Szymczak"
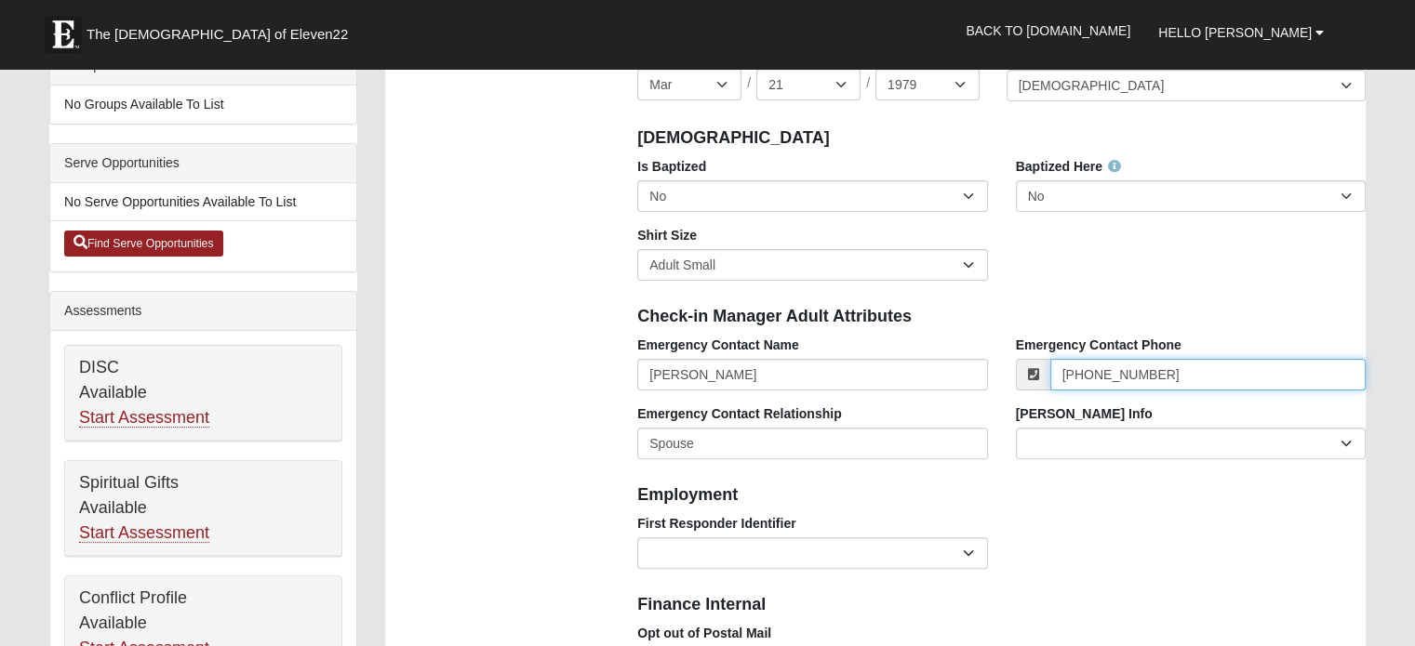
click at [1176, 373] on input "(904) 451-6107" at bounding box center [1207, 375] width 315 height 32
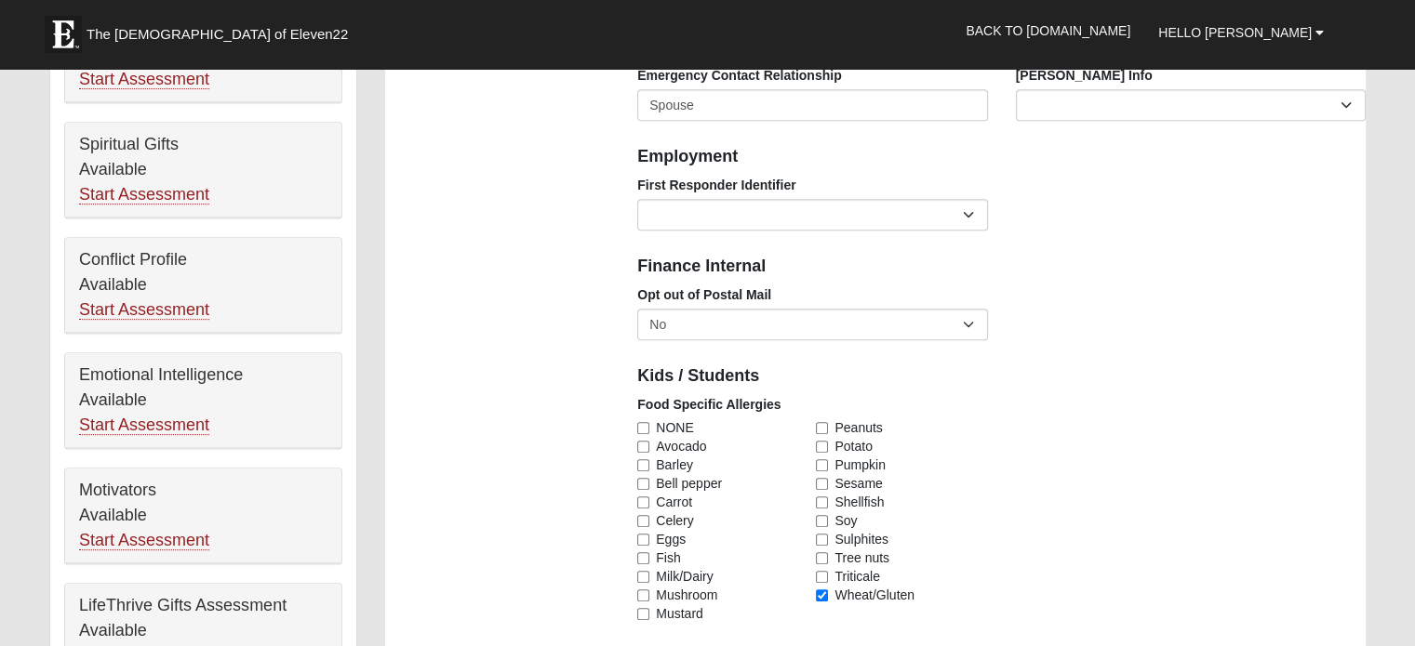
scroll to position [837, 0]
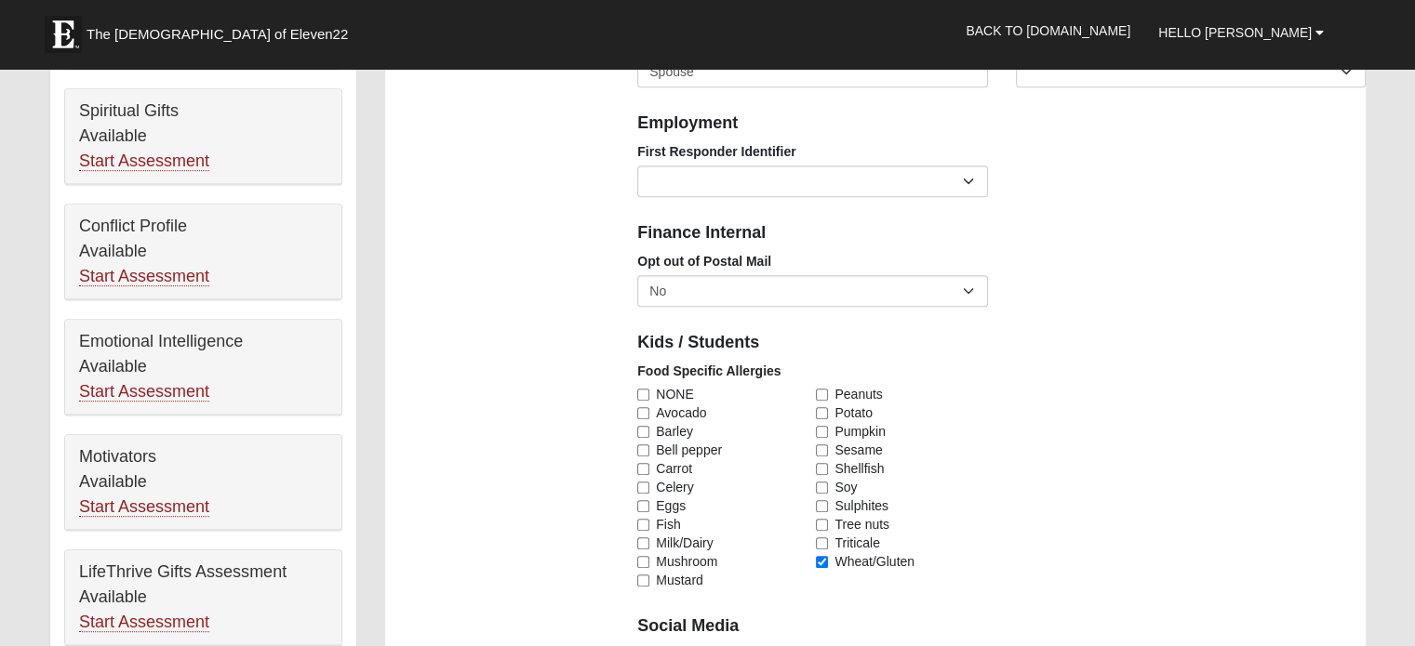
type input "(904) 451-1756"
click at [824, 562] on input "Wheat/Gluten" at bounding box center [822, 562] width 12 height 12
checkbox input "false"
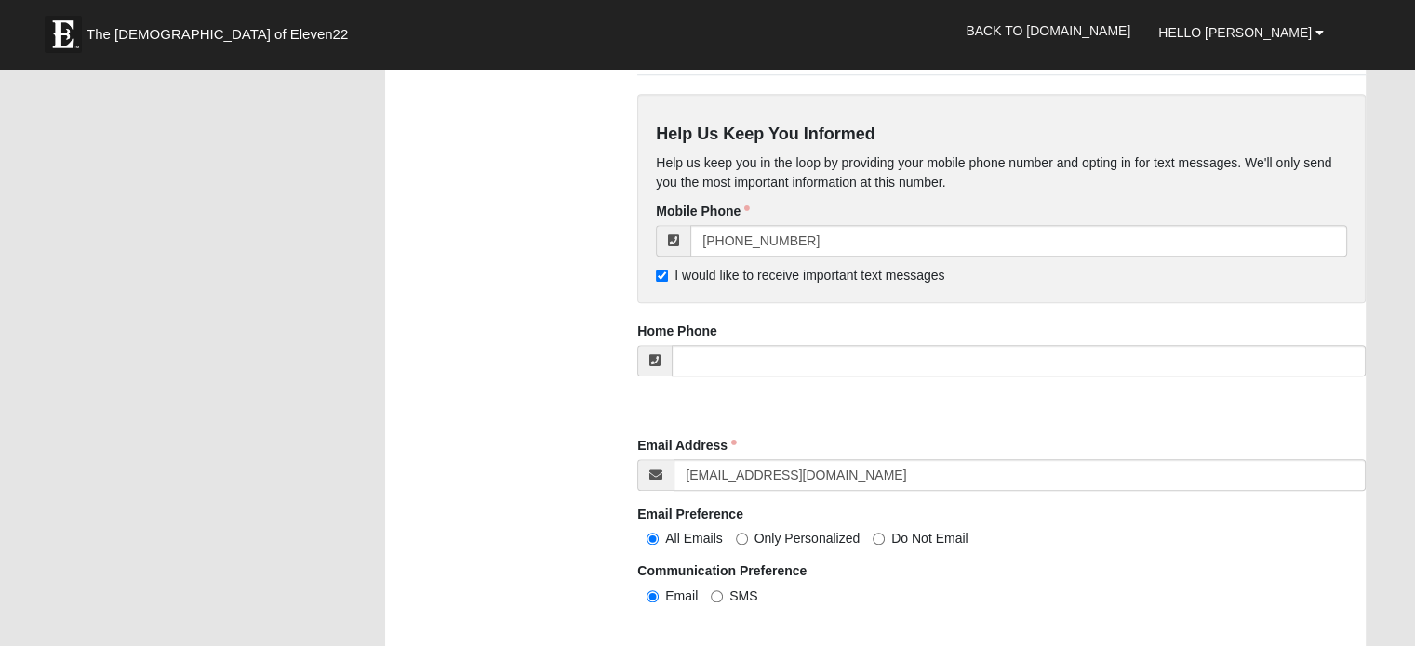
scroll to position [1395, 0]
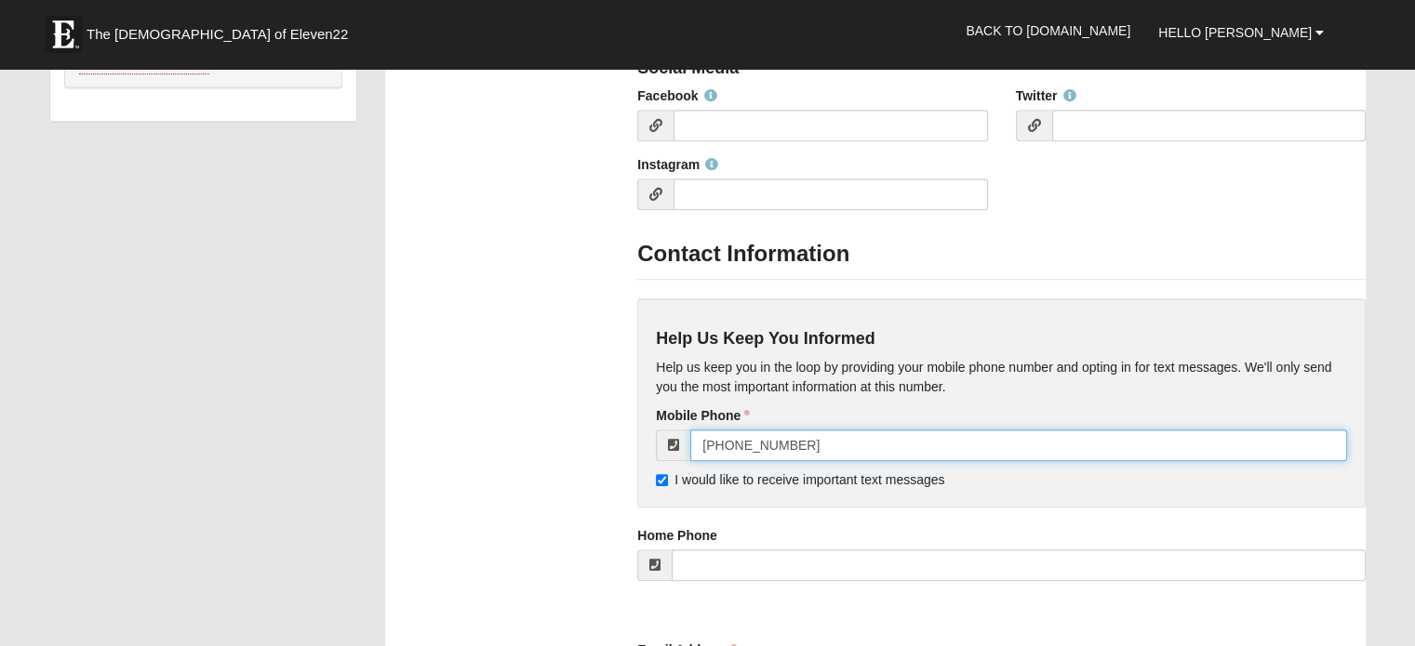
click at [863, 444] on input "(904) 451-1756" at bounding box center [1018, 446] width 657 height 32
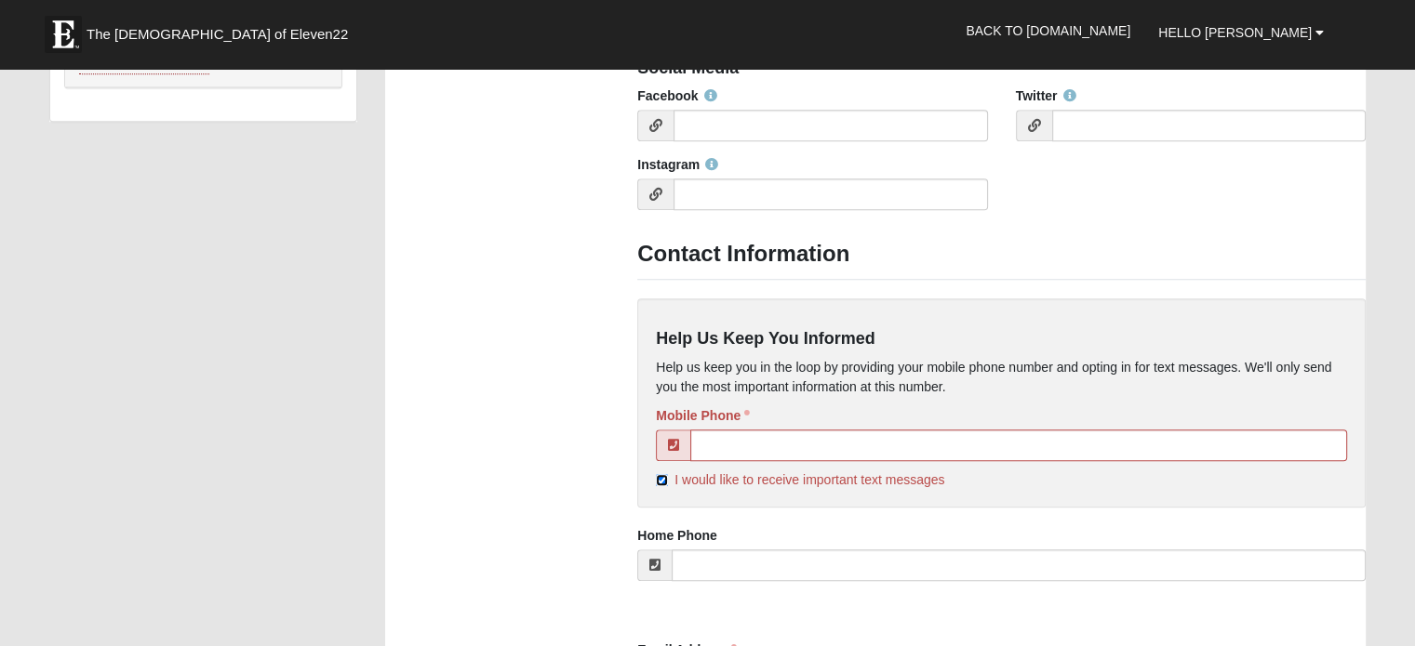
click at [658, 481] on input "I would like to receive important text messages" at bounding box center [662, 480] width 12 height 12
checkbox input "false"
click at [740, 446] on input "tel" at bounding box center [1018, 446] width 657 height 32
type input "(904) 451-6107"
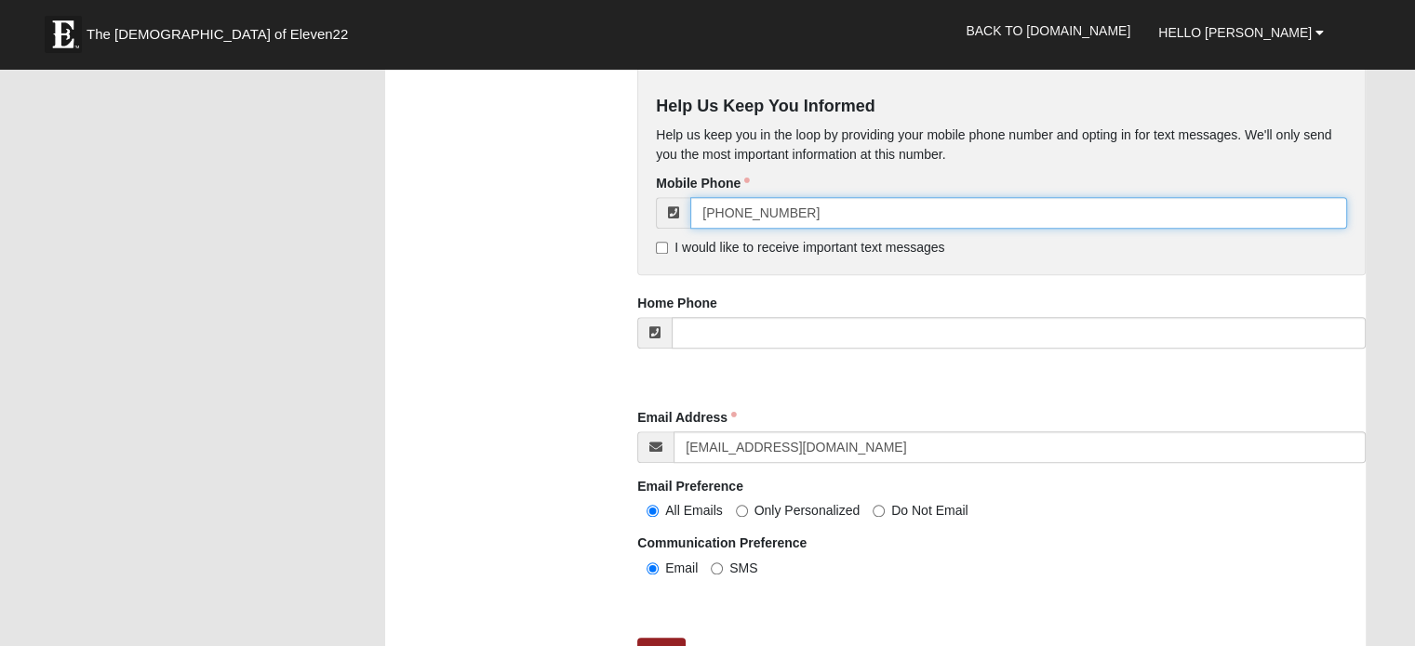
scroll to position [1674, 0]
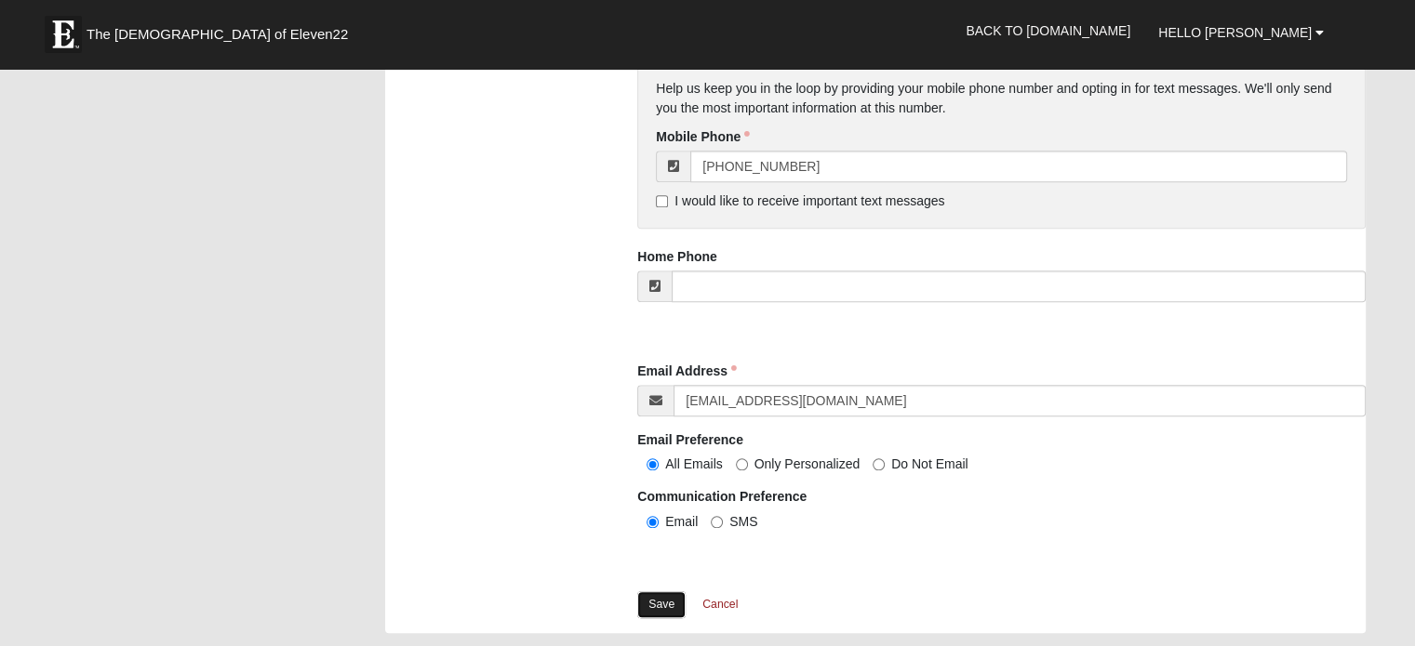
click at [662, 606] on link "Save" at bounding box center [661, 604] width 48 height 27
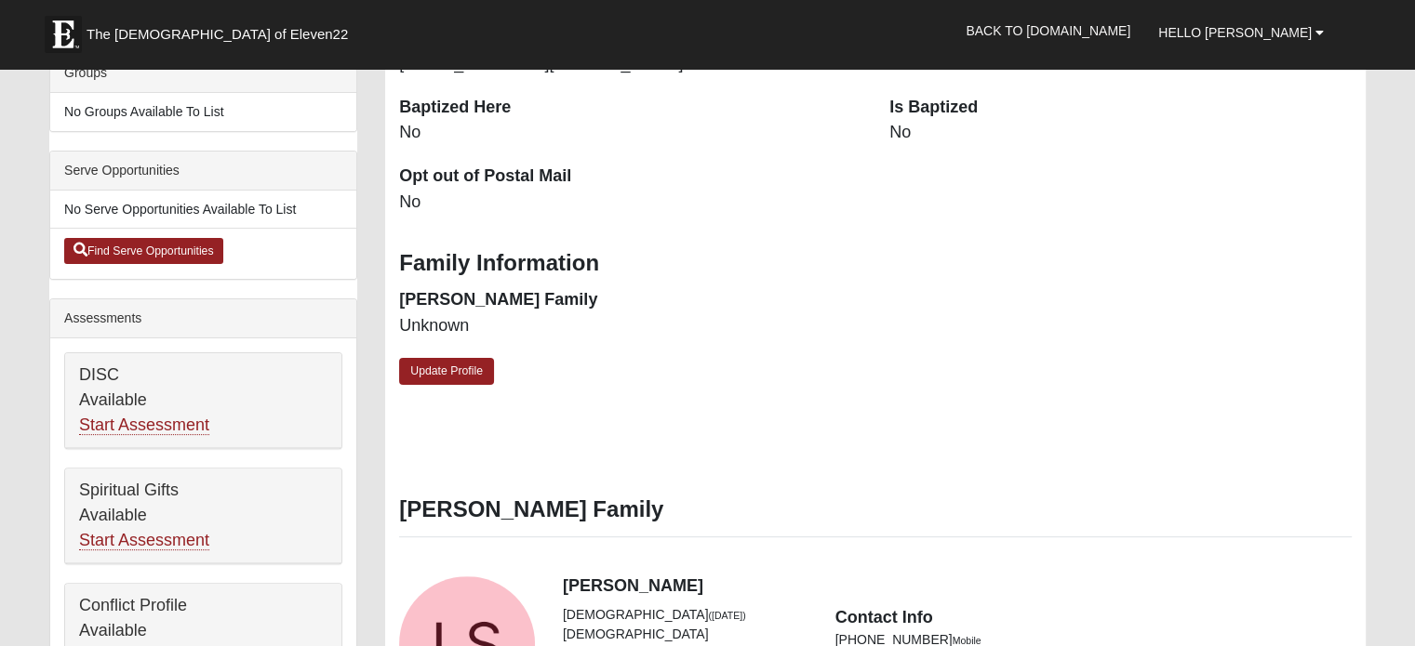
scroll to position [465, 0]
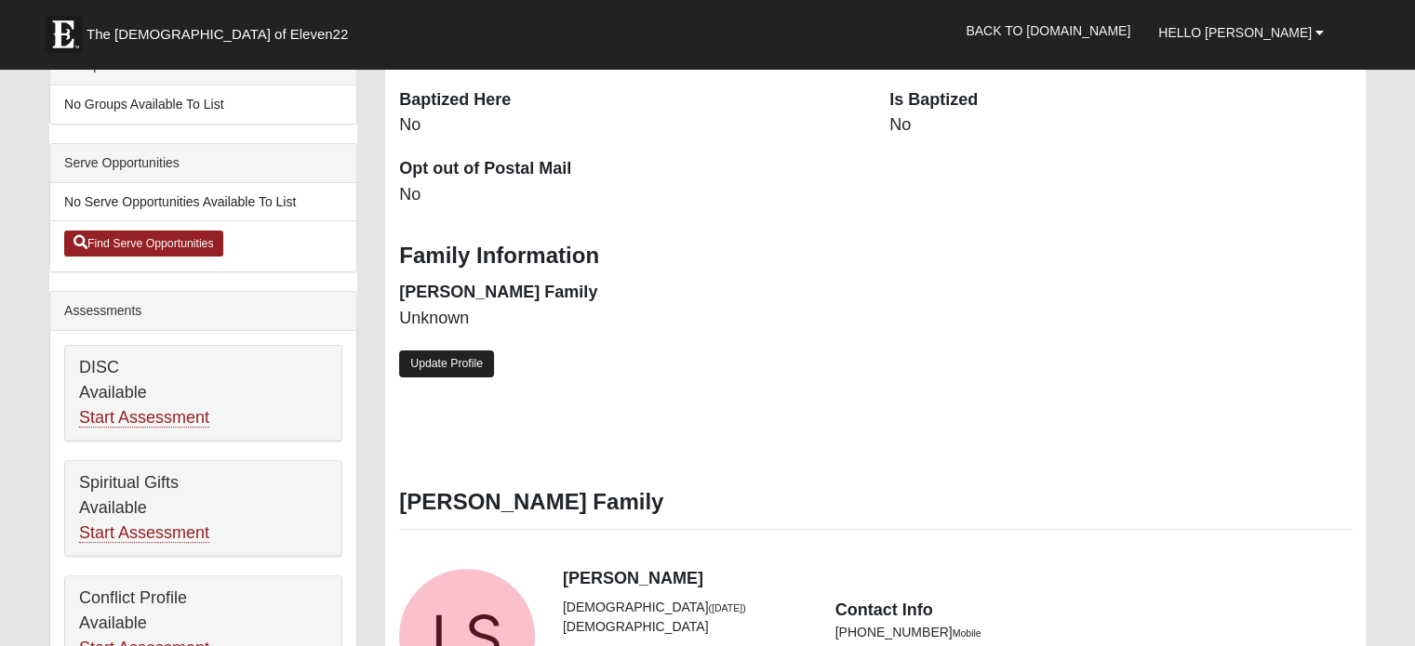
click at [472, 366] on link "Update Profile" at bounding box center [446, 364] width 95 height 27
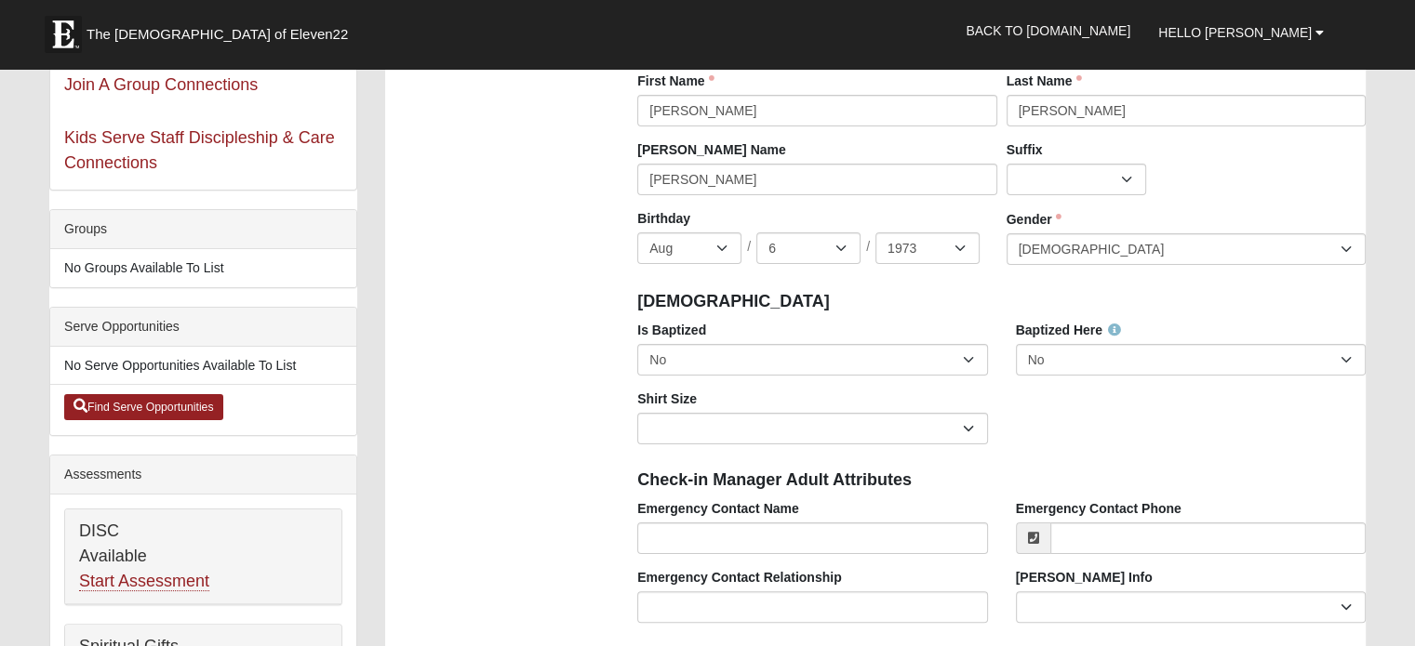
scroll to position [279, 0]
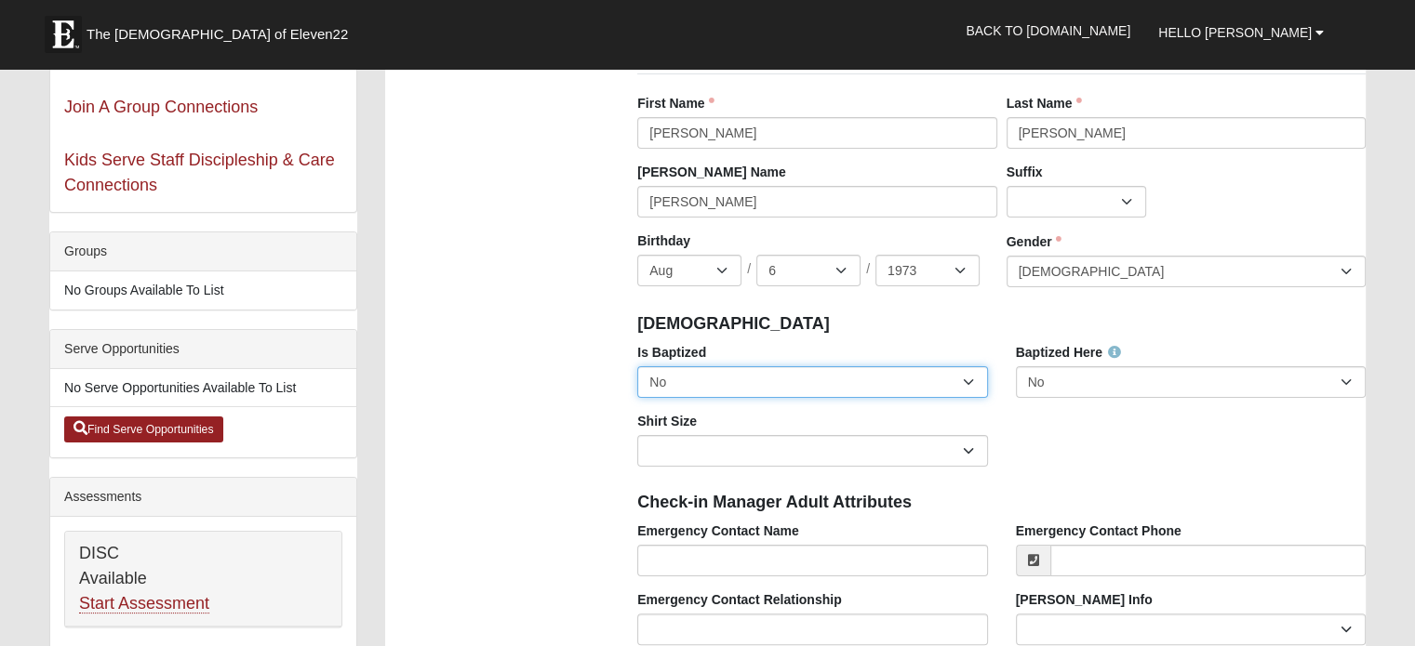
click at [808, 390] on select "No Yes" at bounding box center [812, 382] width 350 height 32
select select "True"
click at [637, 366] on select "No Yes" at bounding box center [812, 382] width 350 height 32
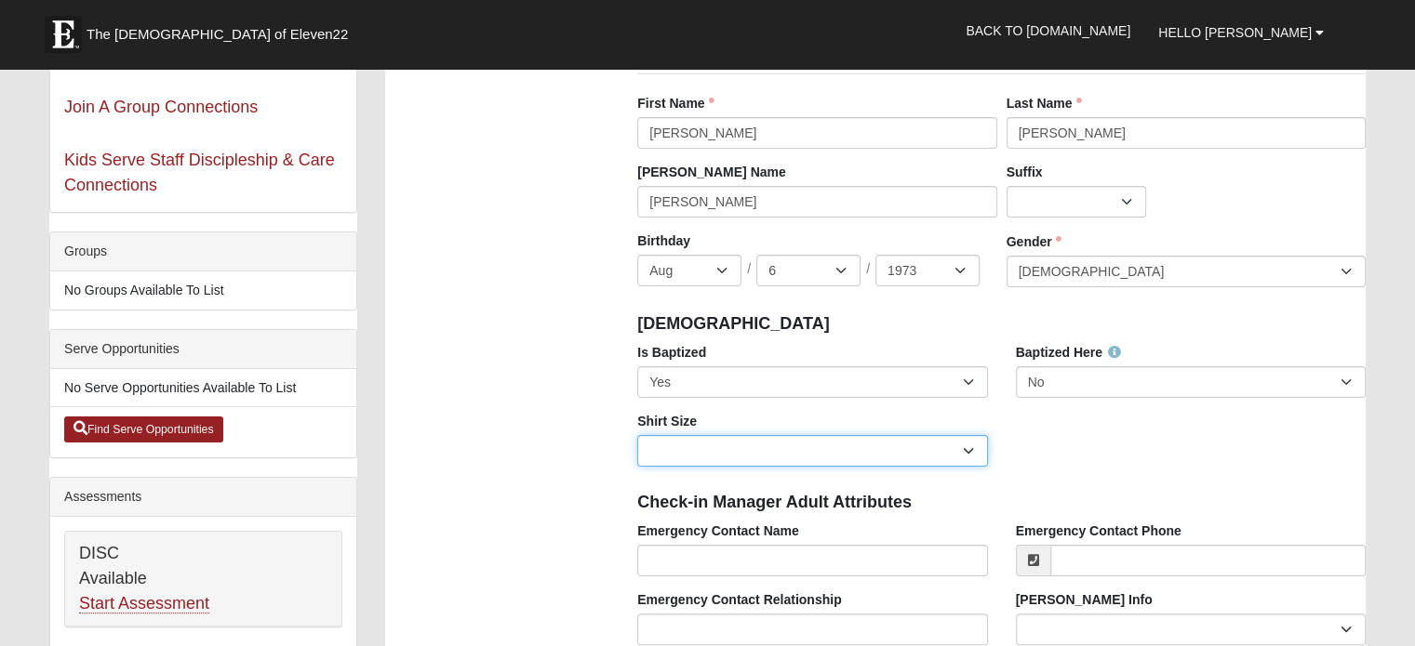
click at [763, 453] on select "Adult Small Adult Medium Adult Large Adult XL Adult XXL Adult 3XL Adult 4XL You…" at bounding box center [812, 451] width 350 height 32
select select "Adult XL"
click at [637, 435] on select "Adult Small Adult Medium Adult Large Adult XL Adult XXL Adult 3XL Adult 4XL You…" at bounding box center [812, 451] width 350 height 32
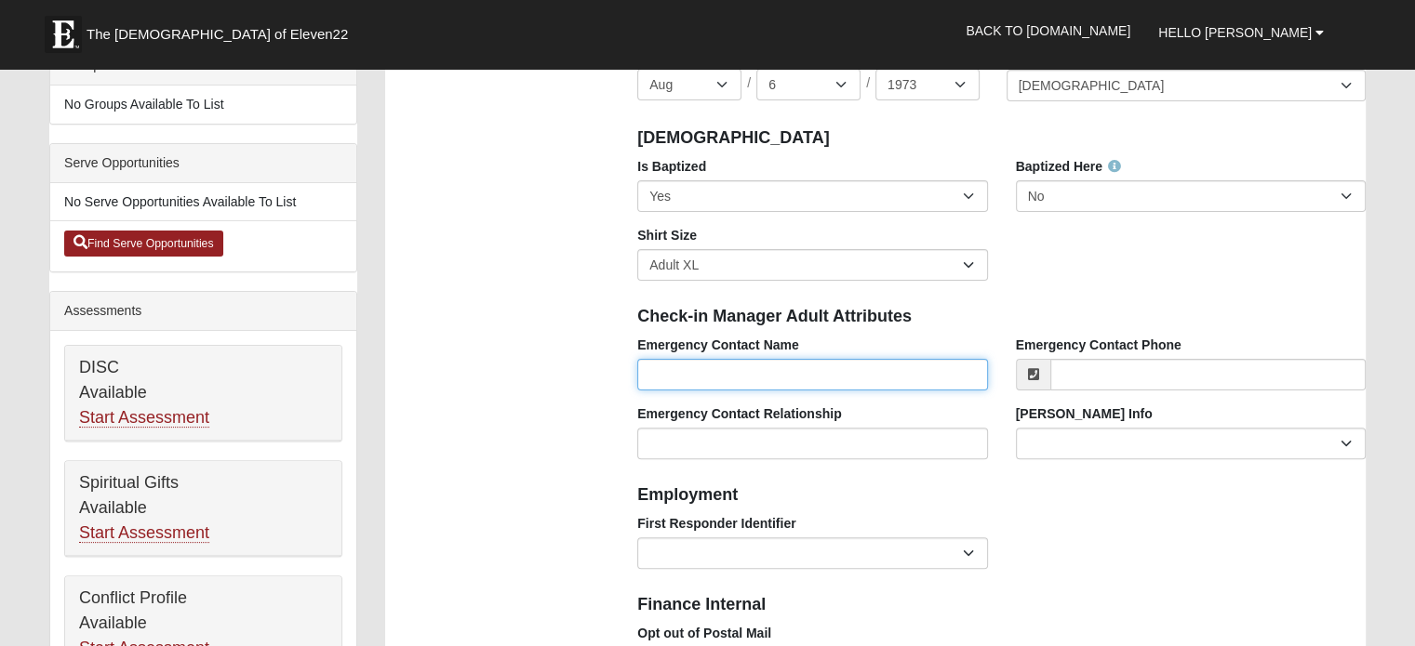
click at [704, 373] on input "Emergency Contact Name" at bounding box center [812, 375] width 350 height 32
type input "[PERSON_NAME]"
type input "9044516107"
type input "2124 Broad Water Dr"
type input "Jacksonville"
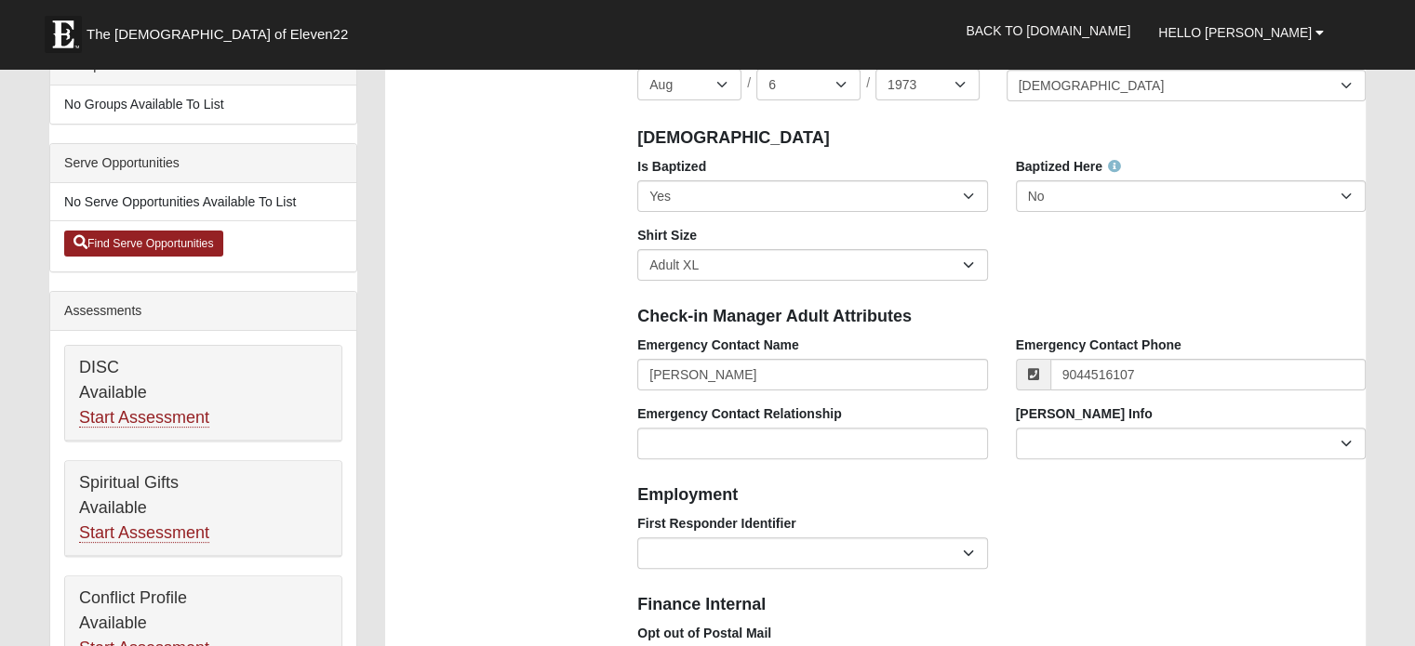
type input "32225"
type input "[PHONE_NUMBER]"
click at [836, 440] on input "Emergency Contact Relationship" at bounding box center [812, 444] width 350 height 32
type input "Spouse"
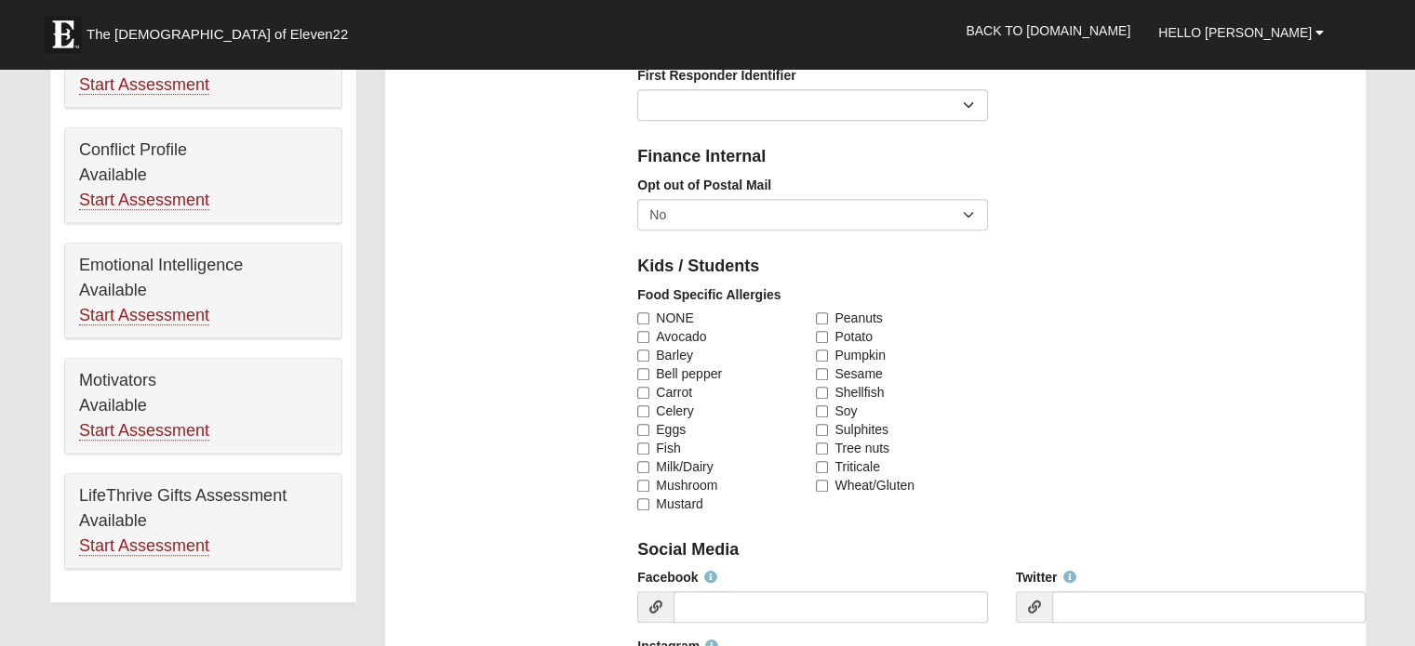
scroll to position [930, 0]
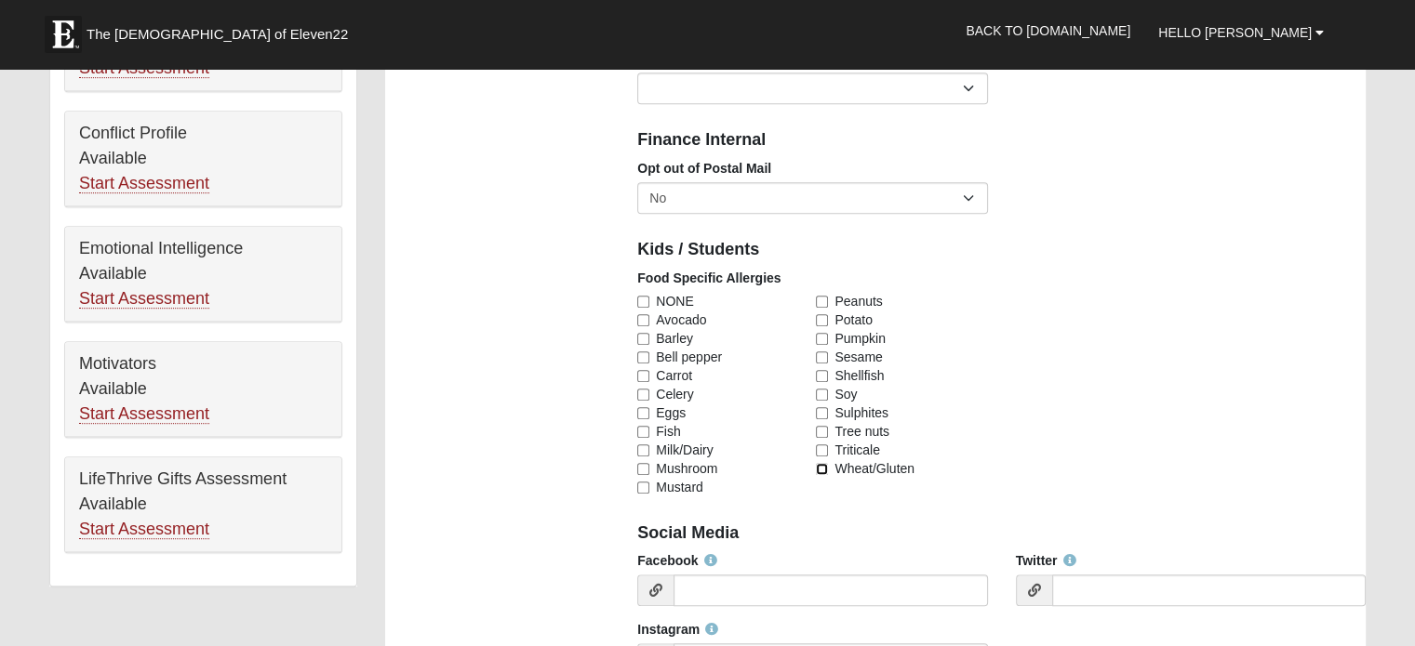
click at [824, 468] on input "Wheat/Gluten" at bounding box center [822, 469] width 12 height 12
checkbox input "true"
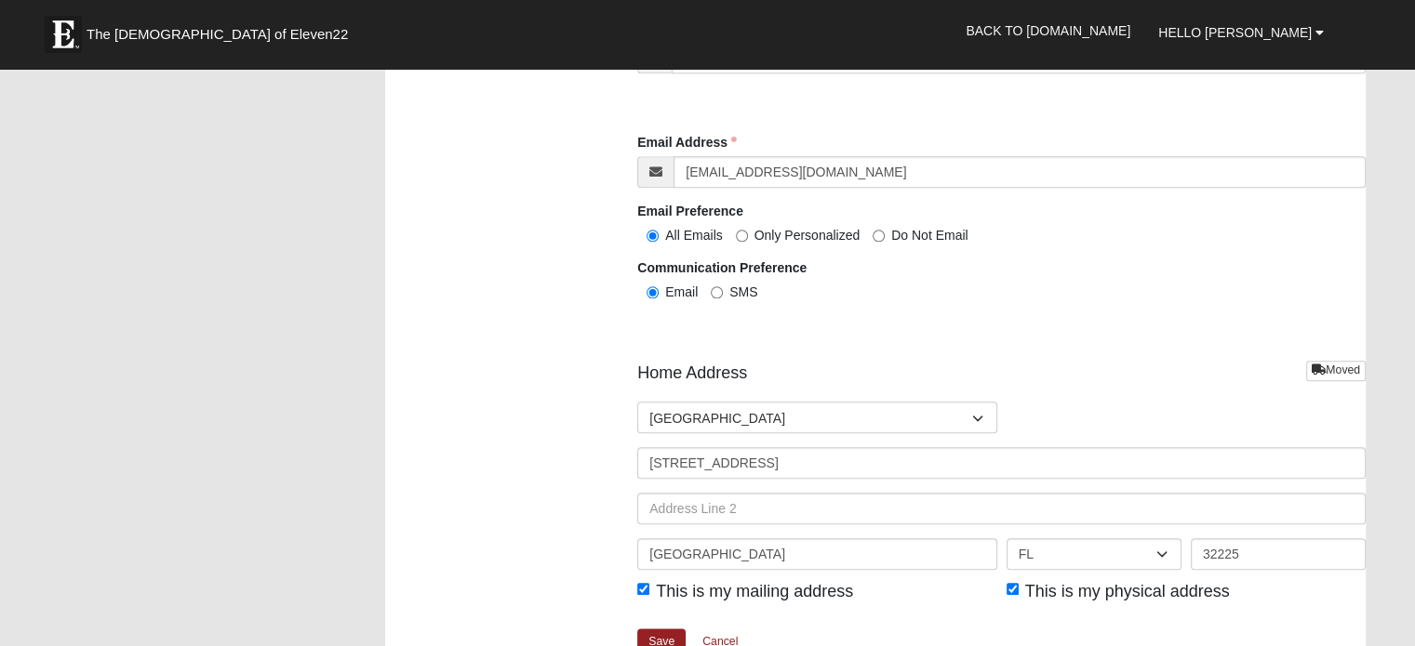
scroll to position [2232, 0]
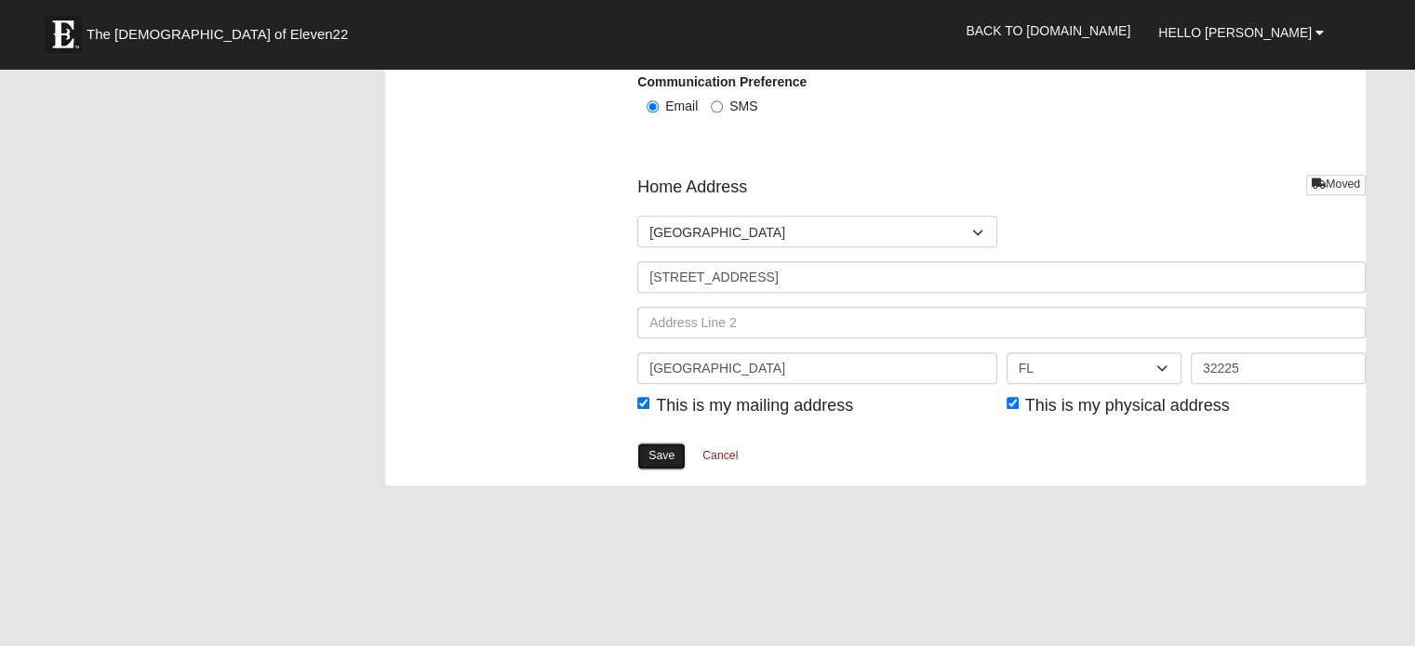
click at [662, 455] on link "Save" at bounding box center [661, 456] width 48 height 27
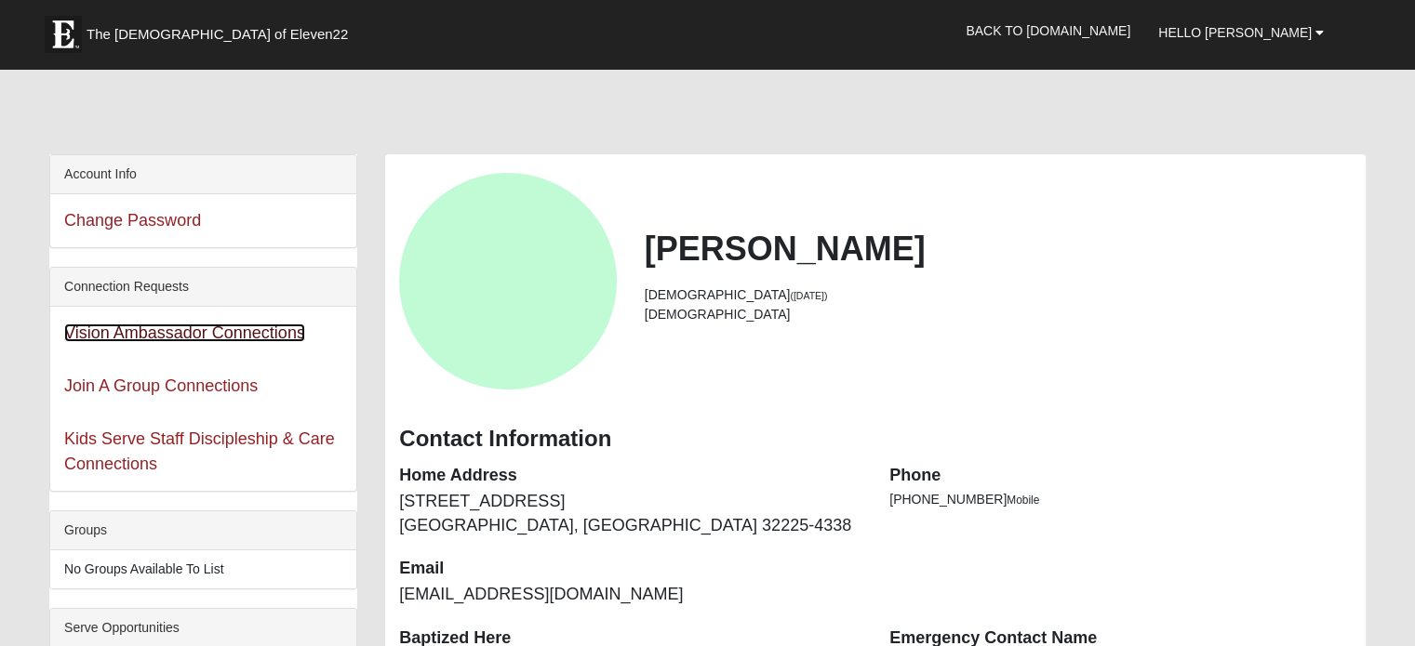
click at [173, 338] on link "Vision Ambassador Connections" at bounding box center [184, 333] width 241 height 19
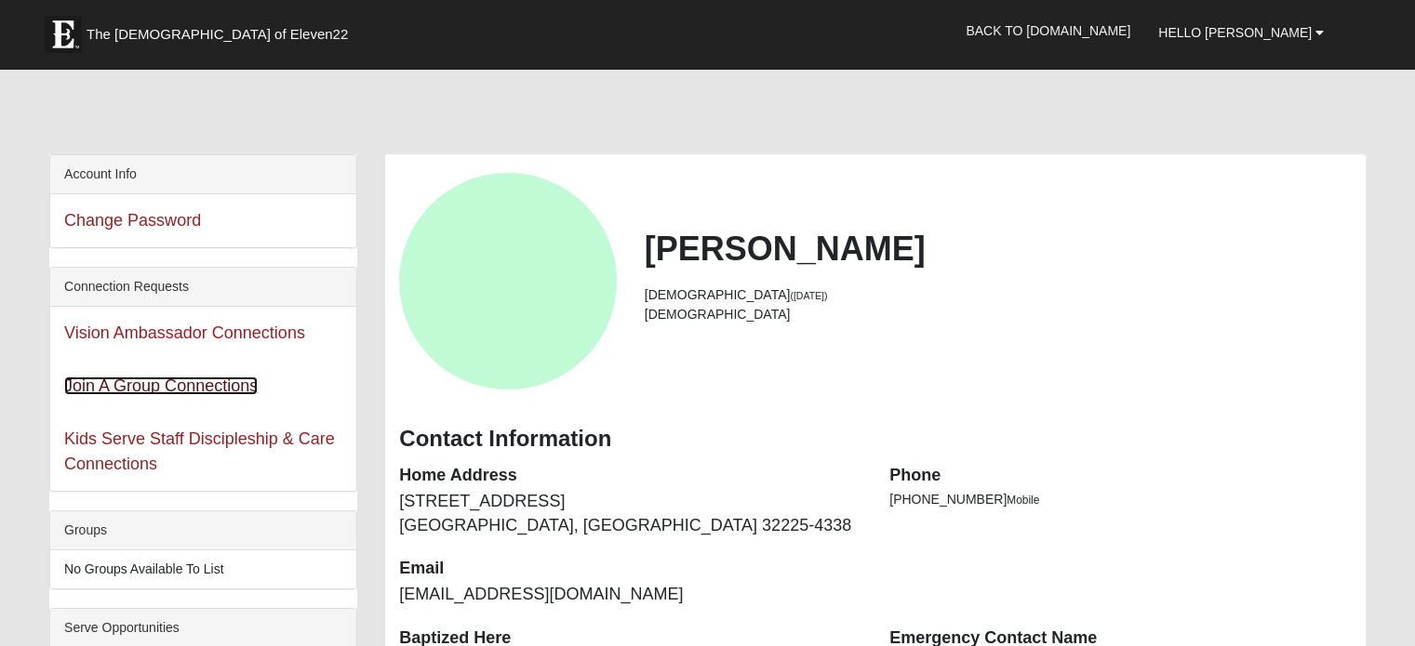
click at [164, 379] on link "Join A Group Connections" at bounding box center [160, 386] width 193 height 19
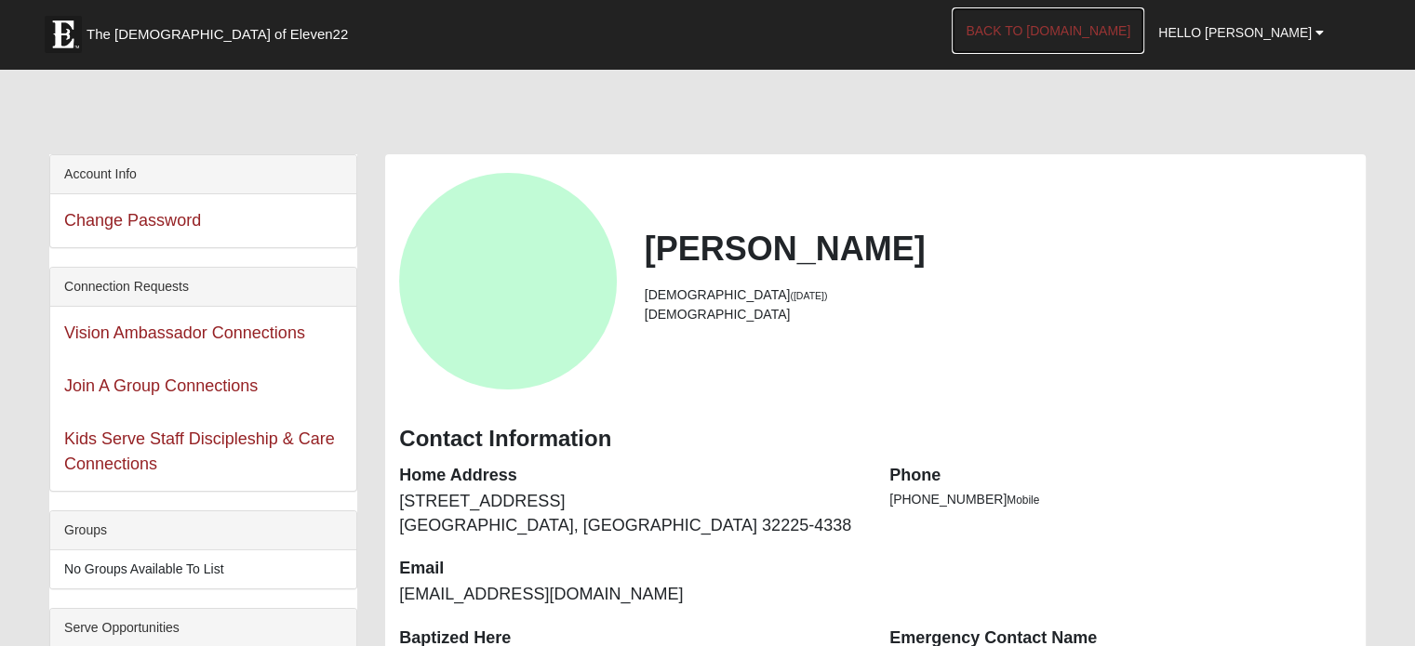
click at [1079, 28] on link "Back to [DOMAIN_NAME]" at bounding box center [1047, 30] width 193 height 47
click at [1261, 33] on span "Hello [PERSON_NAME]" at bounding box center [1234, 32] width 153 height 15
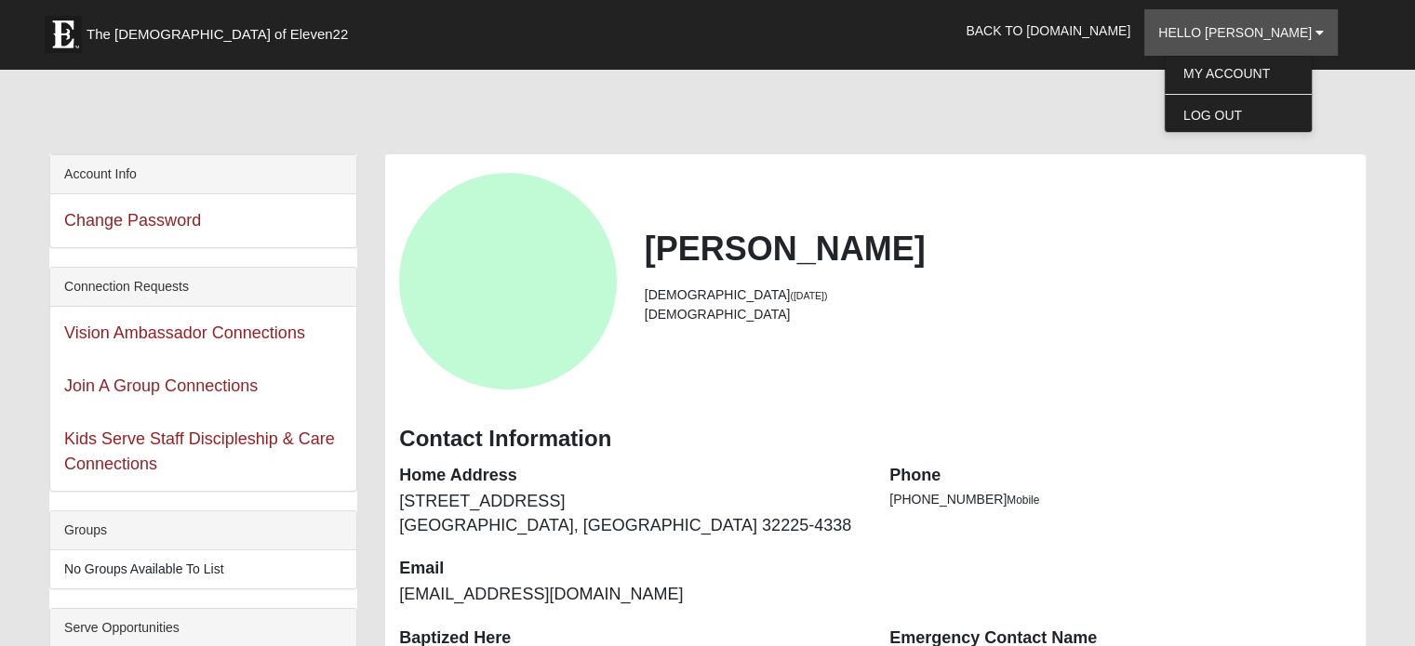
click at [985, 79] on div at bounding box center [707, 115] width 1316 height 78
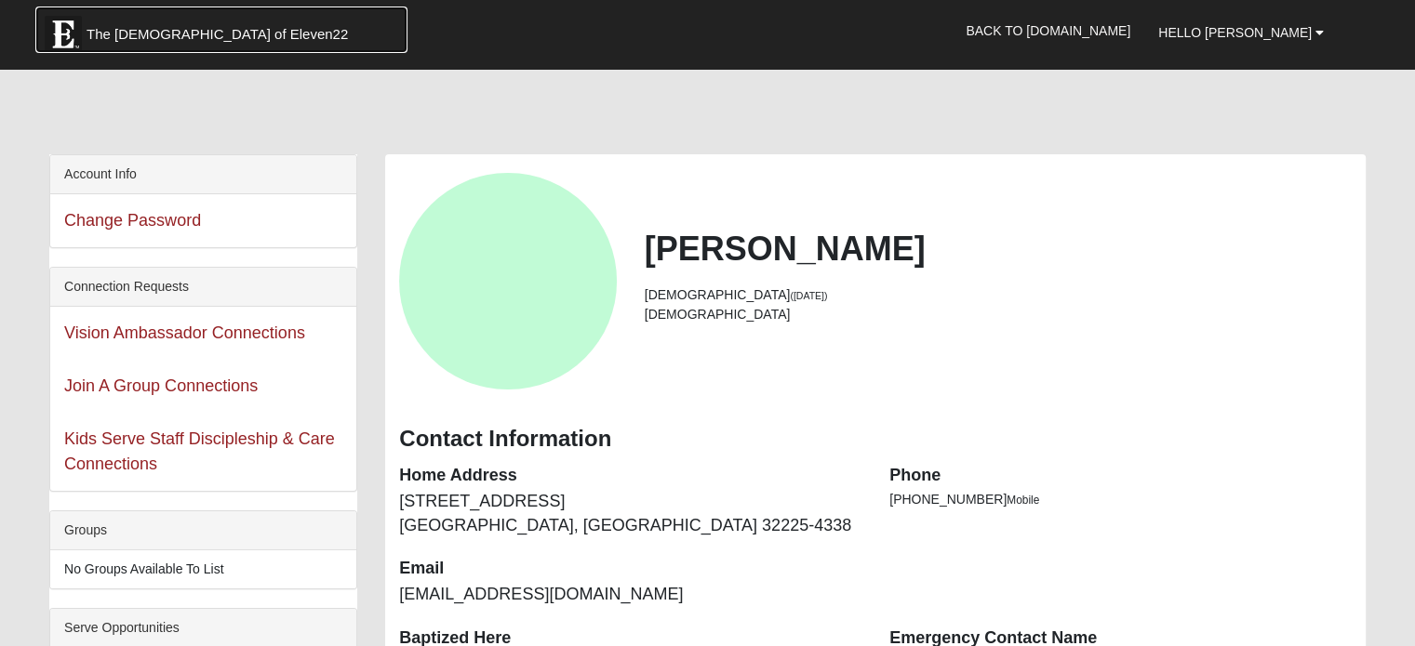
click at [156, 28] on span "The [DEMOGRAPHIC_DATA] of Eleven22" at bounding box center [216, 34] width 261 height 19
